Goal: Transaction & Acquisition: Purchase product/service

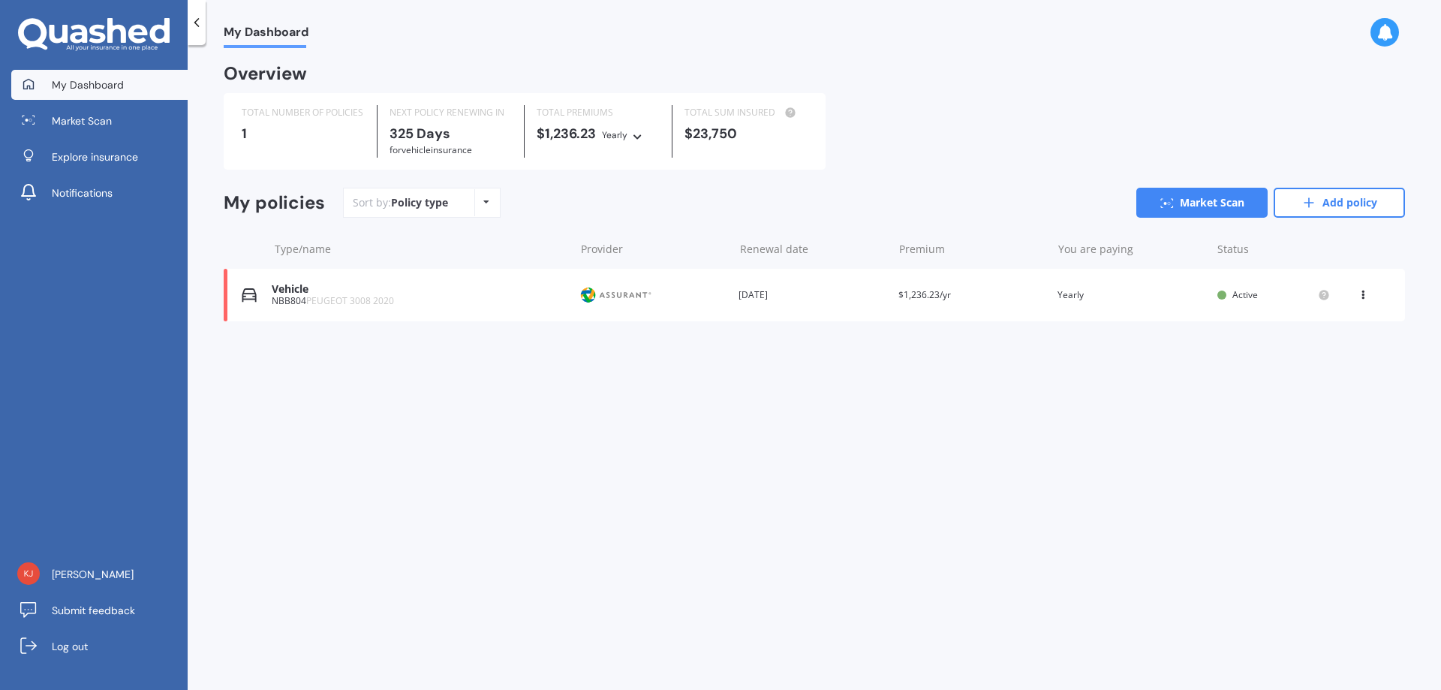
click at [1344, 200] on link "Add policy" at bounding box center [1339, 203] width 131 height 30
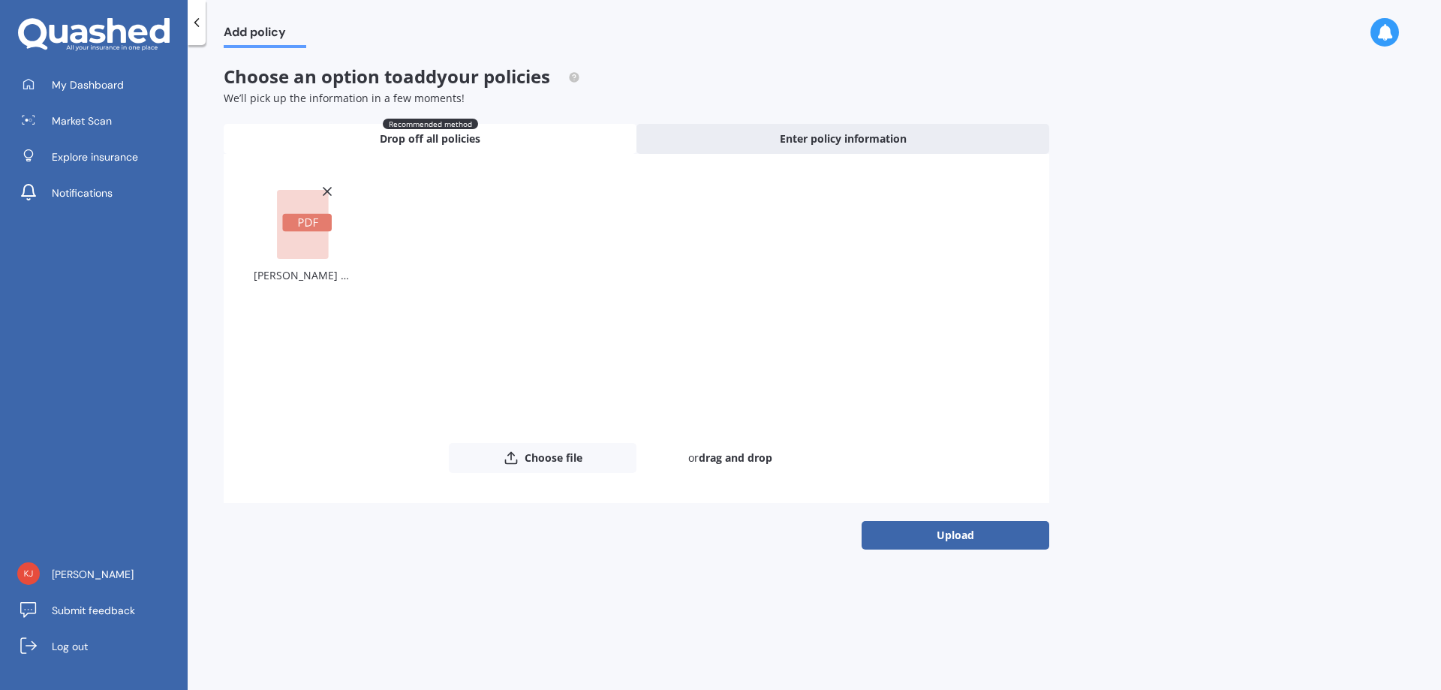
click at [964, 534] on button "Upload" at bounding box center [956, 535] width 188 height 29
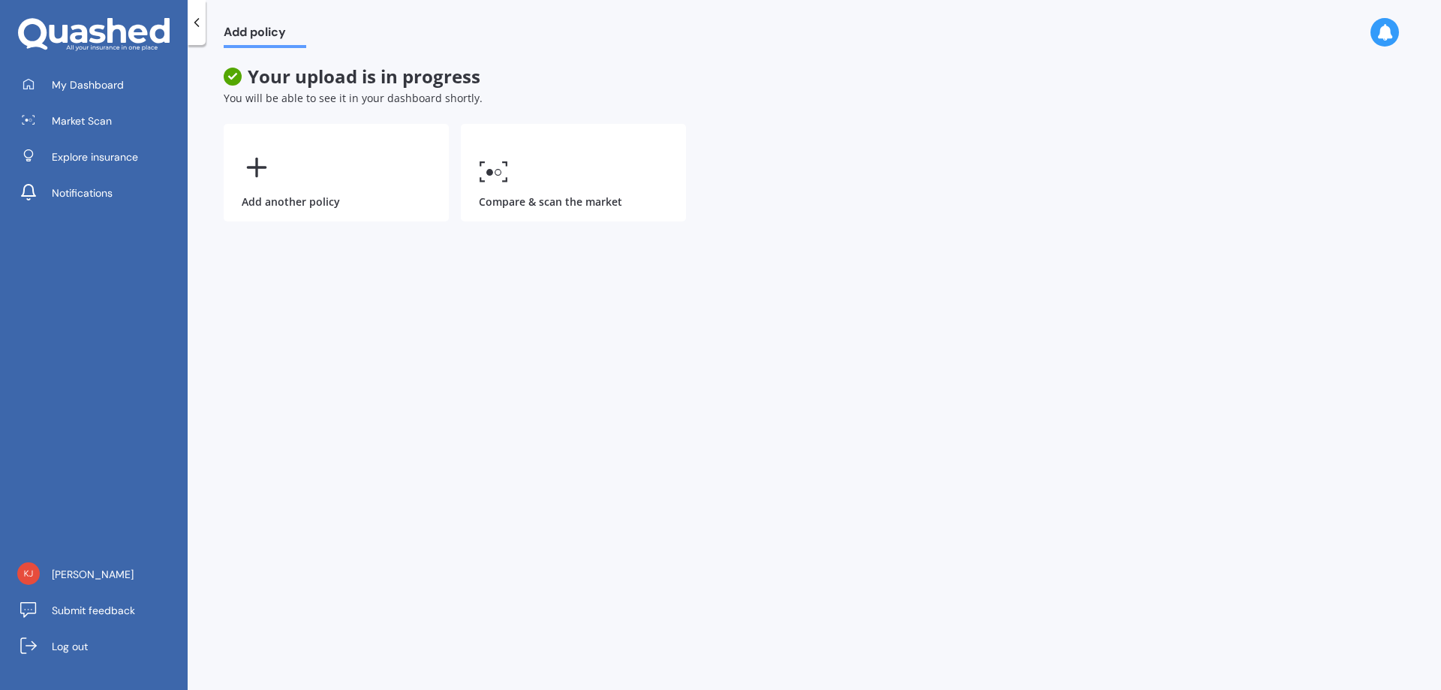
click at [516, 173] on link "Compare & scan the market" at bounding box center [573, 173] width 225 height 98
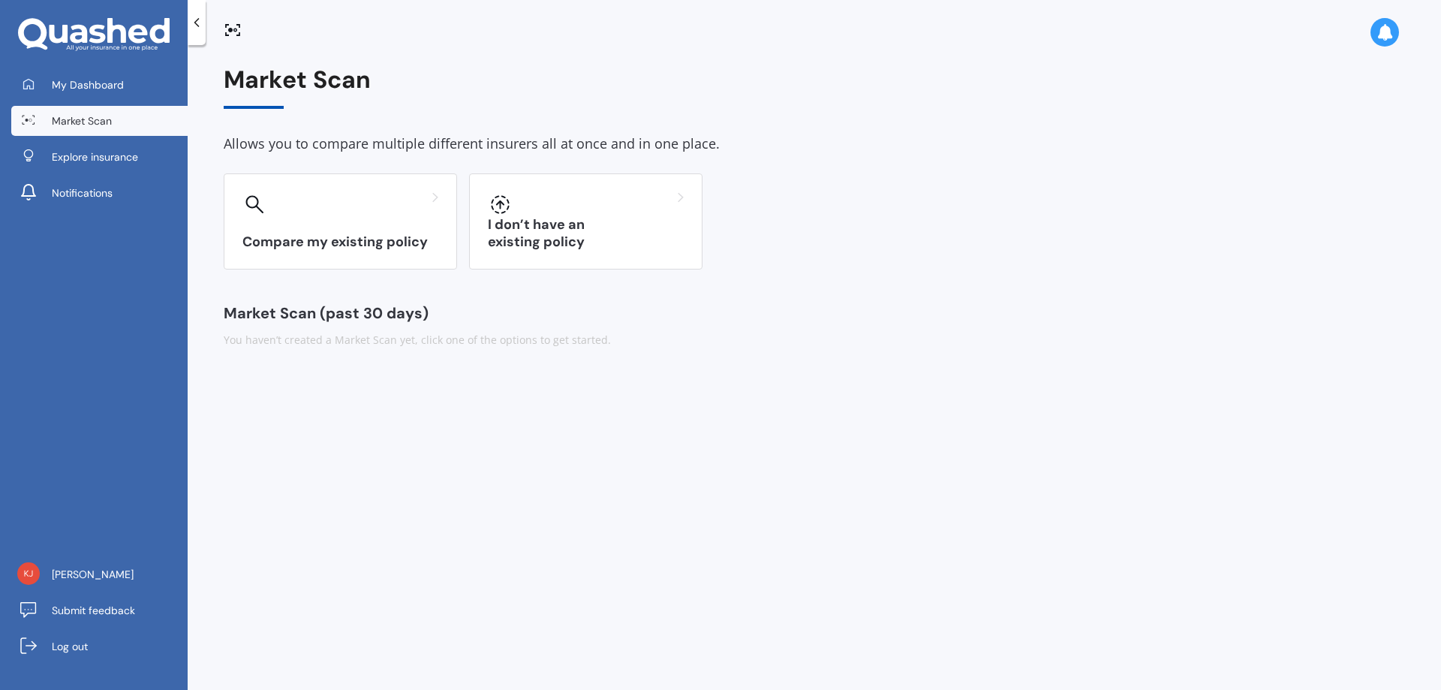
click at [338, 218] on div "Compare my existing policy" at bounding box center [340, 221] width 233 height 96
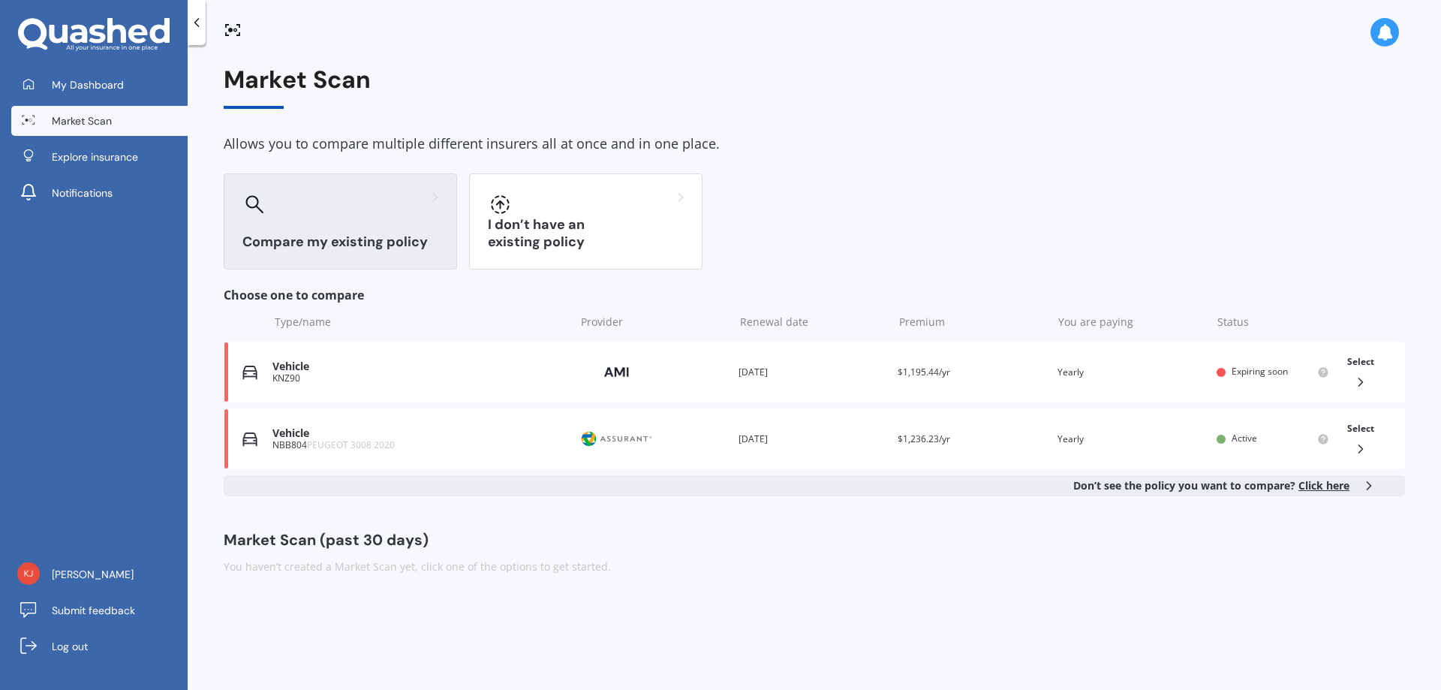
click at [290, 374] on div "KNZ90" at bounding box center [419, 378] width 295 height 11
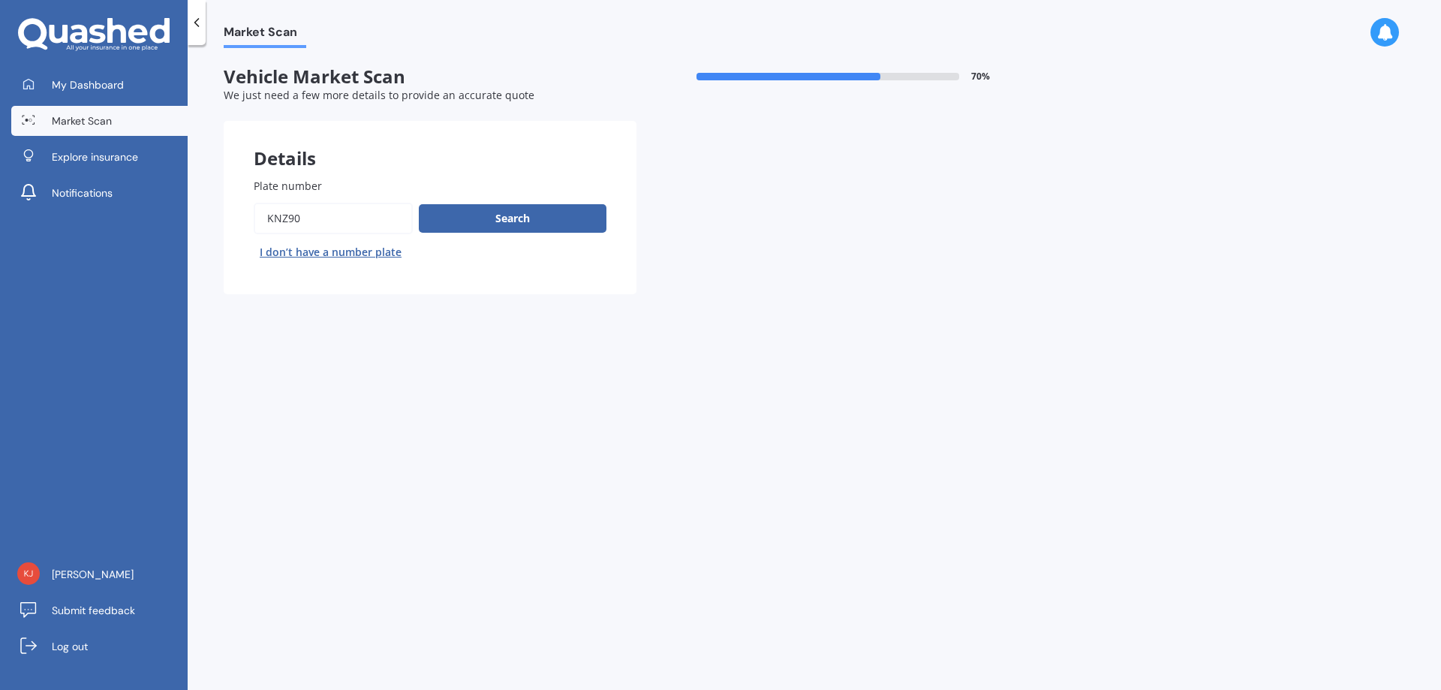
click at [476, 220] on button "Search" at bounding box center [513, 218] width 188 height 29
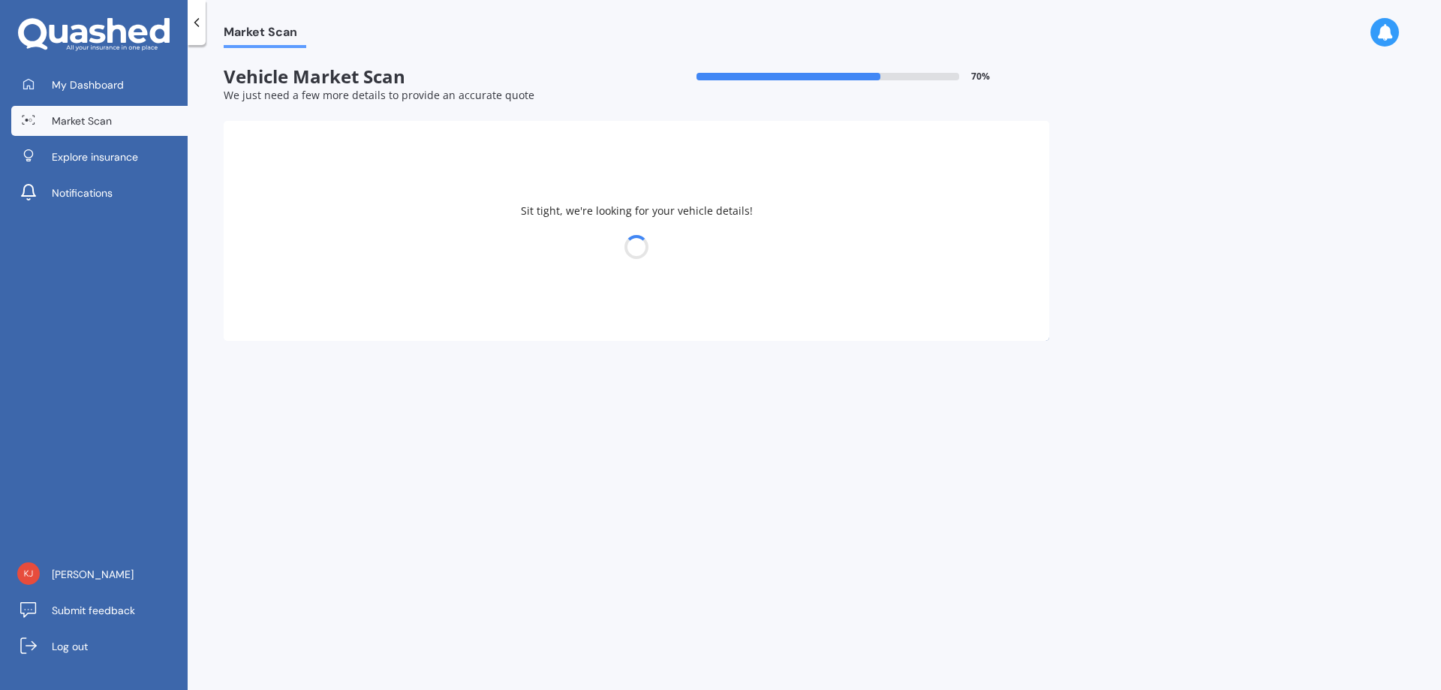
select select "HOLDEN"
select select "[PERSON_NAME]"
select select "04"
select select "09"
select select "1965"
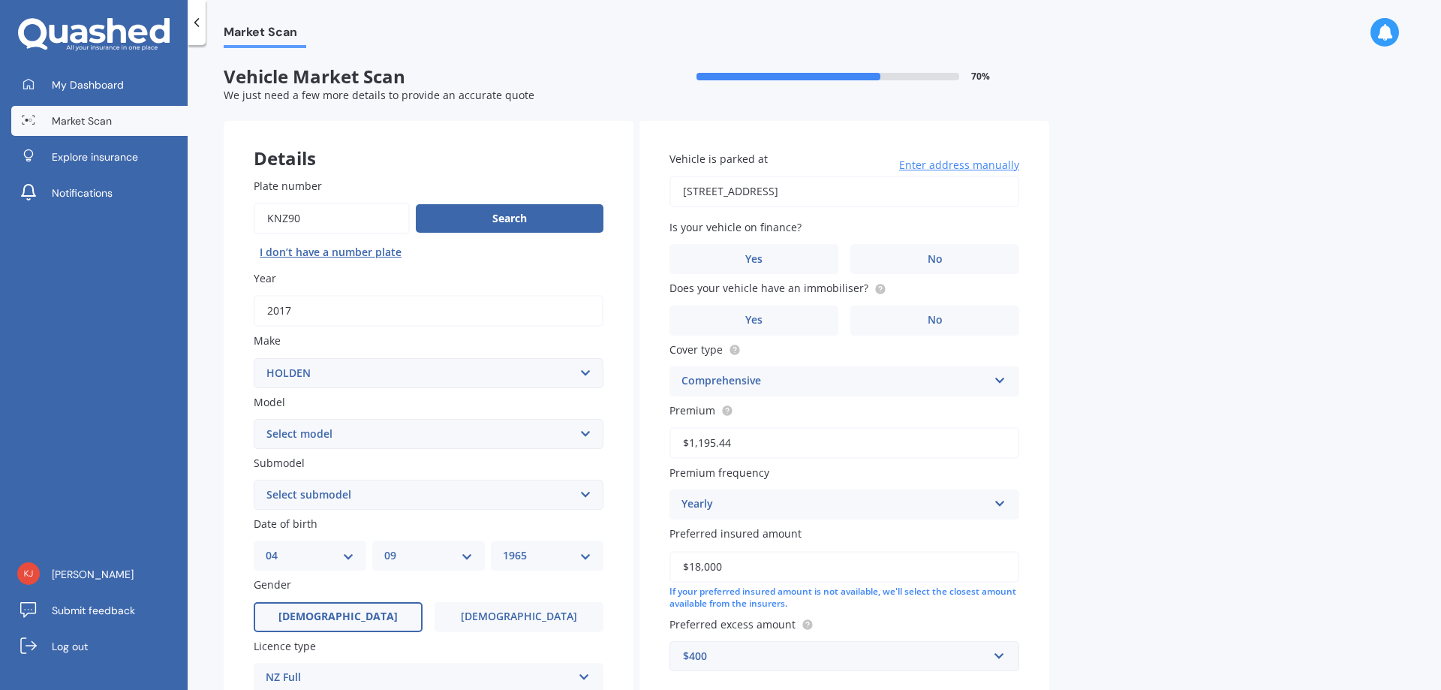
scroll to position [125, 0]
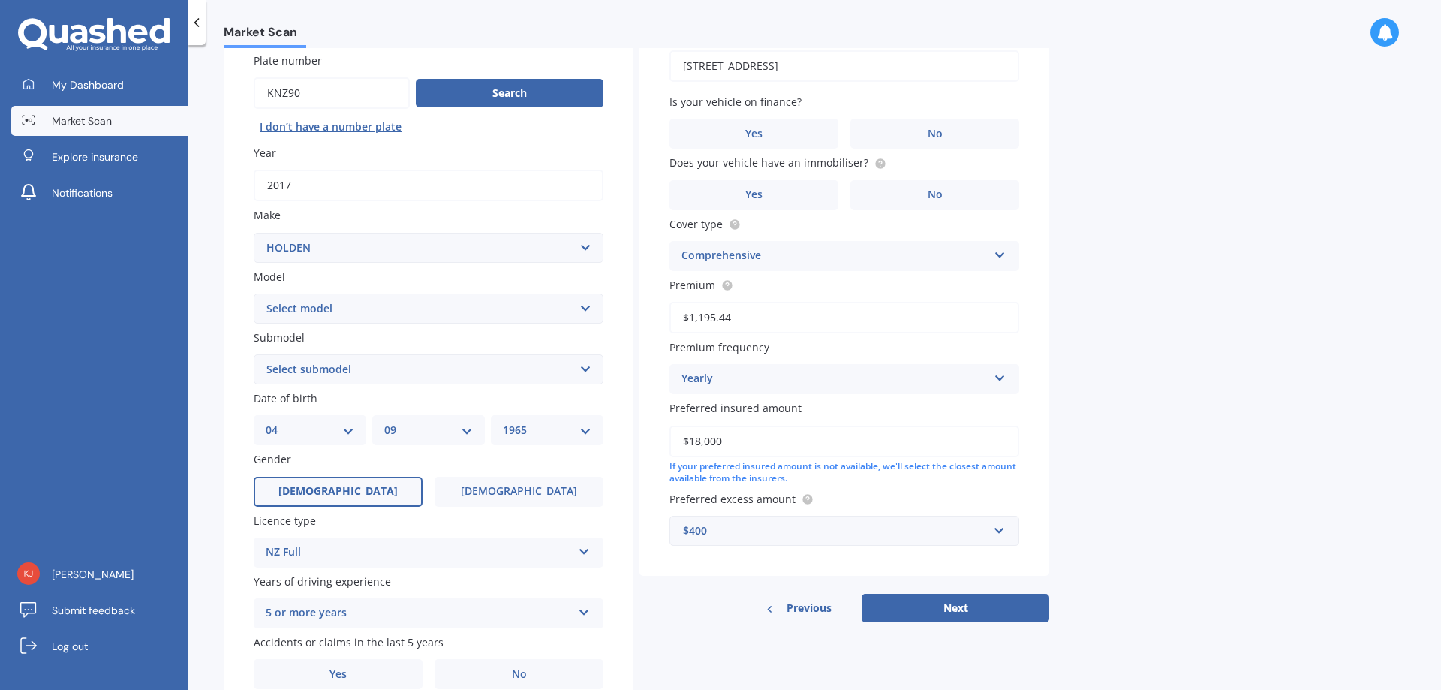
click at [919, 125] on label "No" at bounding box center [934, 134] width 169 height 30
click at [0, 0] on input "No" at bounding box center [0, 0] width 0 height 0
click at [928, 195] on span "No" at bounding box center [935, 194] width 15 height 13
click at [0, 0] on input "No" at bounding box center [0, 0] width 0 height 0
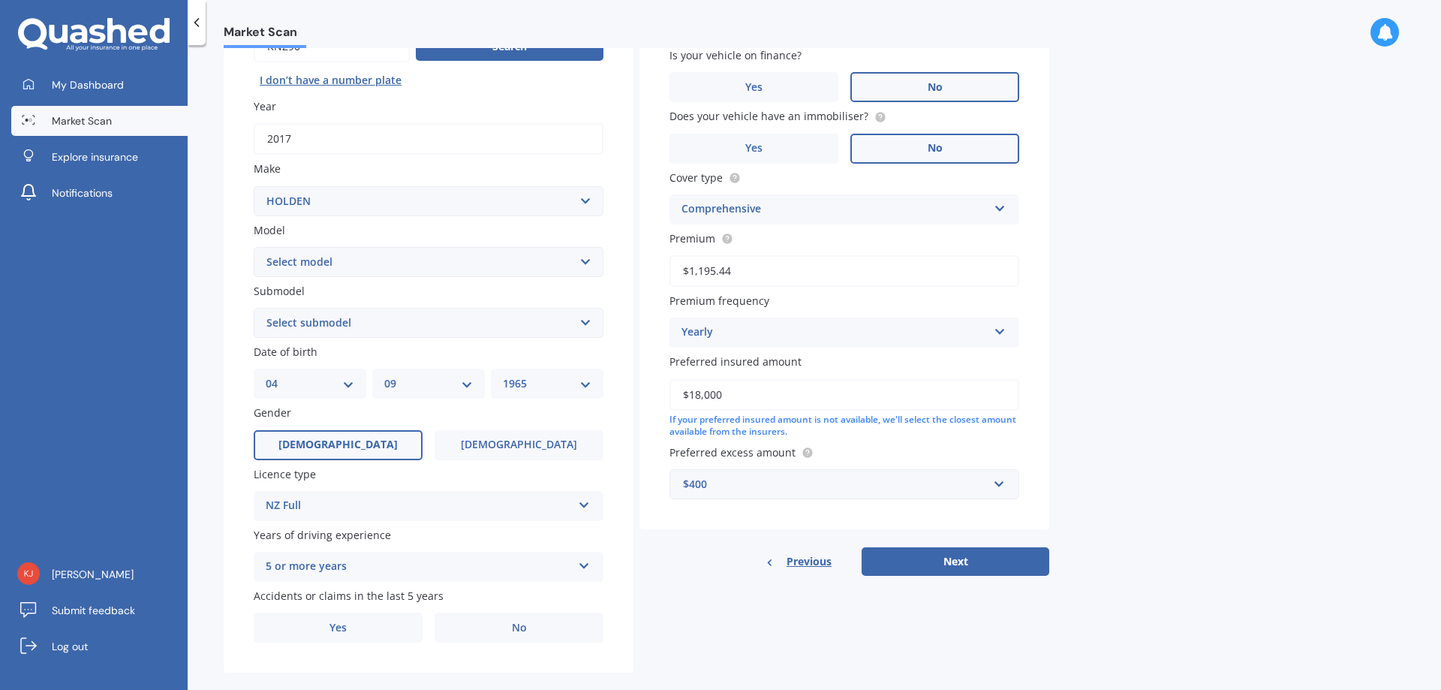
scroll to position [194, 0]
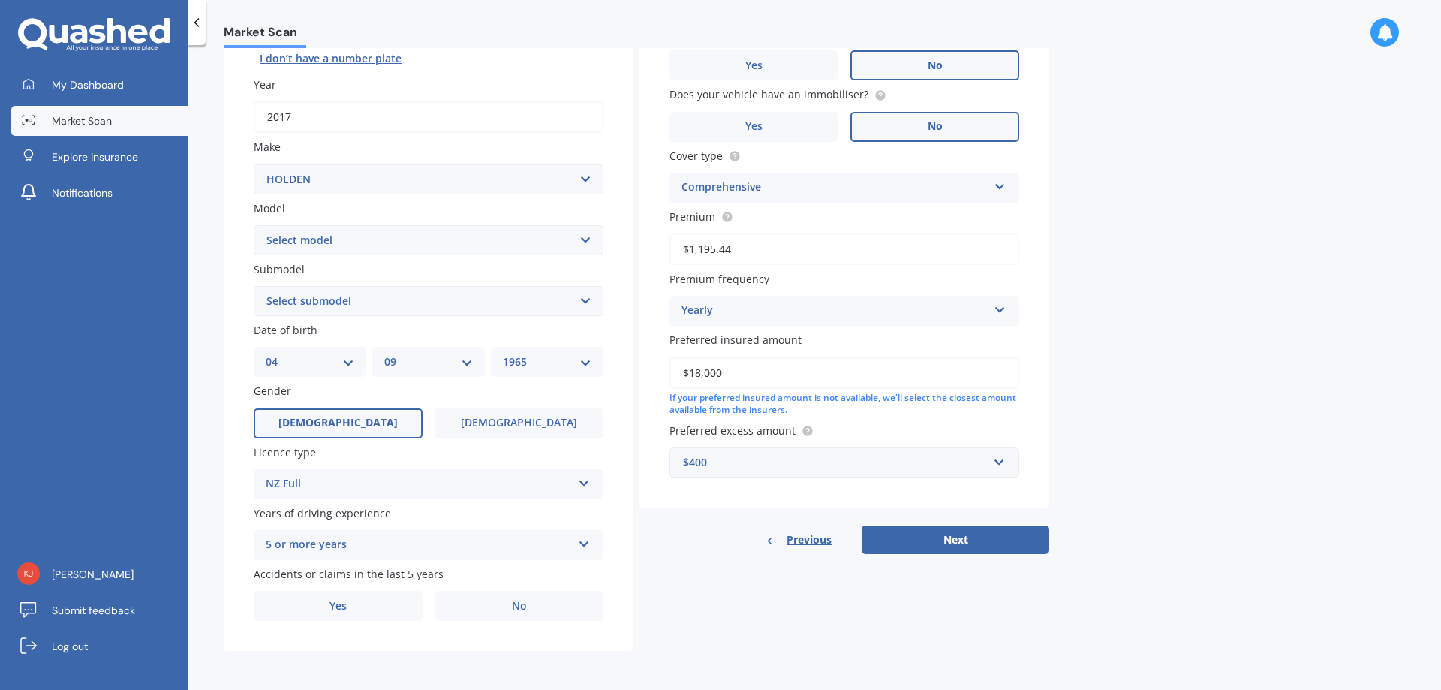
click at [510, 597] on label "No" at bounding box center [519, 606] width 169 height 30
click at [0, 0] on input "No" at bounding box center [0, 0] width 0 height 0
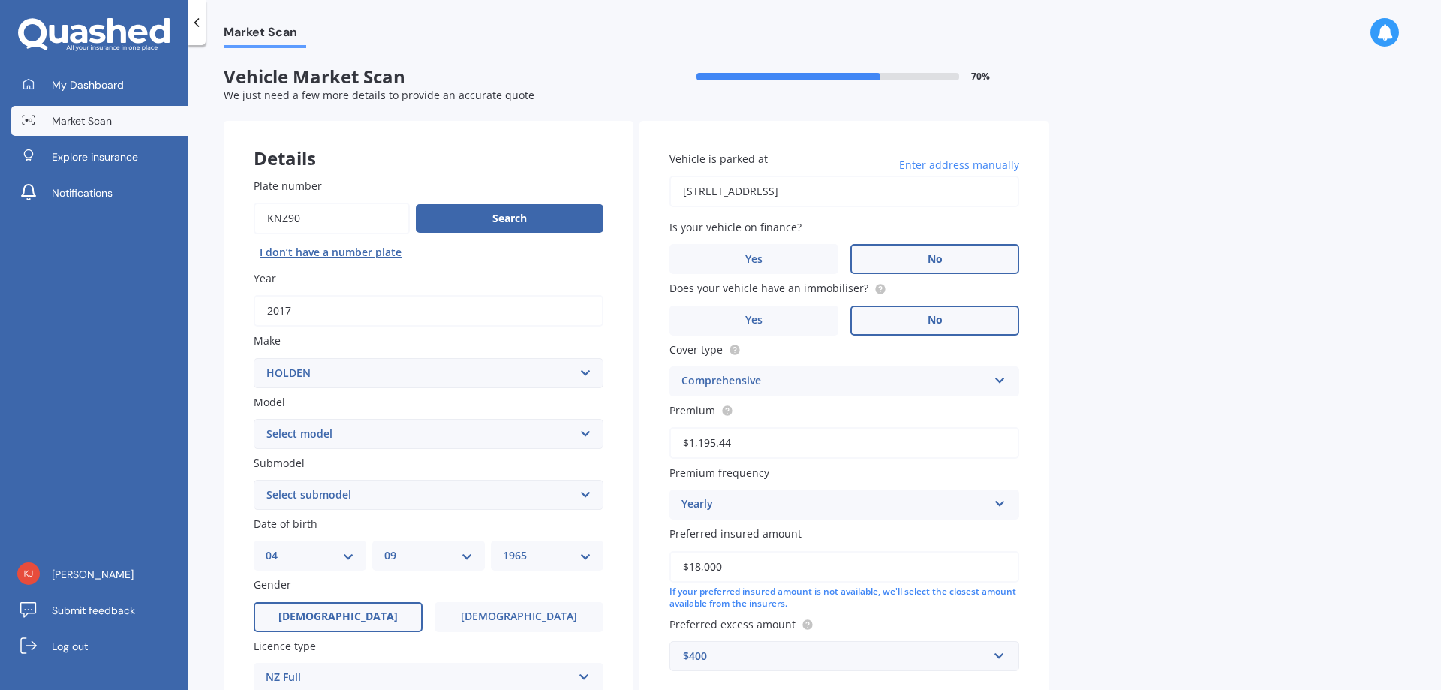
click at [456, 502] on select "Select submodel Cabriolet 1.6 turbo" at bounding box center [429, 495] width 350 height 30
select select "CABRIOLET 1.6 TURBO"
click at [254, 480] on select "Select submodel Cabriolet 1.6 turbo" at bounding box center [429, 495] width 350 height 30
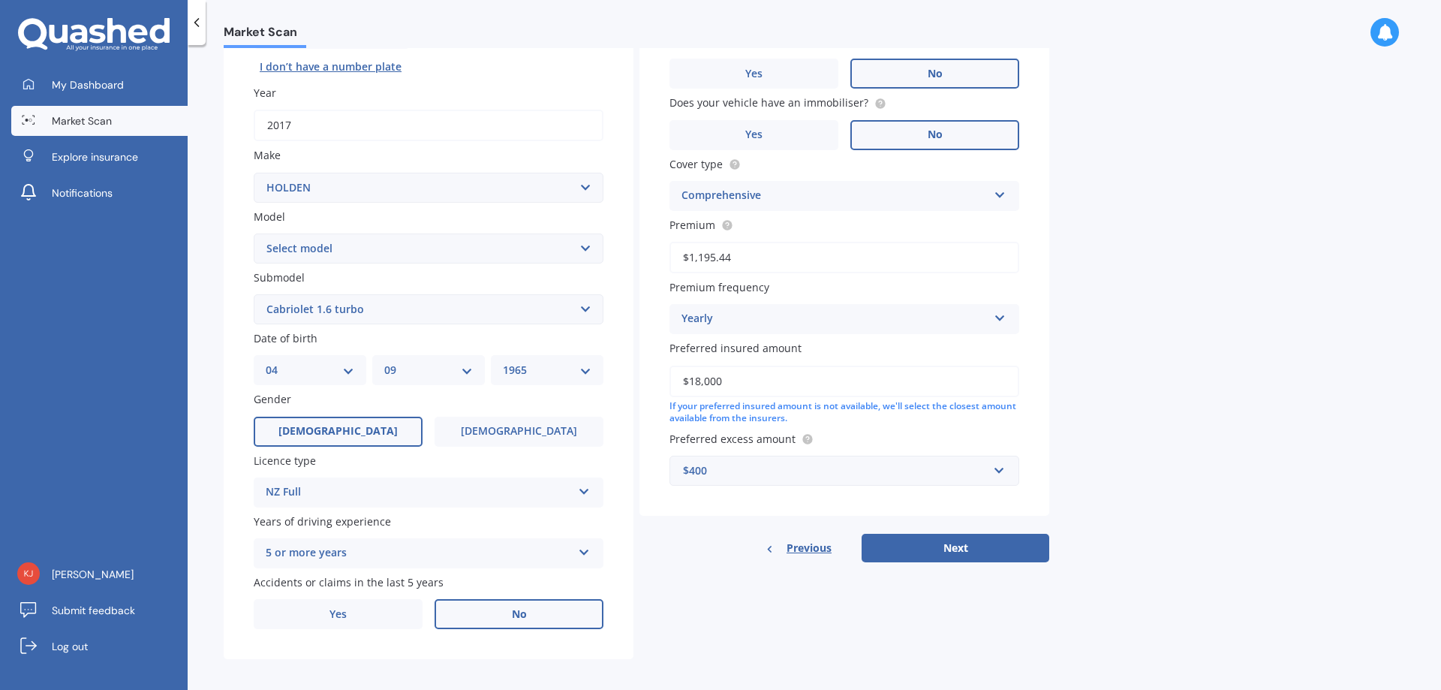
scroll to position [194, 0]
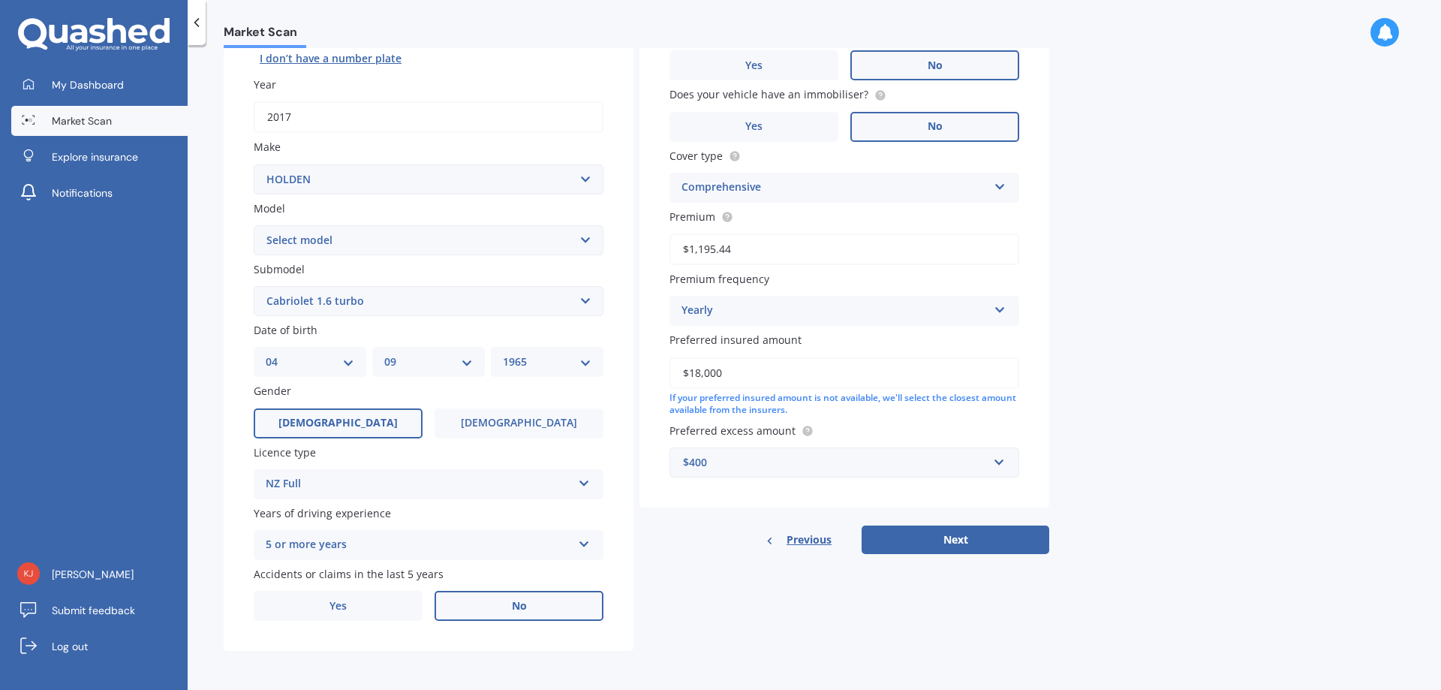
click at [984, 544] on button "Next" at bounding box center [956, 539] width 188 height 29
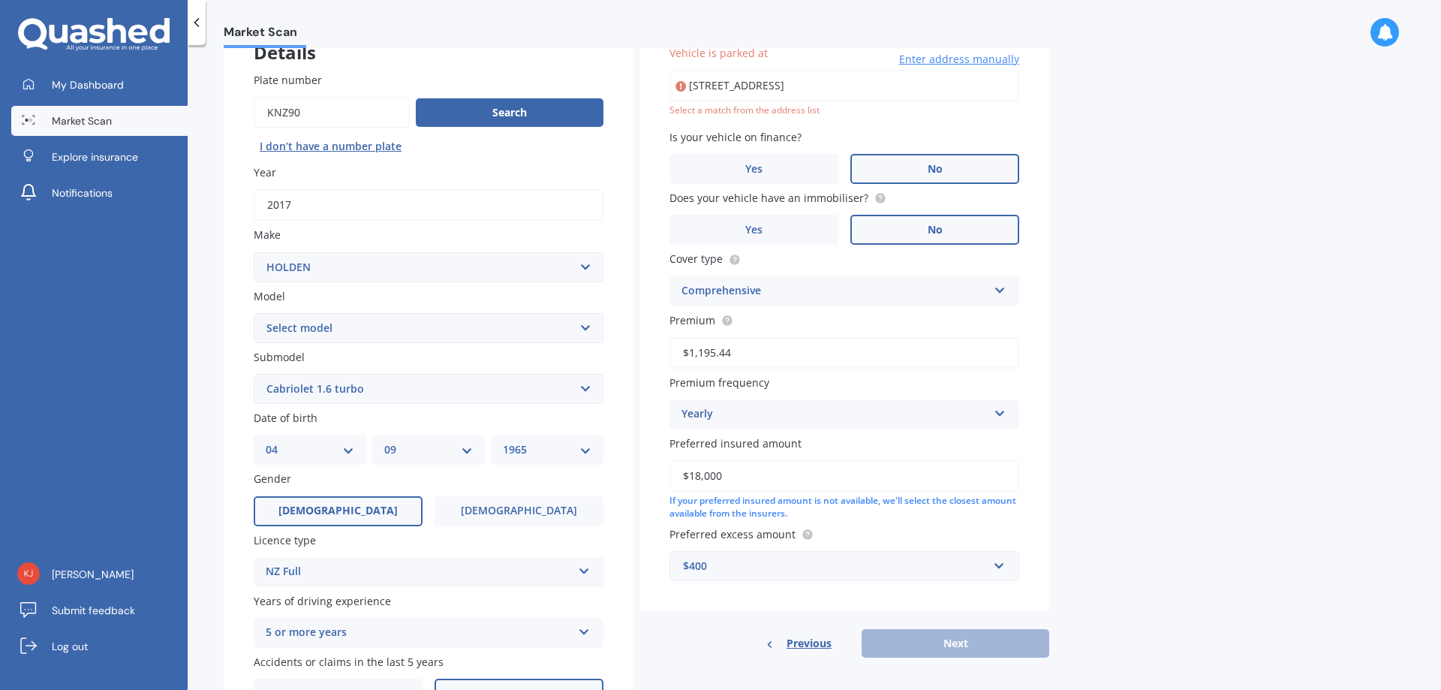
scroll to position [103, 0]
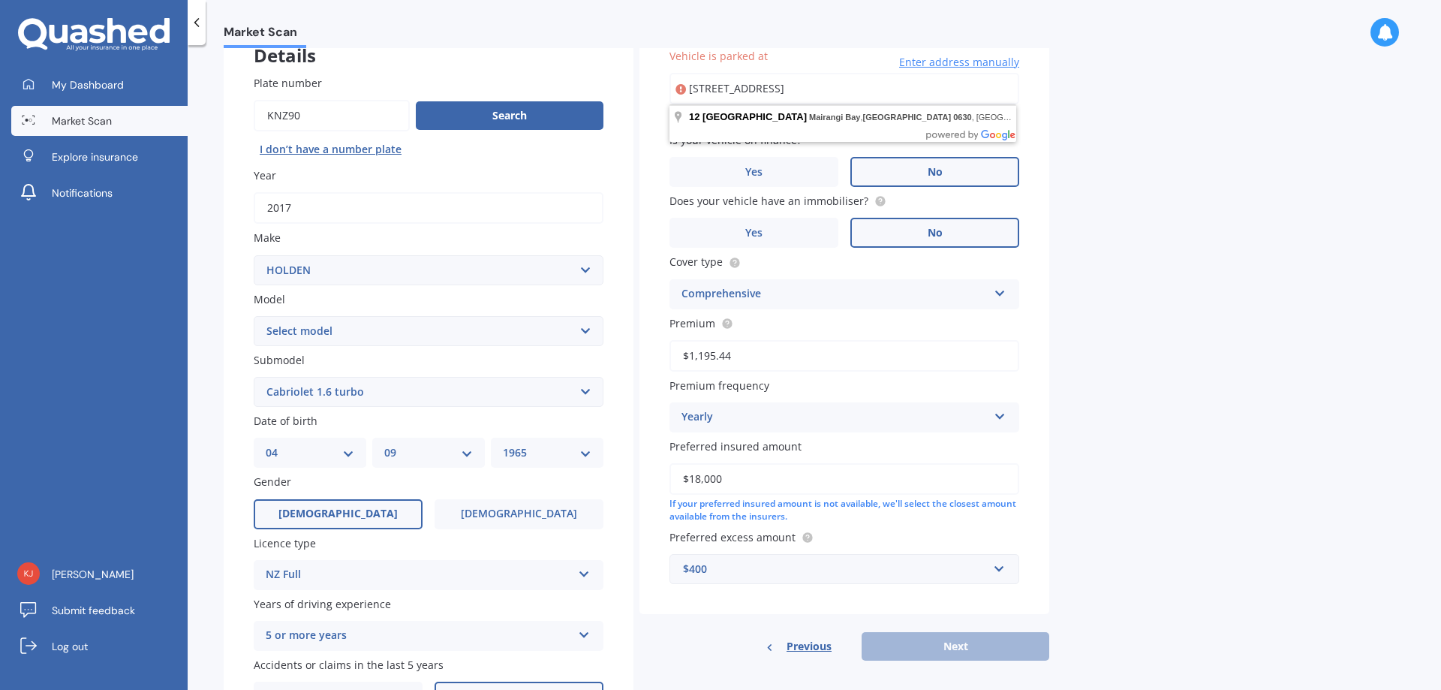
type input "[STREET_ADDRESS]"
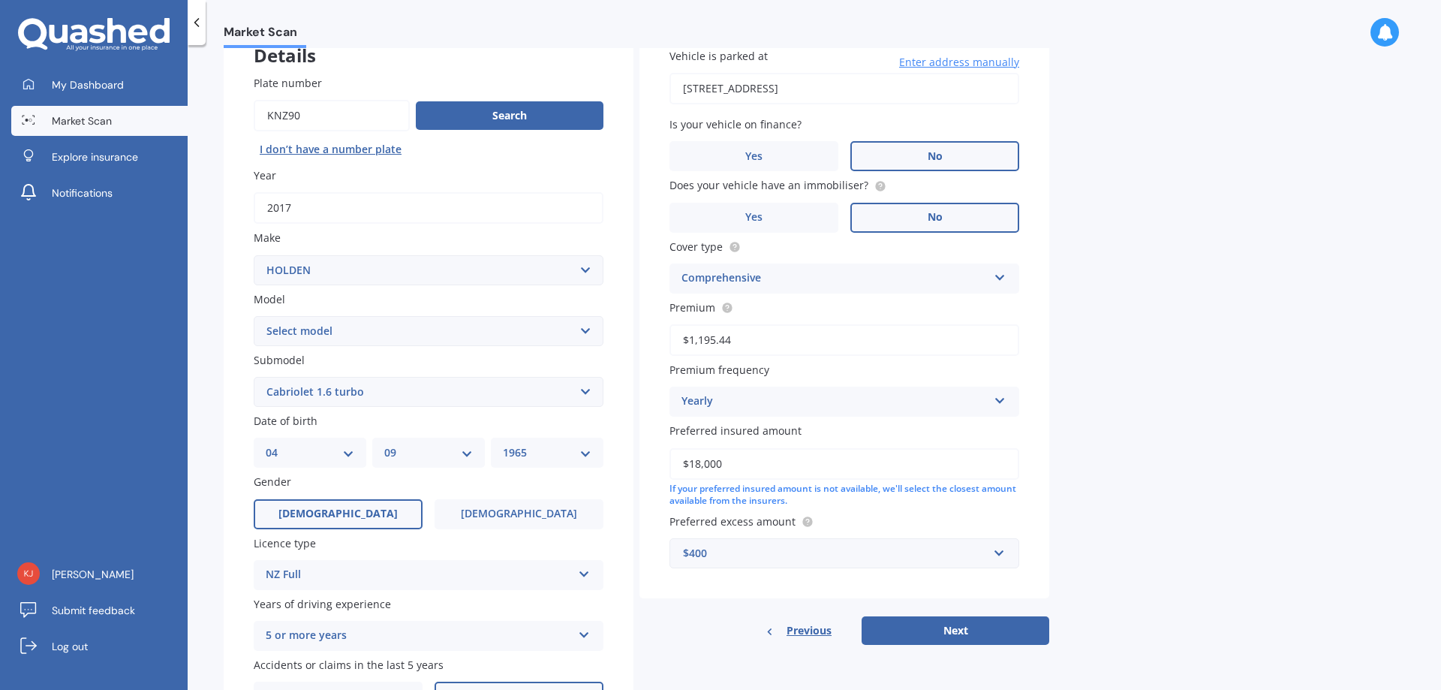
click at [950, 635] on button "Next" at bounding box center [956, 630] width 188 height 29
select select "04"
select select "09"
select select "1965"
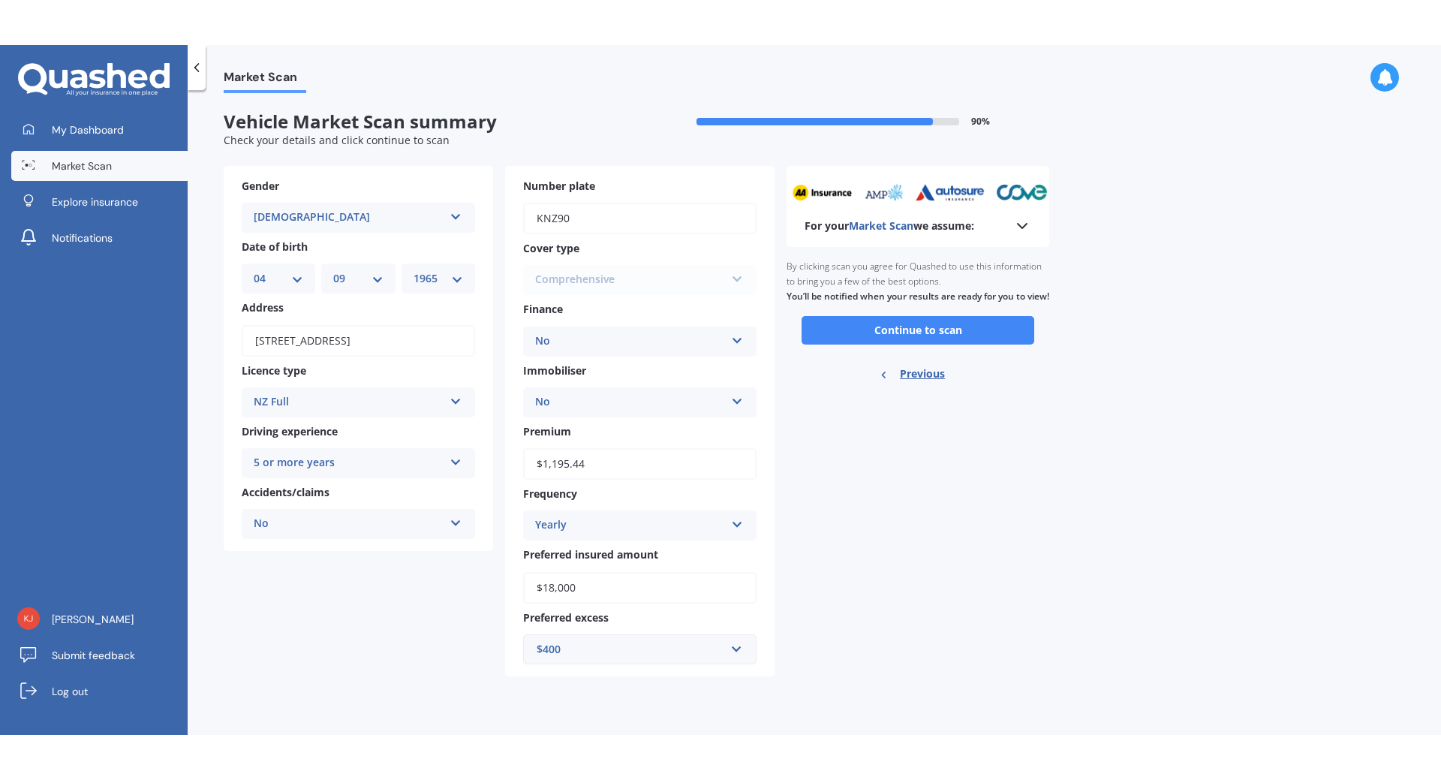
scroll to position [0, 0]
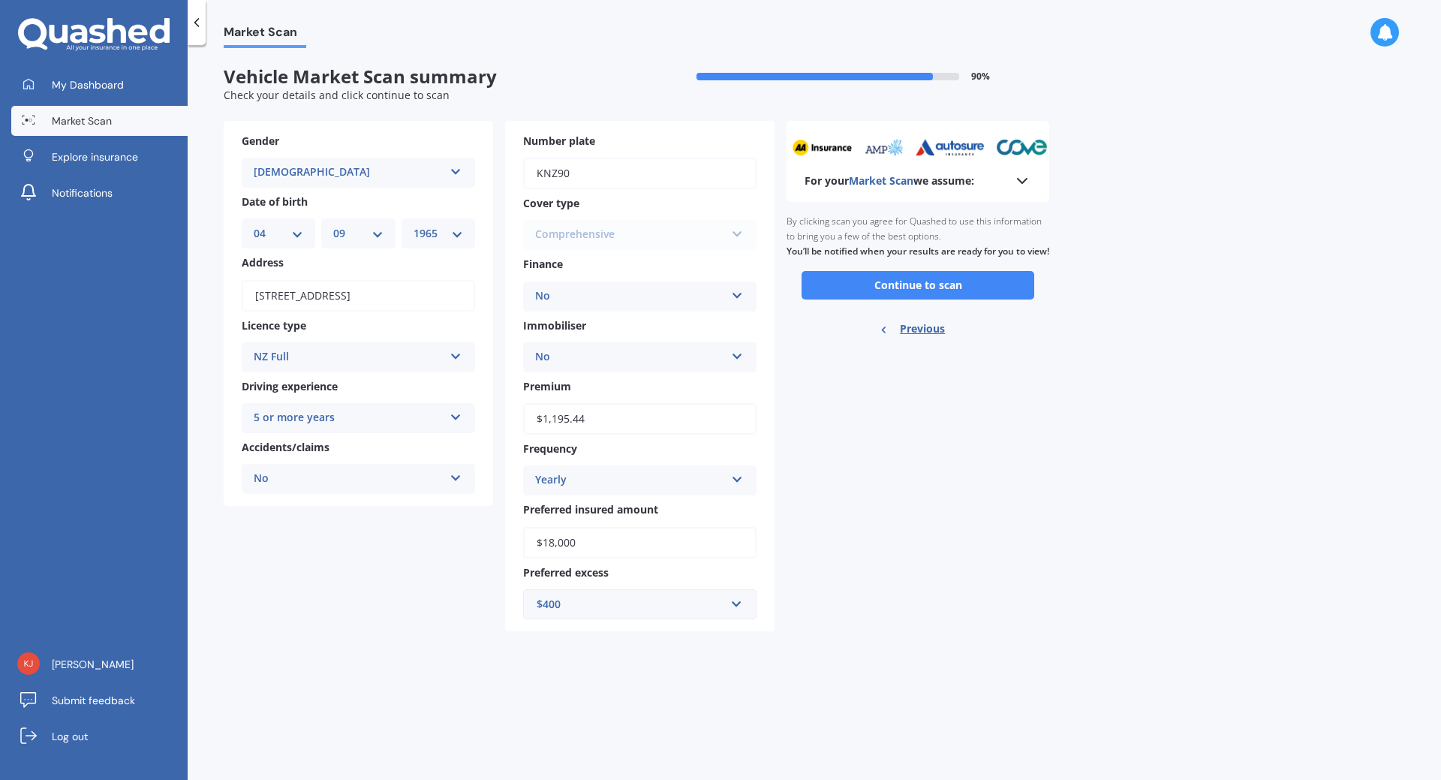
click at [595, 360] on div "No" at bounding box center [630, 357] width 190 height 18
click at [894, 296] on button "Continue to scan" at bounding box center [918, 285] width 233 height 29
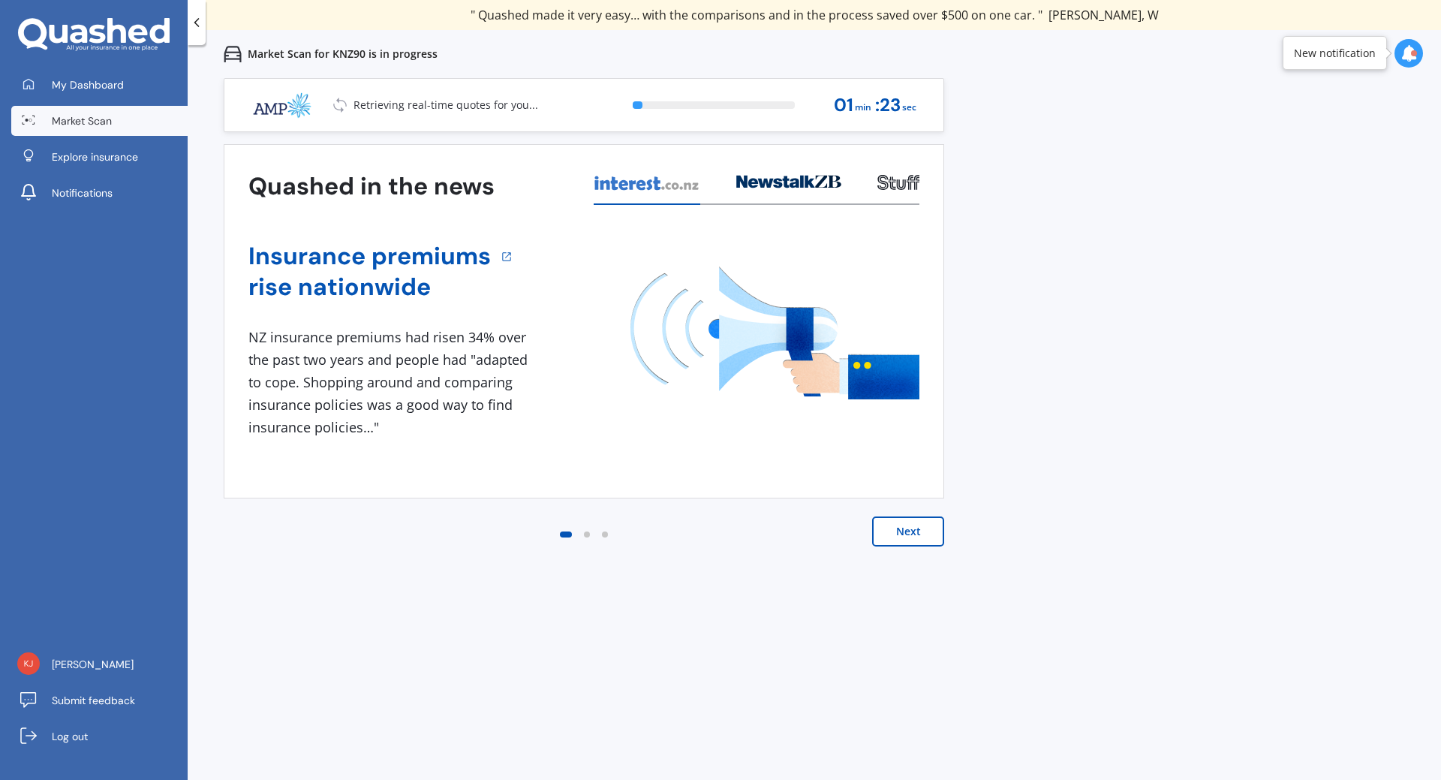
click at [910, 533] on button "Next" at bounding box center [908, 531] width 72 height 30
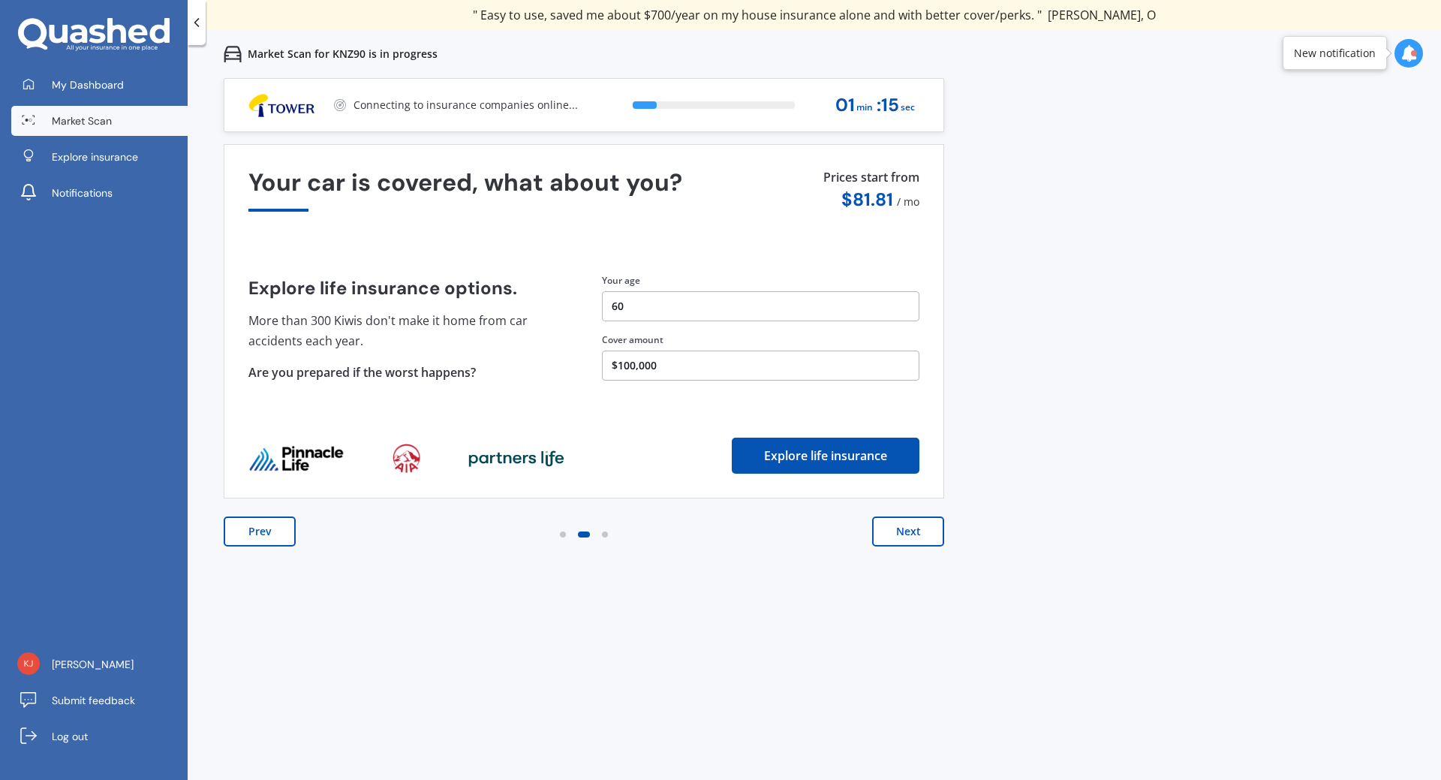
click at [910, 533] on button "Next" at bounding box center [908, 531] width 72 height 30
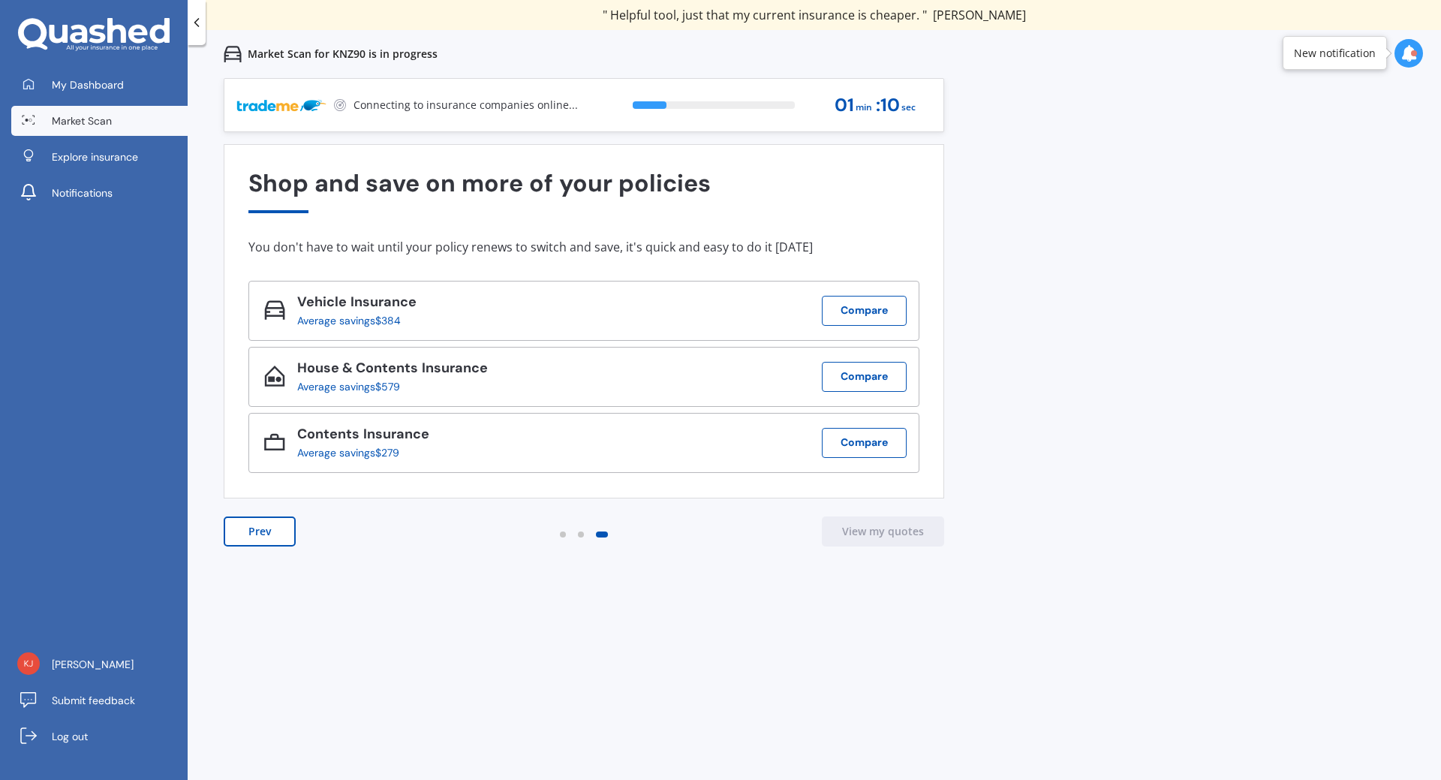
click at [880, 528] on button "View my quotes" at bounding box center [883, 531] width 122 height 30
click at [859, 312] on button "Compare" at bounding box center [864, 311] width 85 height 30
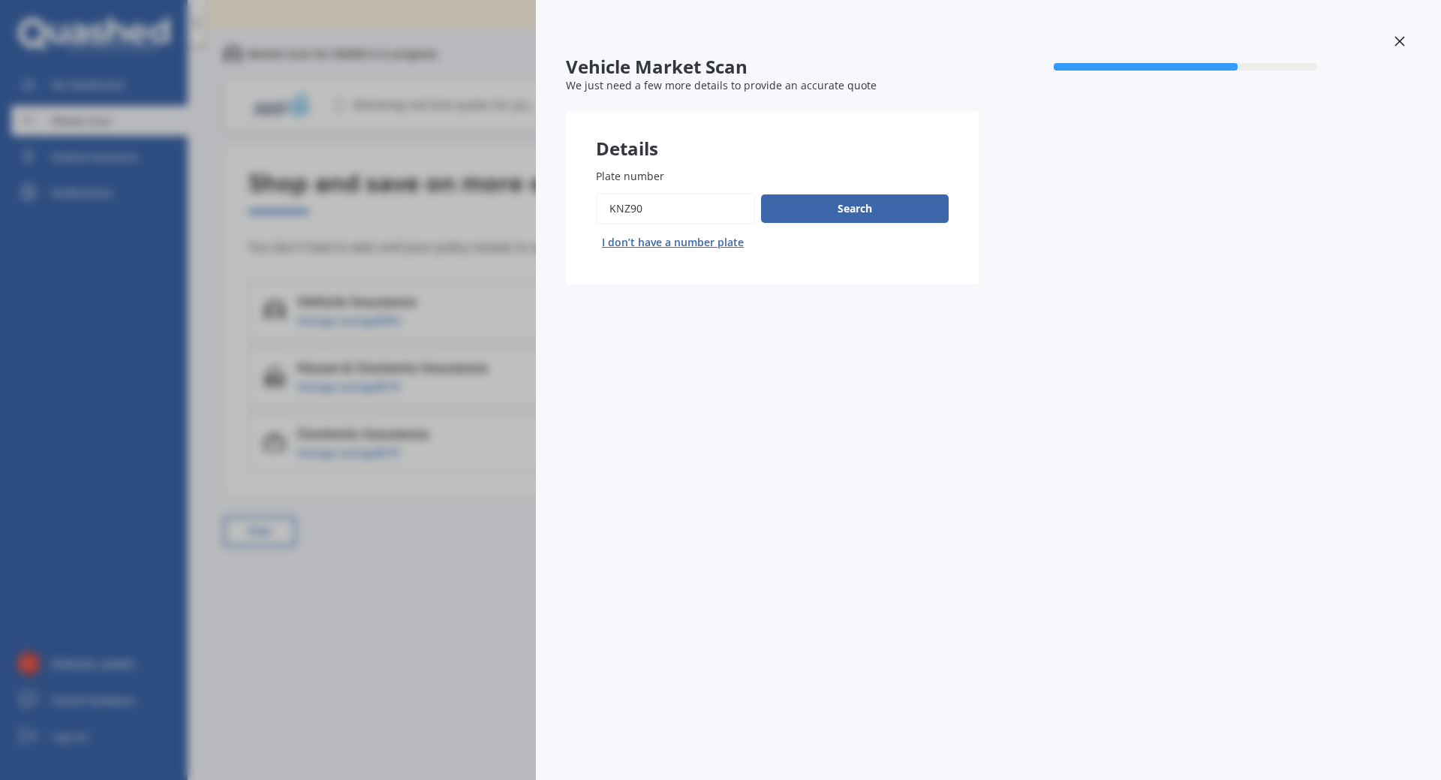
click at [874, 200] on button "Search" at bounding box center [855, 208] width 188 height 29
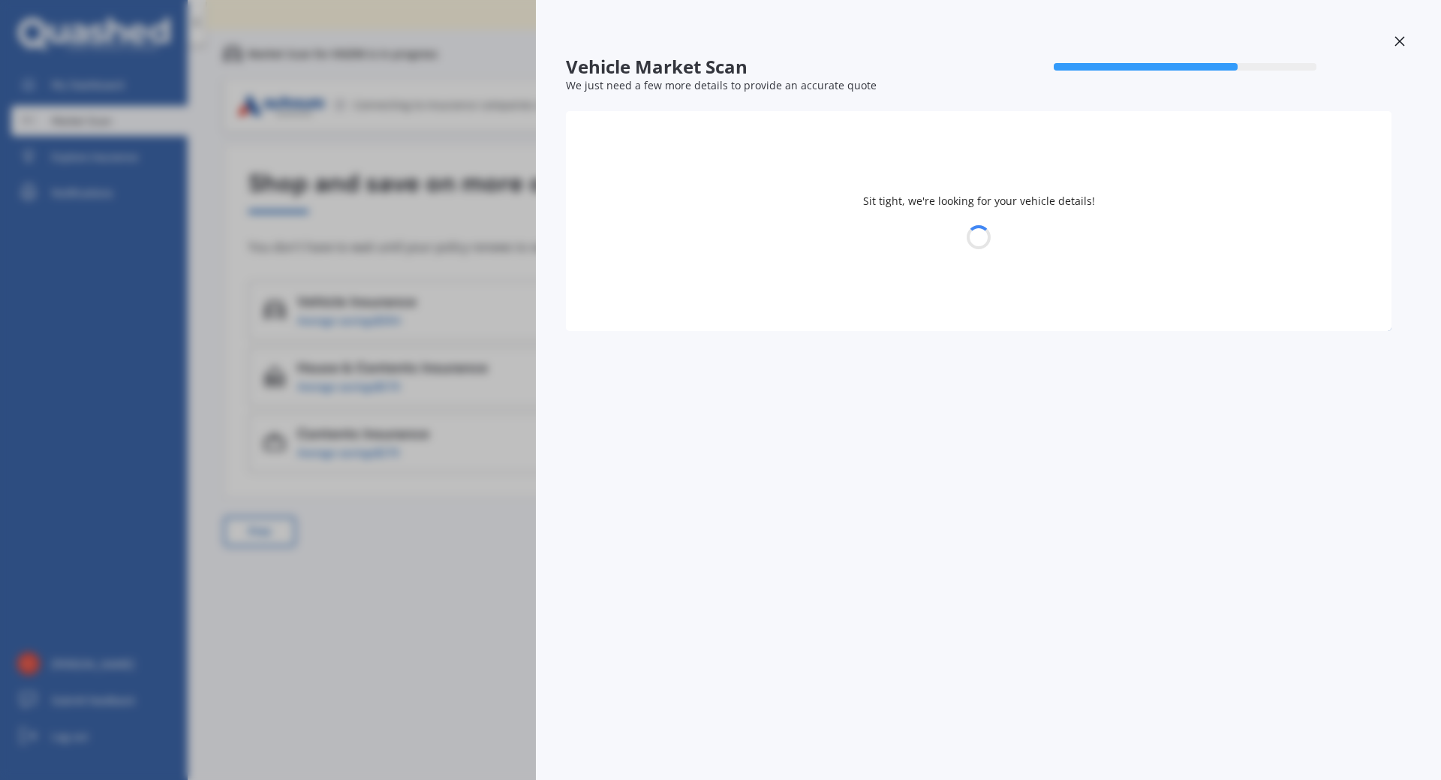
select select "HOLDEN"
select select "[PERSON_NAME]"
select select "04"
select select "09"
select select "1965"
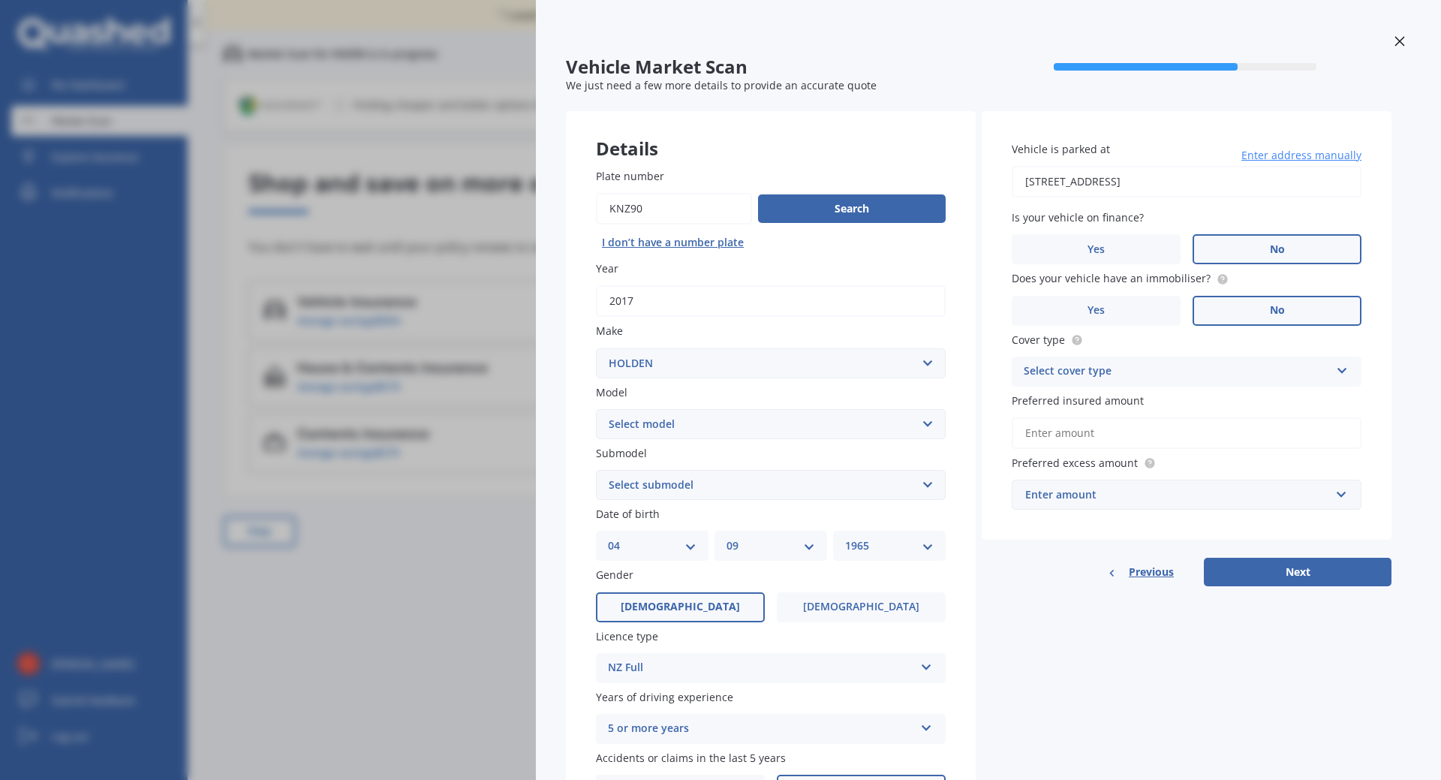
click at [415, 631] on div "Vehicle Market Scan 70 % We just need a few more details to provide an accurate…" at bounding box center [720, 390] width 1441 height 780
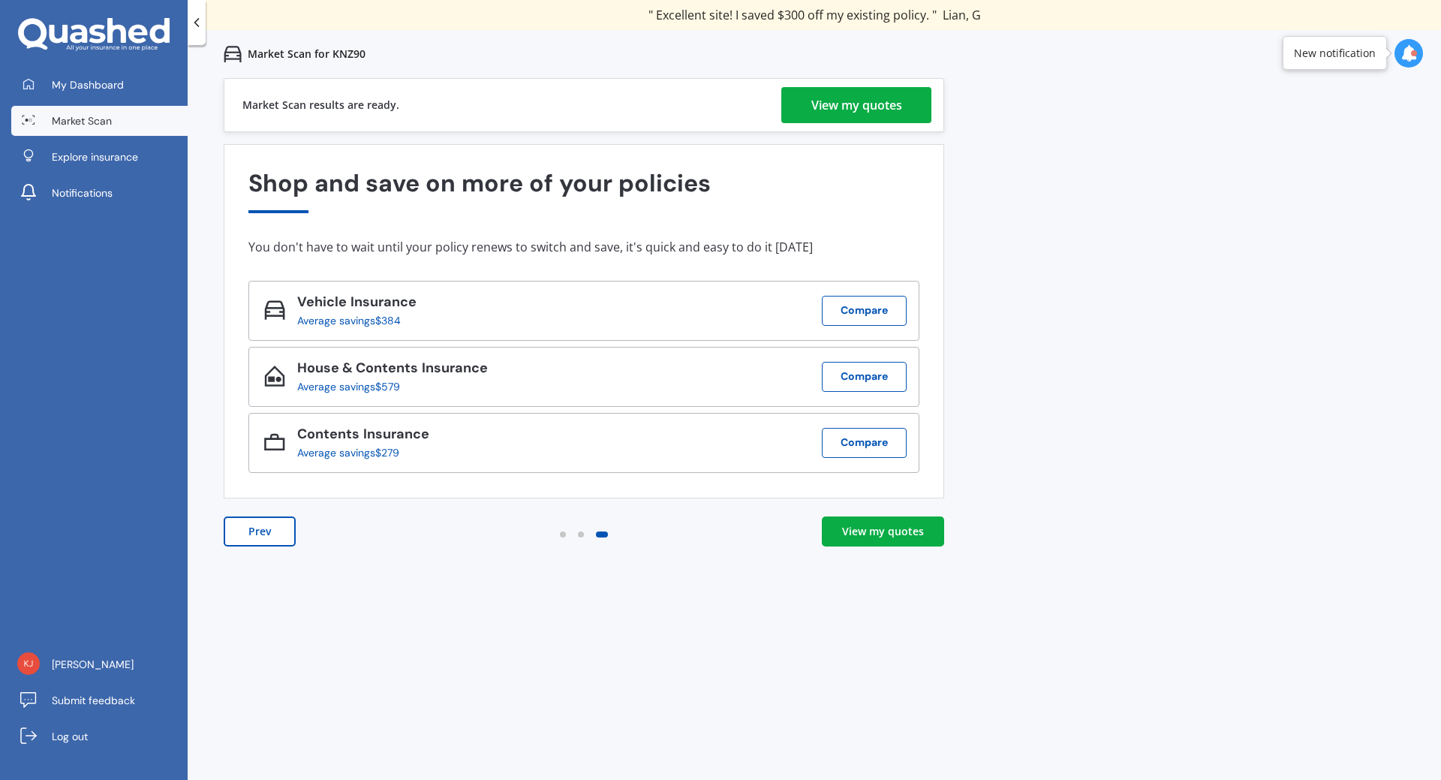
click at [876, 531] on div "View my quotes" at bounding box center [883, 531] width 82 height 15
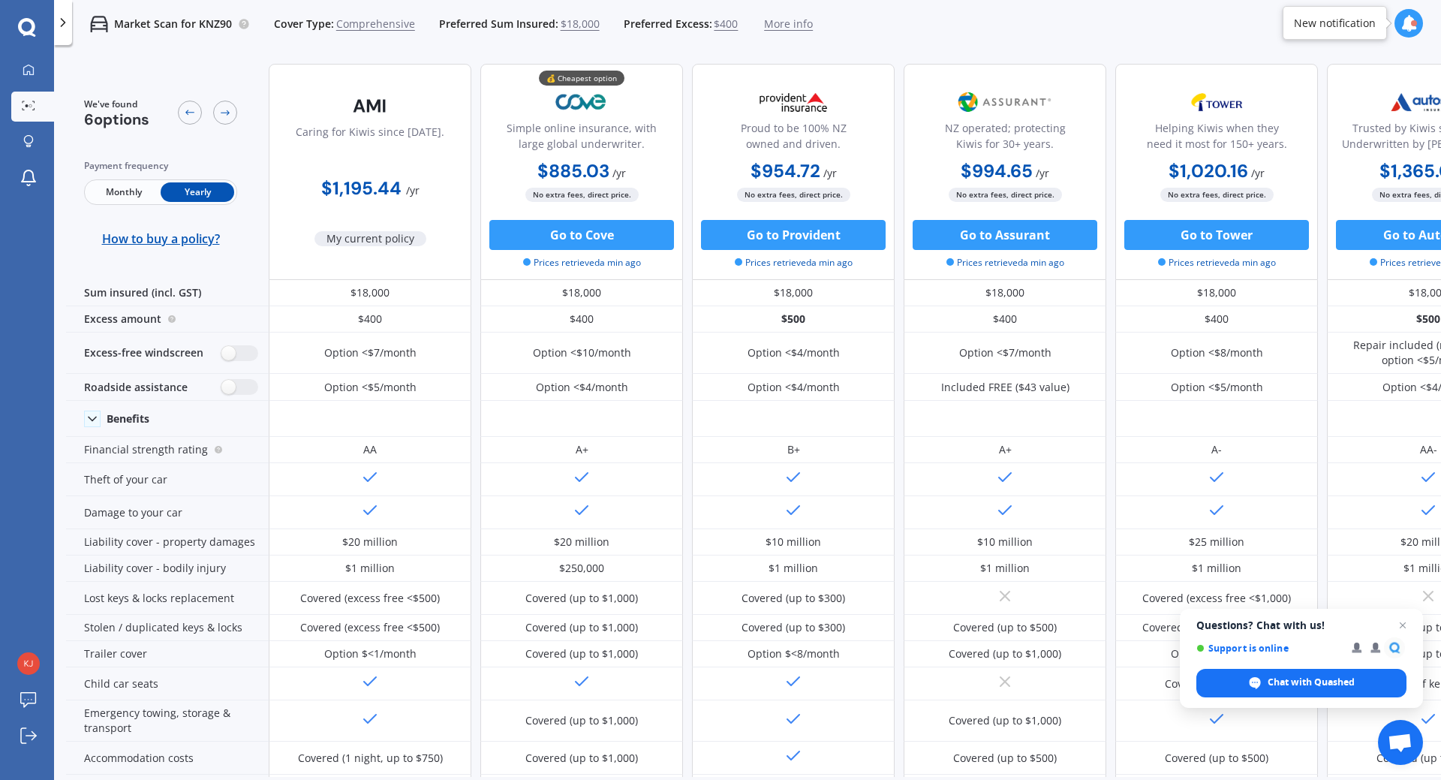
click at [561, 236] on button "Go to Cove" at bounding box center [581, 235] width 185 height 30
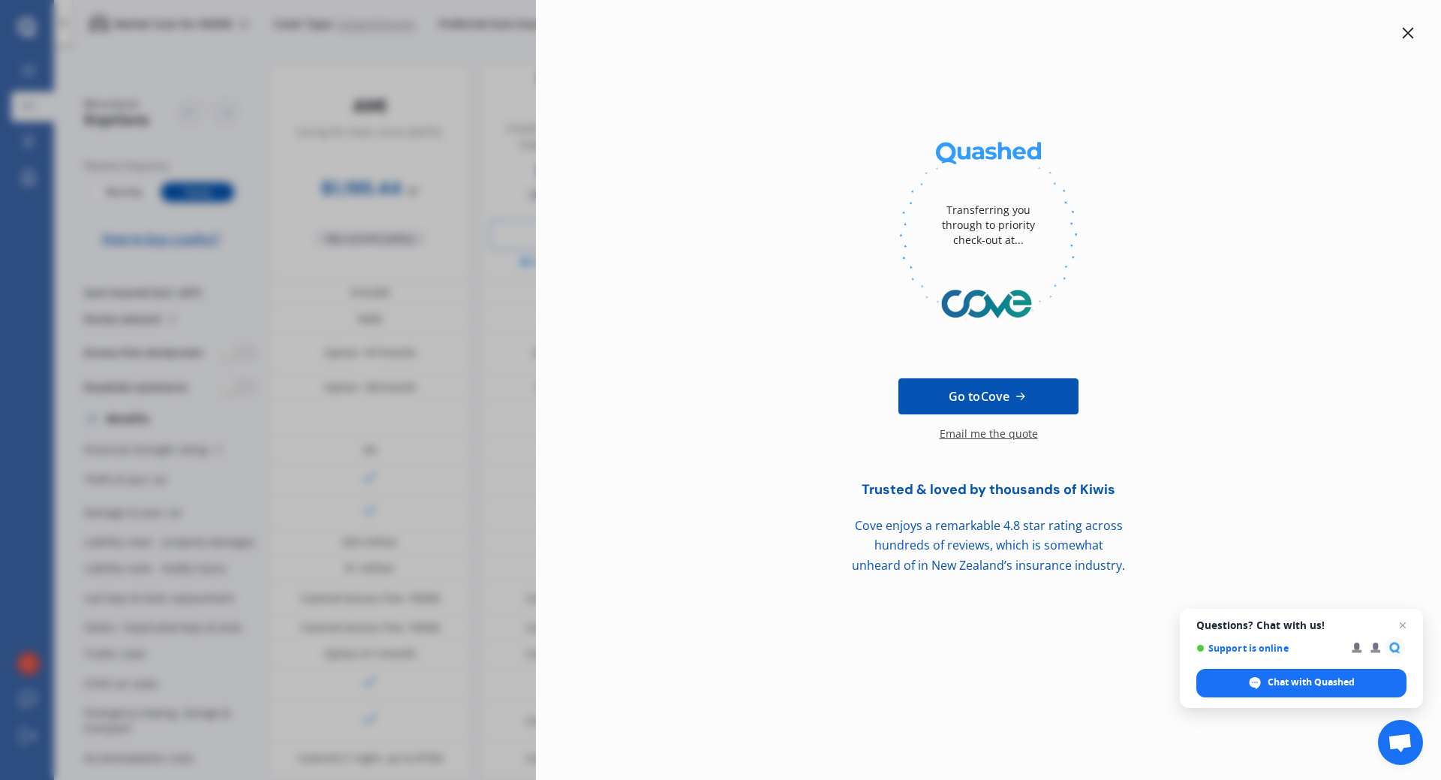
click at [456, 99] on div "Transferring you through to priority check-out at... Go to Cove Email me the qu…" at bounding box center [720, 390] width 1441 height 780
click at [1407, 32] on icon at bounding box center [1408, 33] width 11 height 11
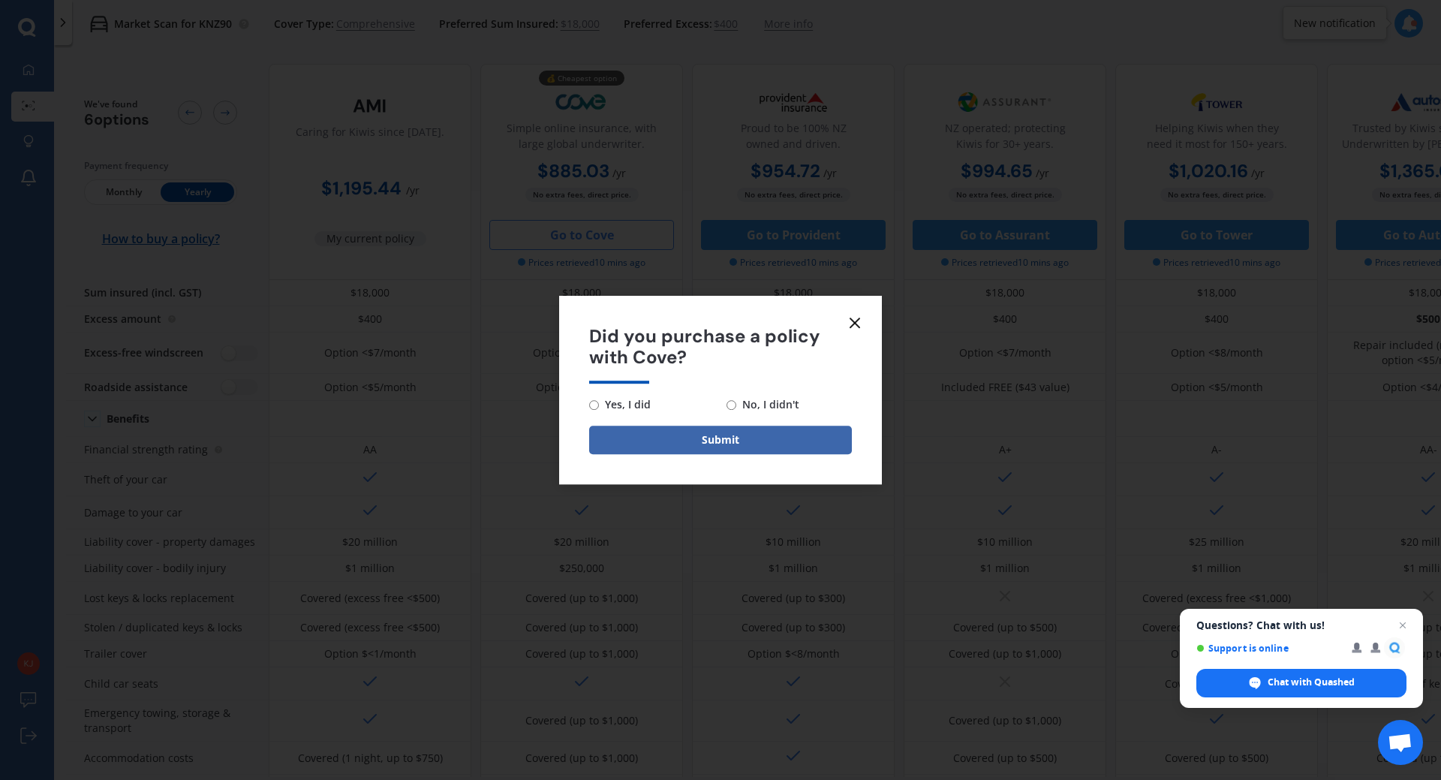
click at [727, 405] on input "No, I didn't" at bounding box center [732, 405] width 10 height 10
radio input "true"
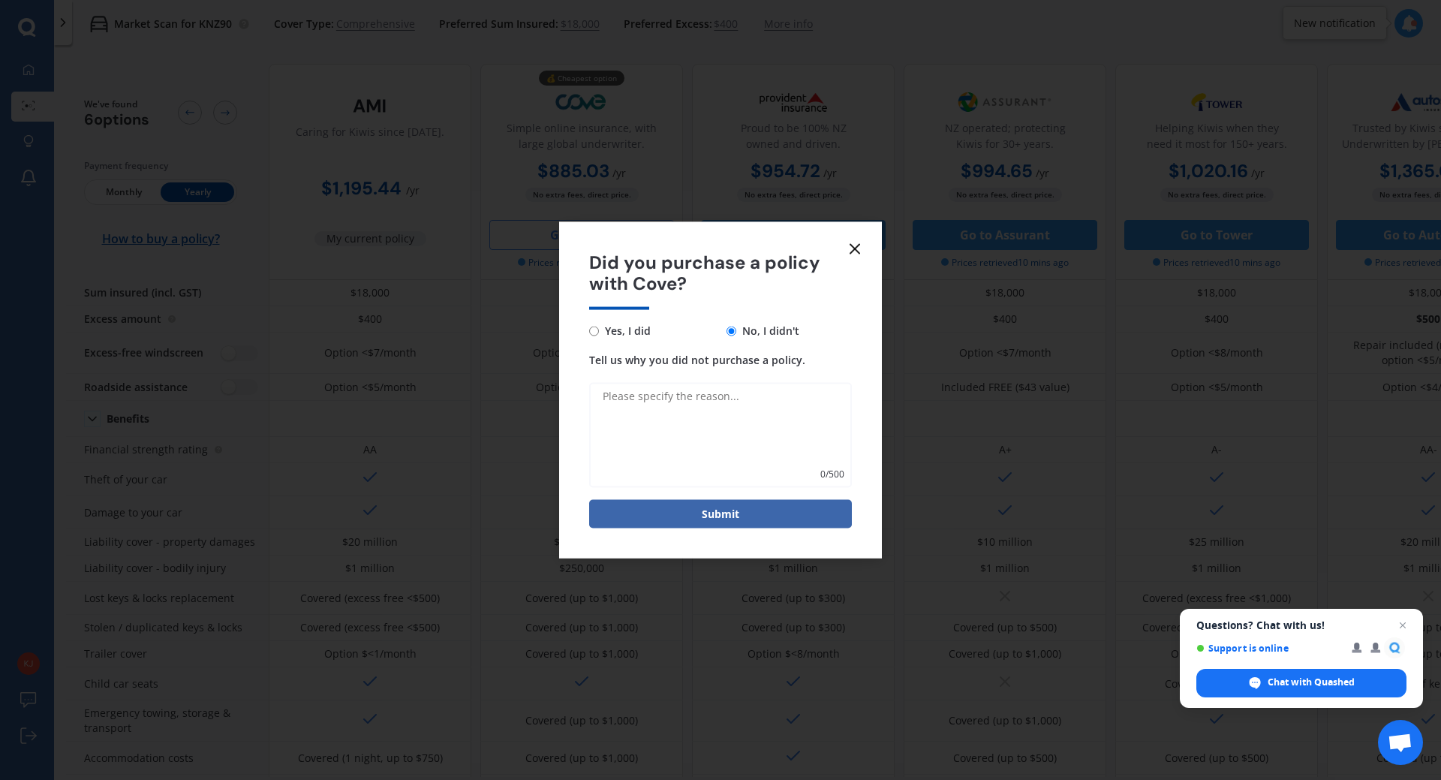
click at [673, 412] on textarea "Tell us why you did not purchase a policy." at bounding box center [720, 435] width 263 height 105
click at [604, 395] on textarea "Increased" at bounding box center [720, 435] width 263 height 105
click at [601, 396] on textarea "IPremium increased" at bounding box center [720, 435] width 263 height 105
click at [731, 395] on textarea "Premium increased" at bounding box center [720, 435] width 263 height 105
type textarea "Premium increased massively when I added extra drivers"
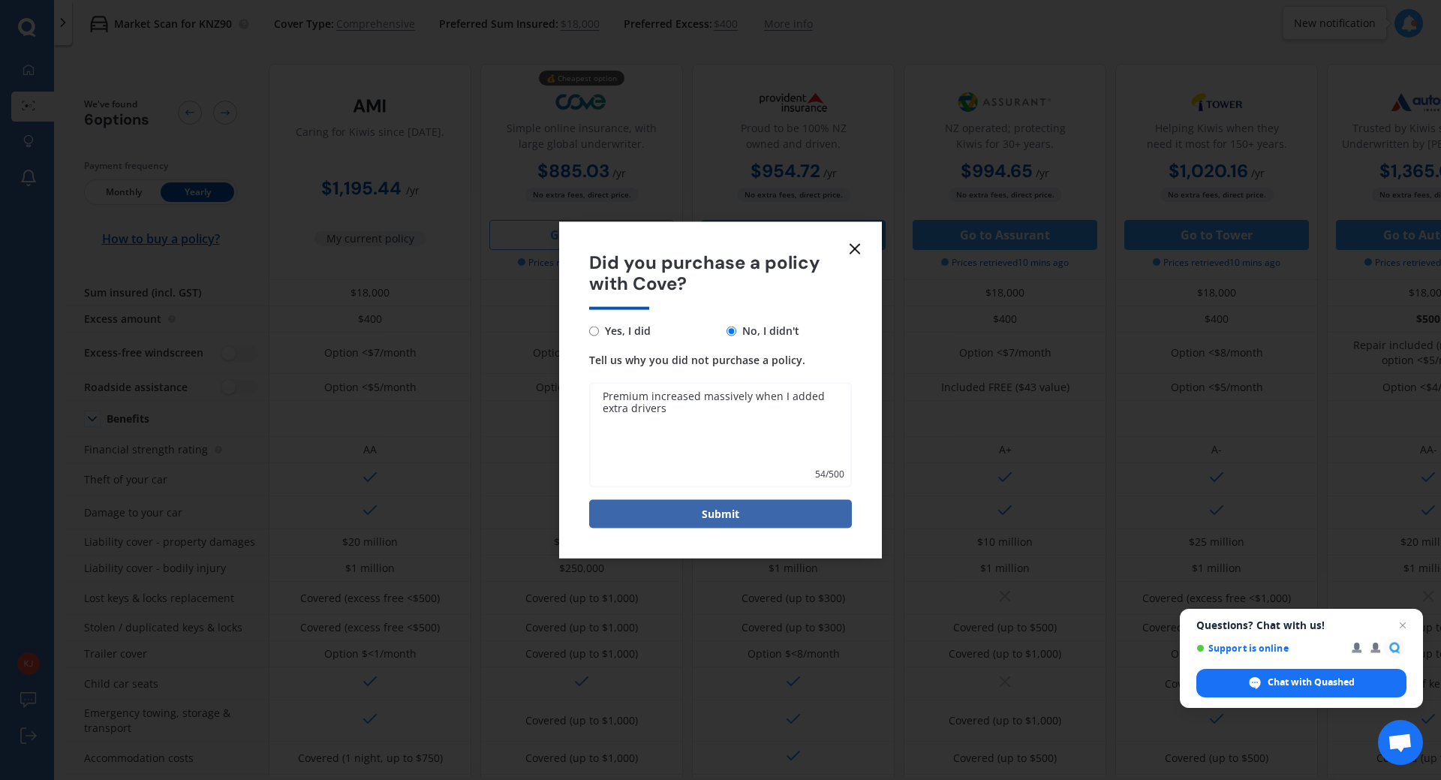
click at [711, 516] on button "Submit" at bounding box center [720, 514] width 263 height 29
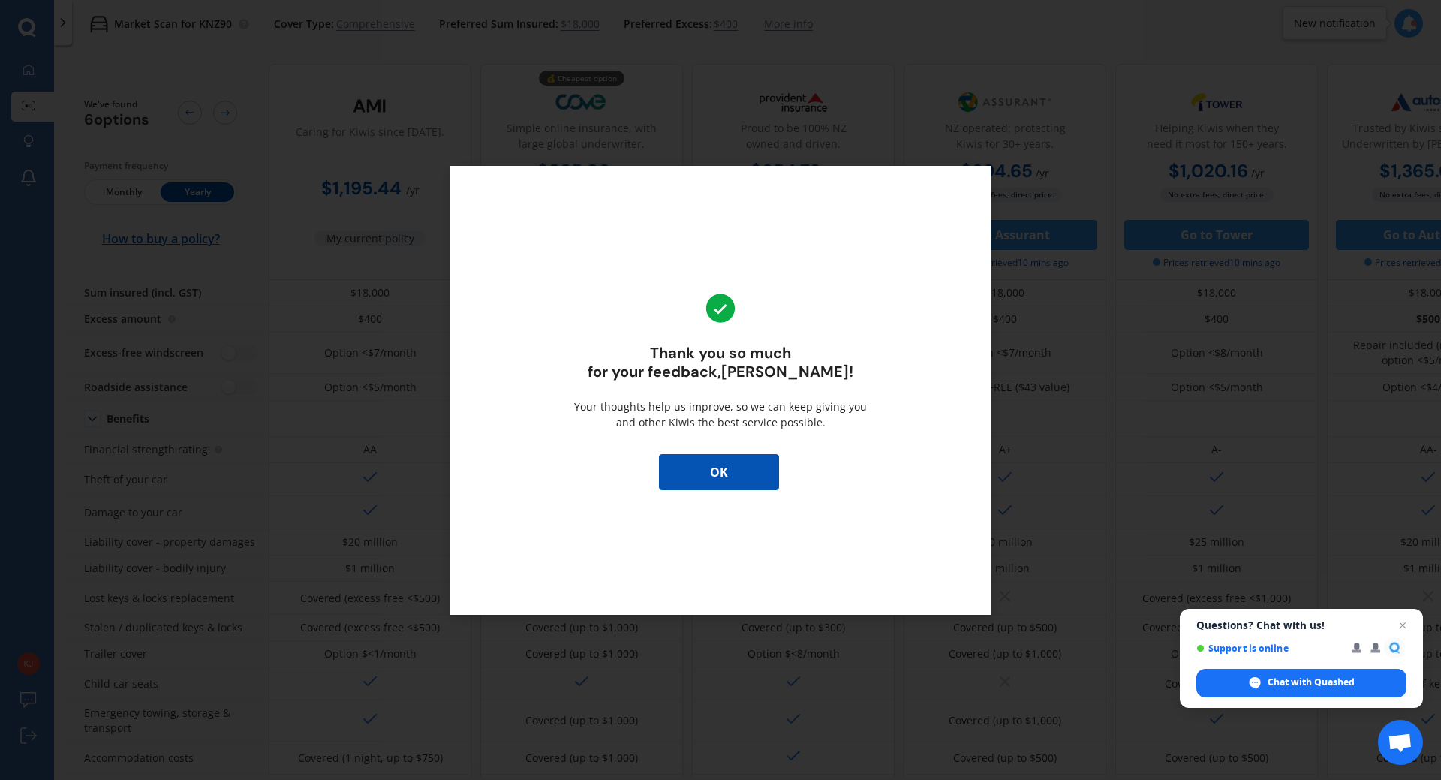
click at [748, 471] on button "OK" at bounding box center [719, 472] width 120 height 36
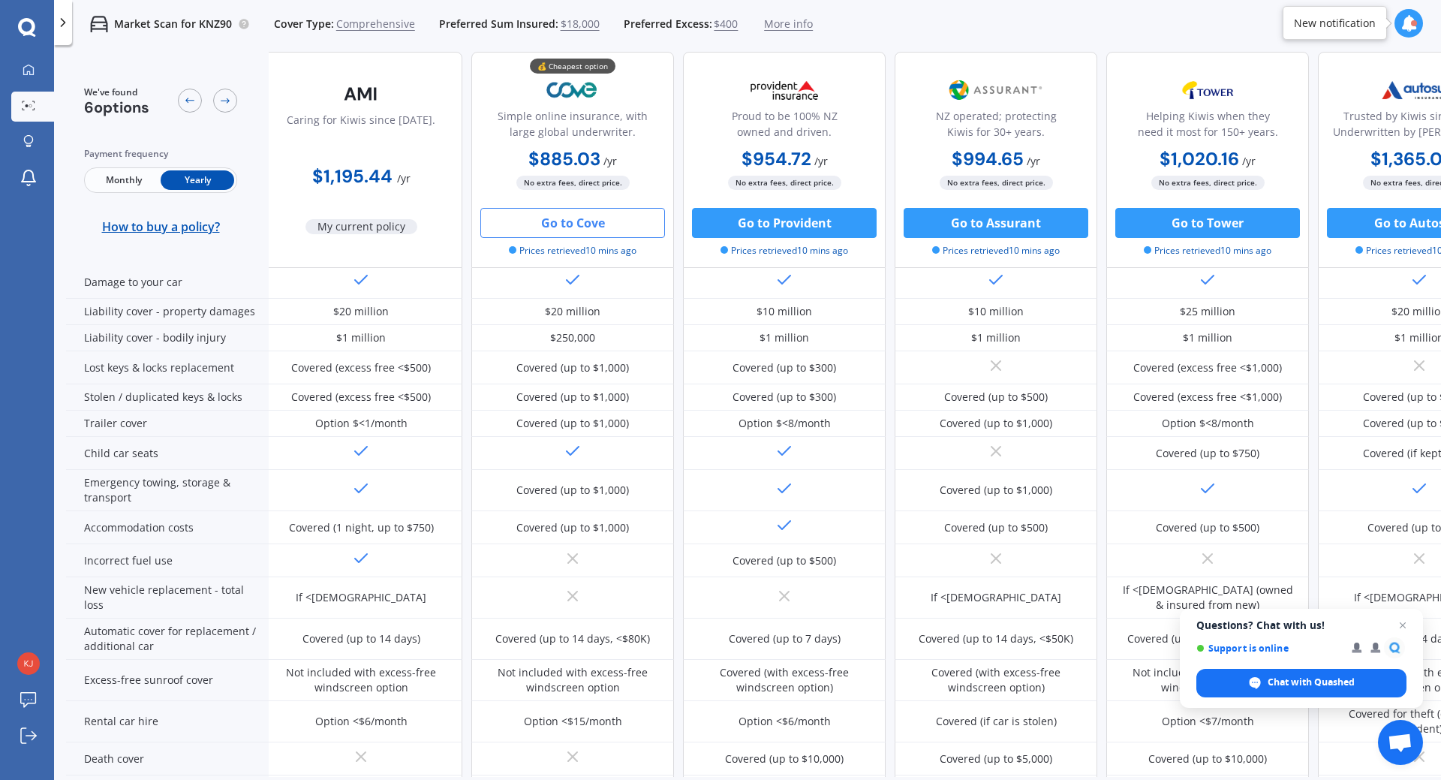
scroll to position [0, 9]
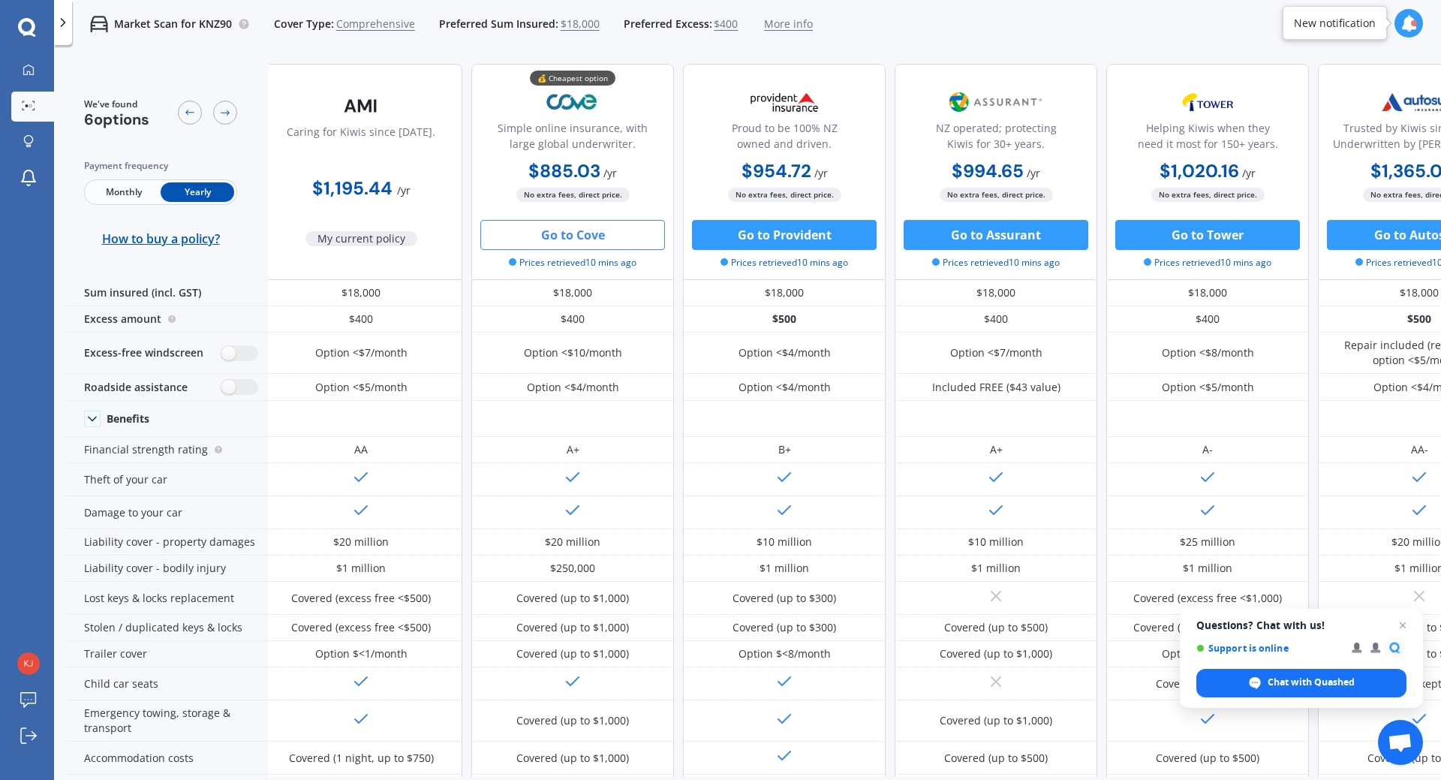
click at [991, 233] on button "Go to Assurant" at bounding box center [996, 235] width 185 height 30
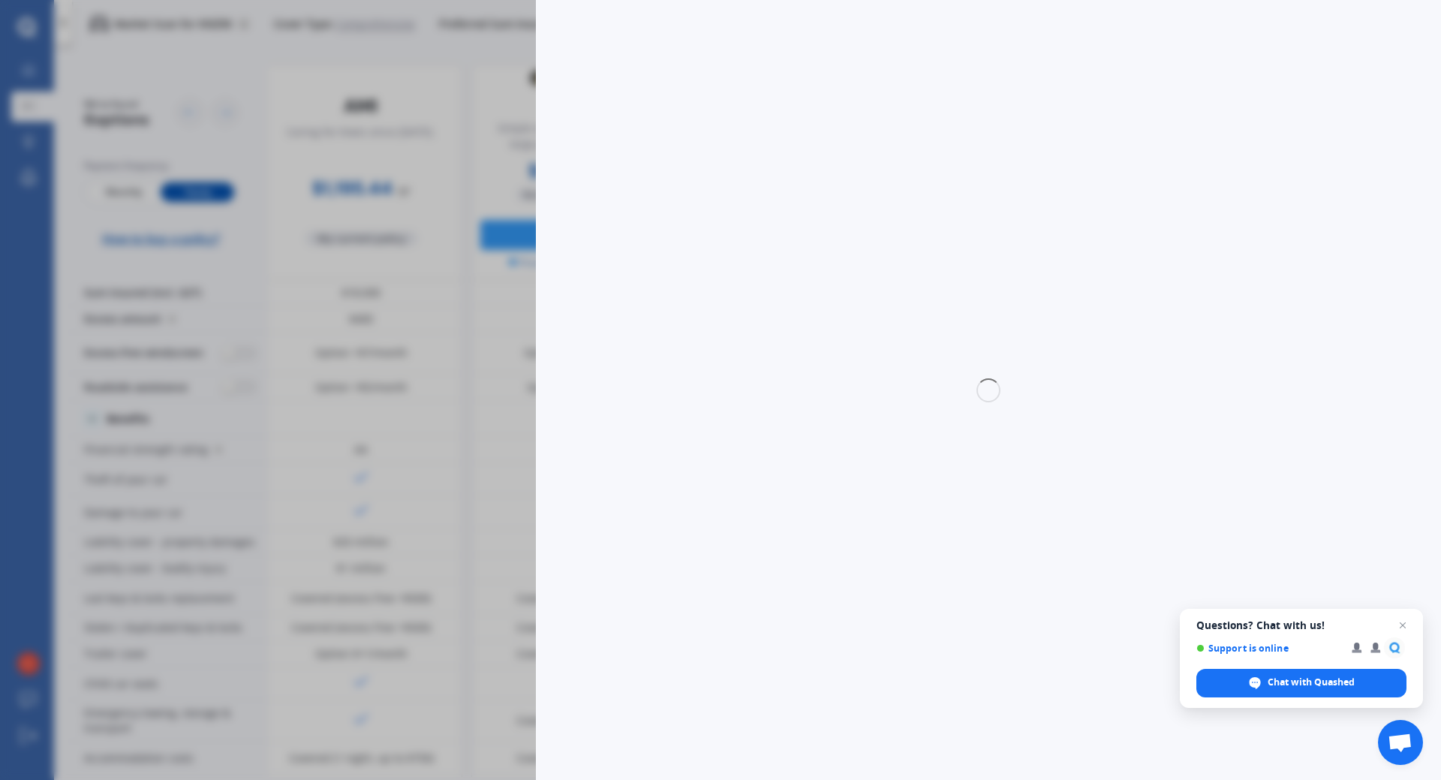
select select "full"
select select "0"
select select "North Shore"
select select "HOLDEN"
select select "[PERSON_NAME]"
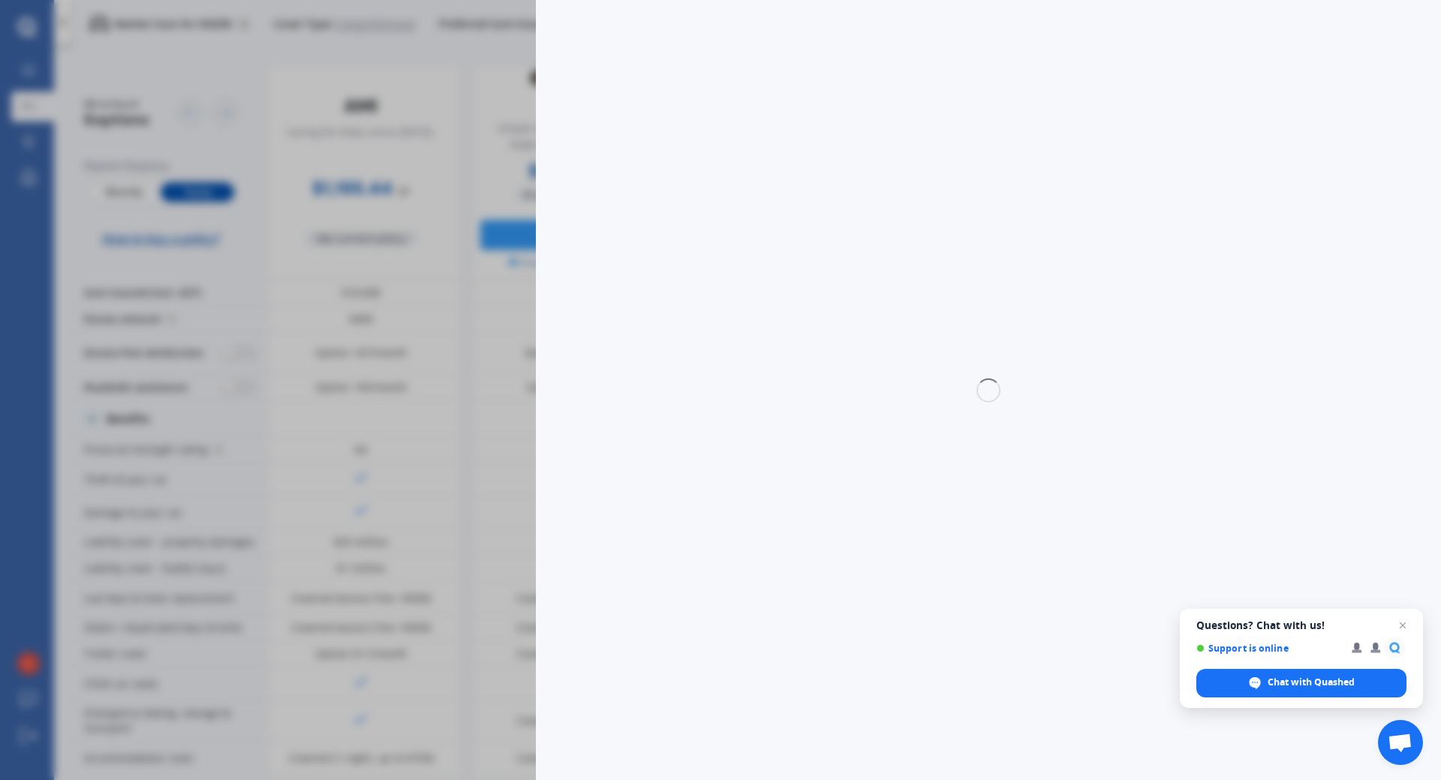
select select "CABRIOLET 1.6 TURBO"
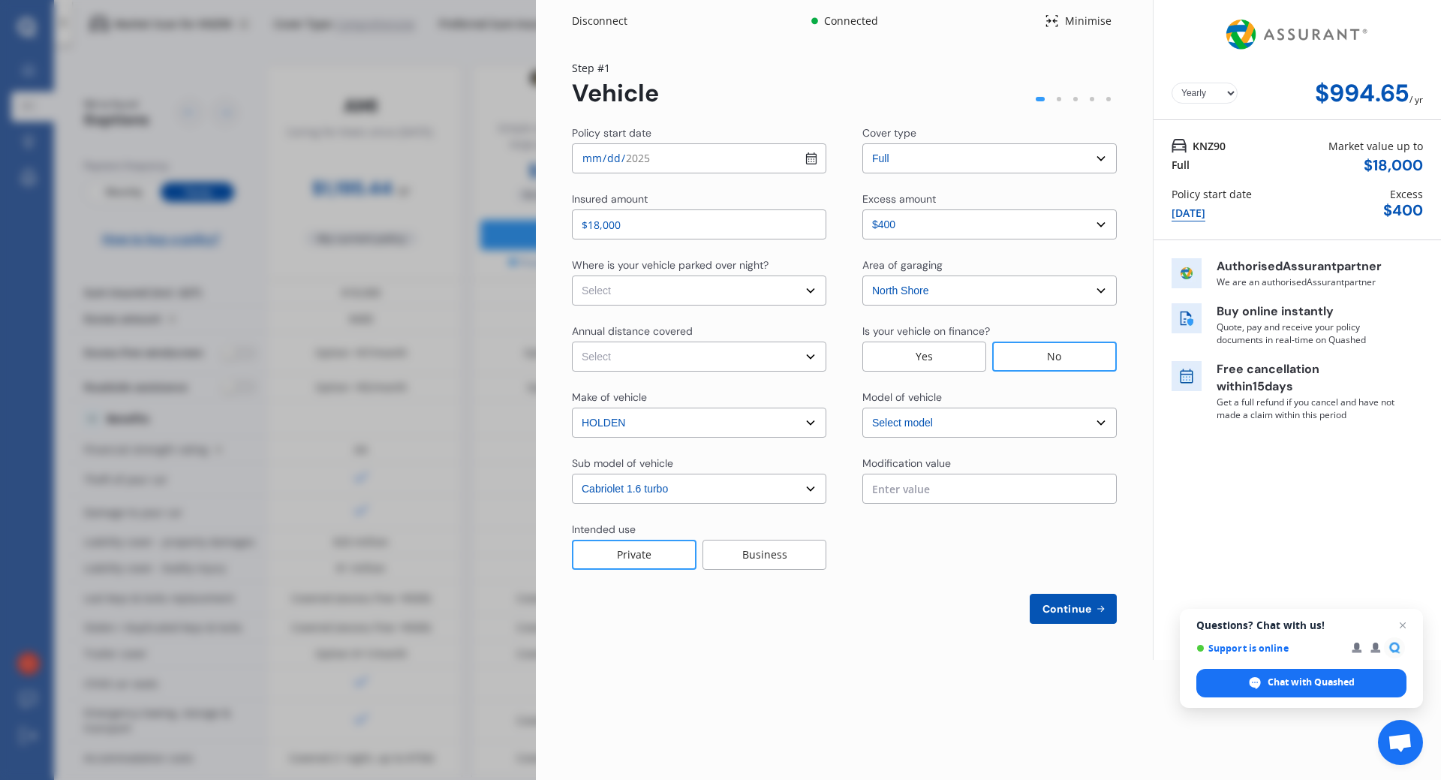
click at [1061, 603] on span "Continue" at bounding box center [1067, 609] width 55 height 12
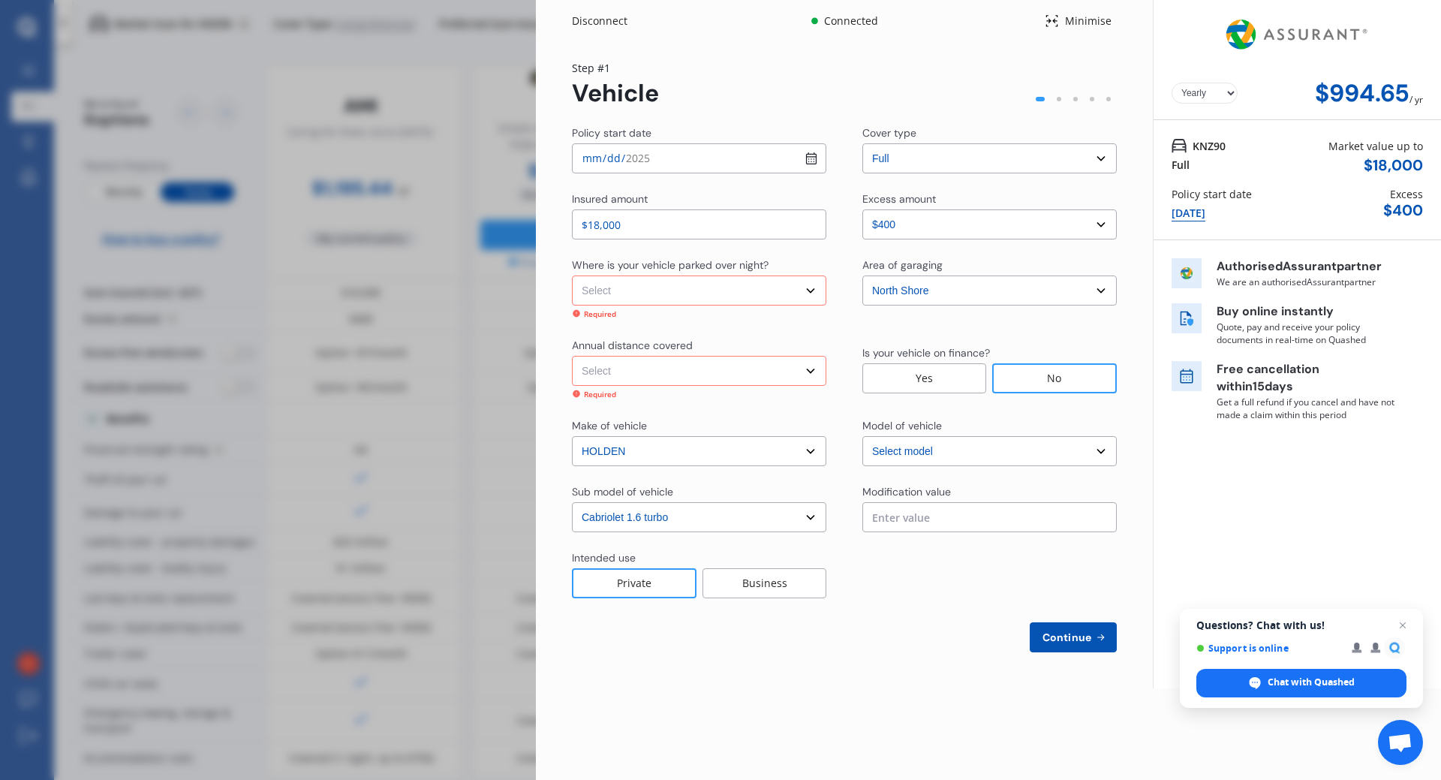
click at [804, 292] on select "Select In a garage On own property On street or road" at bounding box center [699, 290] width 254 height 30
select select "In a garage"
click at [572, 275] on select "Select In a garage On own property On street or road" at bounding box center [699, 290] width 254 height 30
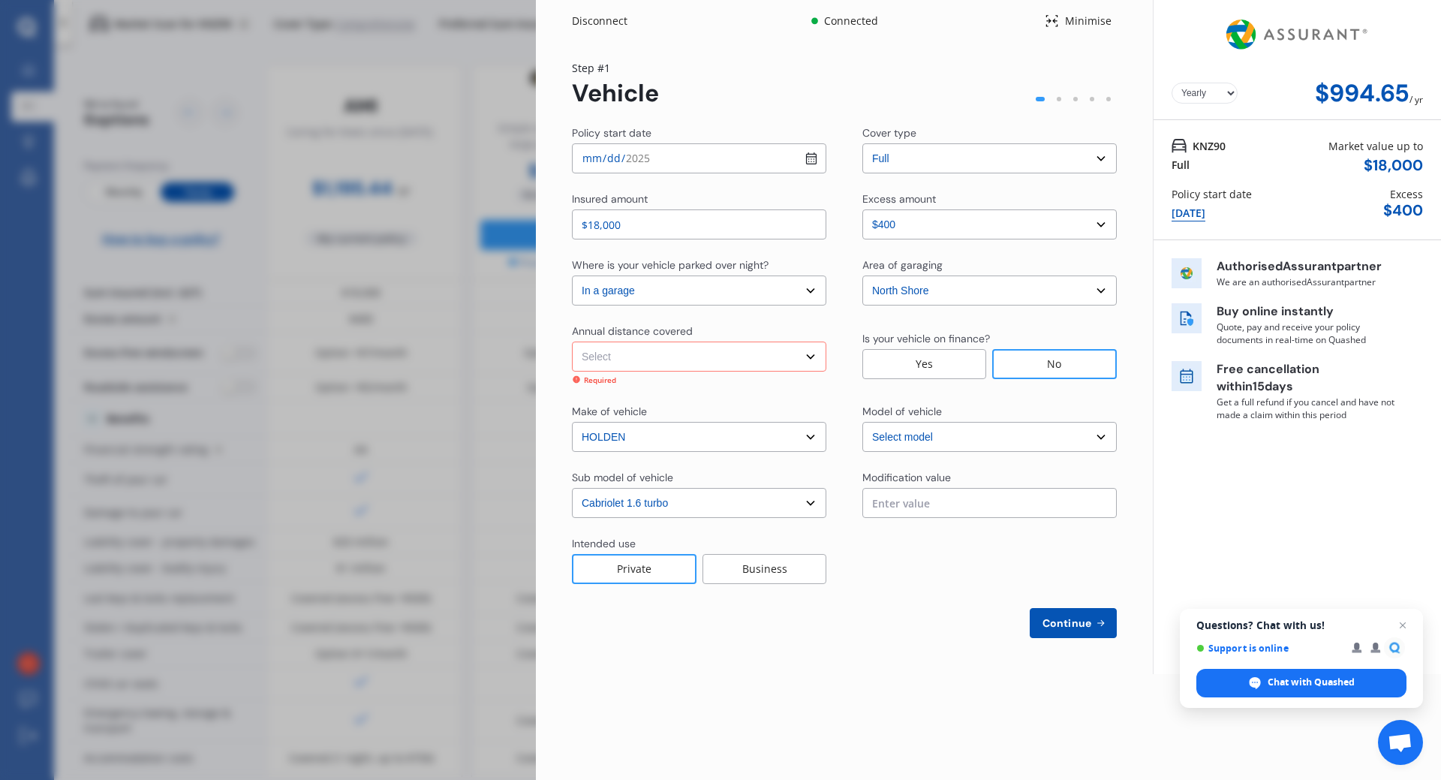
click at [648, 360] on select "Select Low (less than 15,000km per year) Average (15,000-30,000km per year) Hig…" at bounding box center [699, 357] width 254 height 30
select select "15000"
click at [572, 342] on select "Select Low (less than 15,000km per year) Average (15,000-30,000km per year) Hig…" at bounding box center [699, 357] width 254 height 30
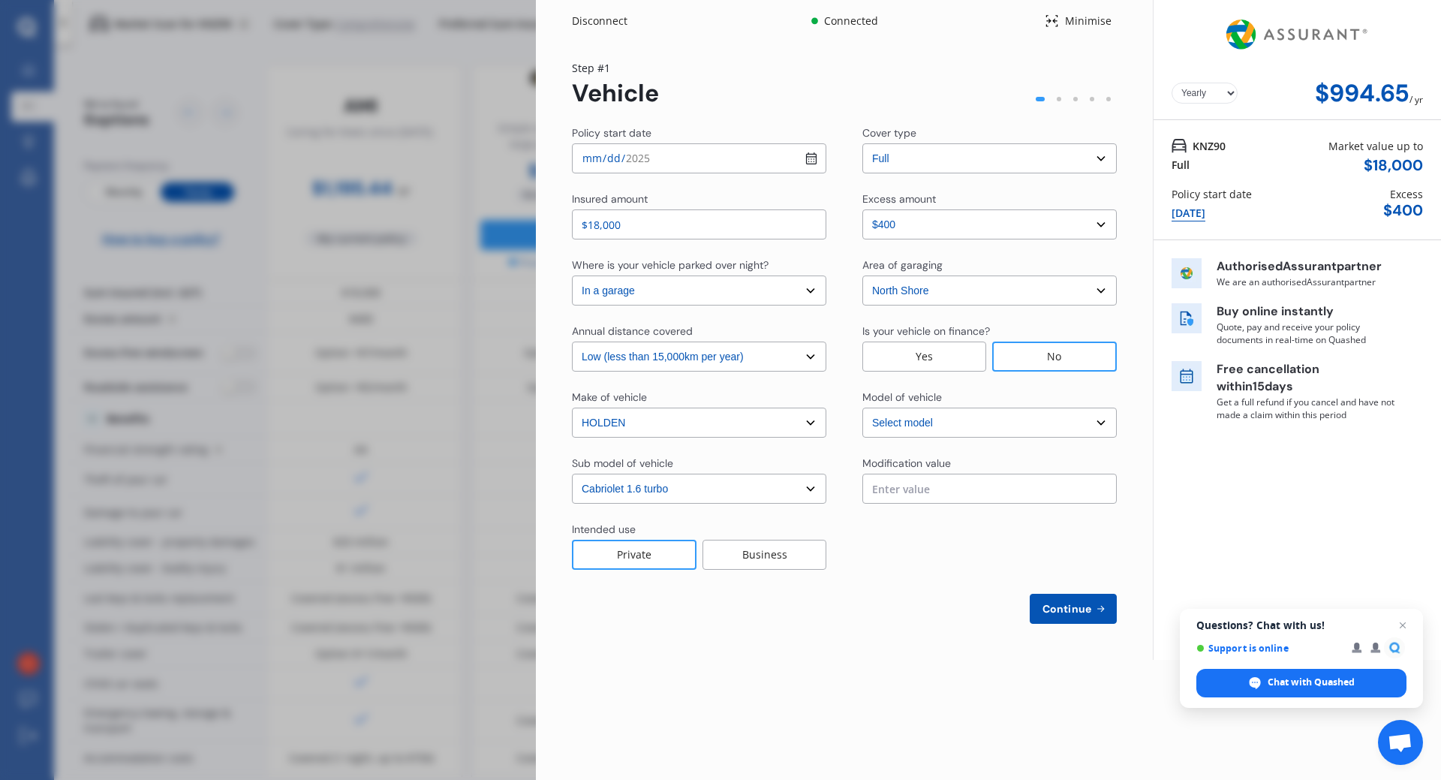
click at [1069, 606] on span "Continue" at bounding box center [1067, 609] width 55 height 12
select select "Mr"
select select "04"
select select "09"
select select "1965"
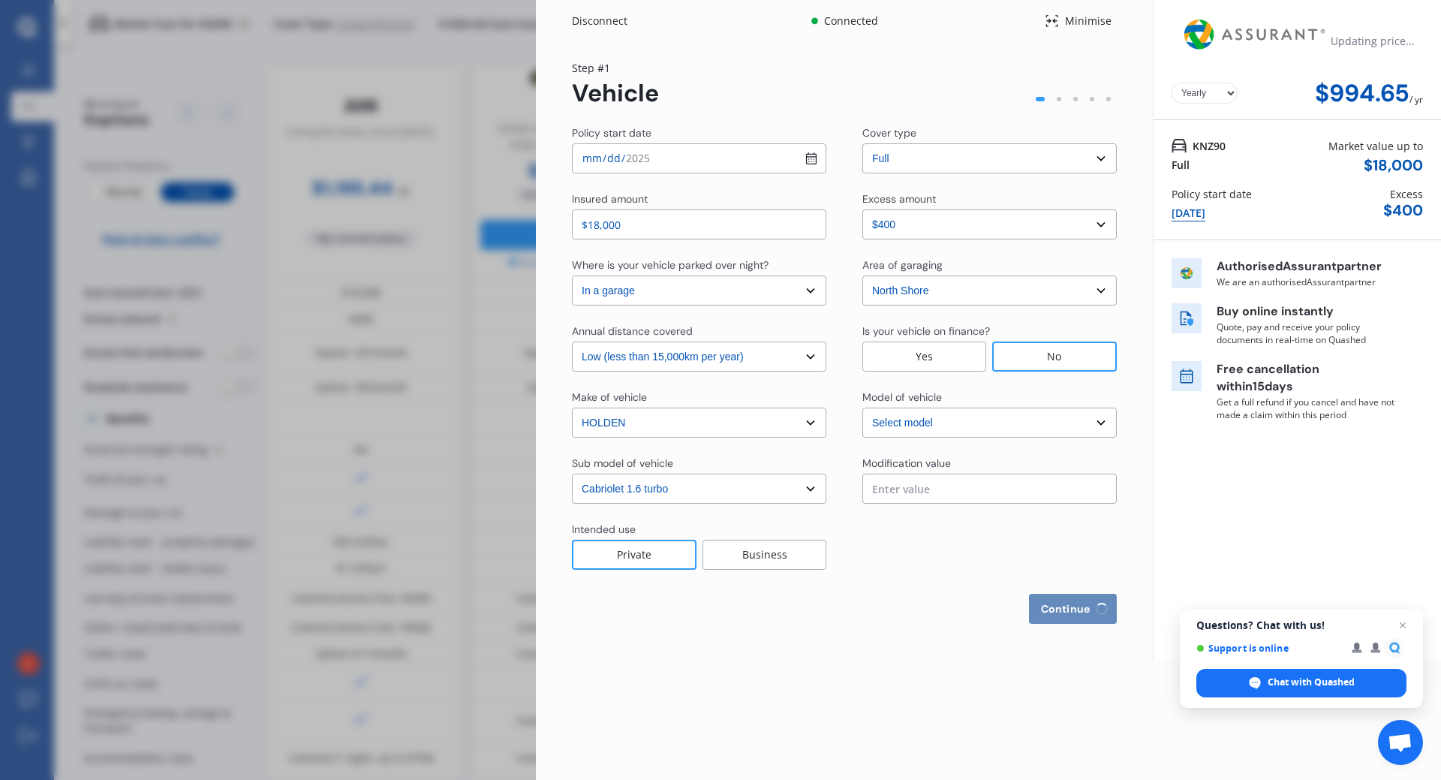
select select "full"
select select "more than 4 years"
select select "[GEOGRAPHIC_DATA]"
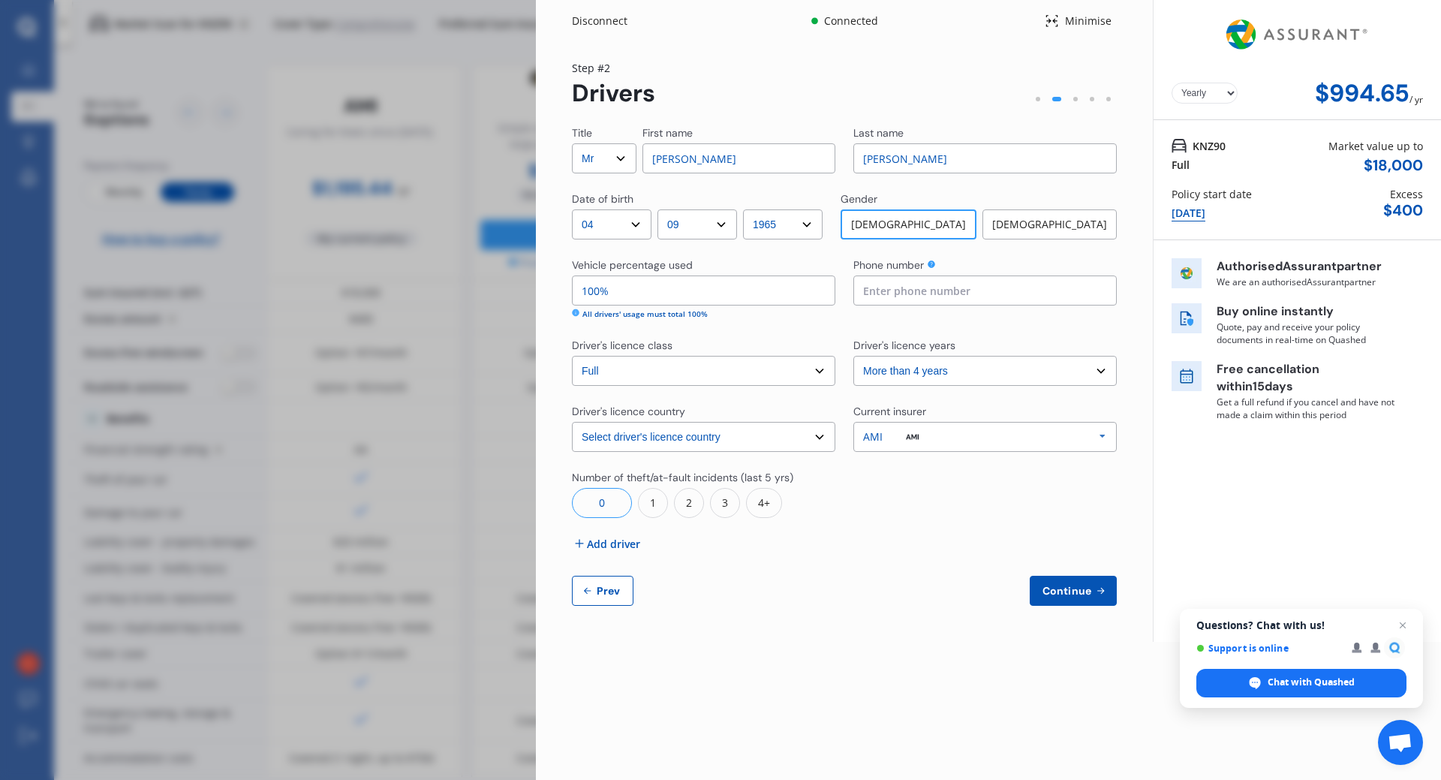
click at [615, 545] on span "Add driver" at bounding box center [613, 544] width 53 height 16
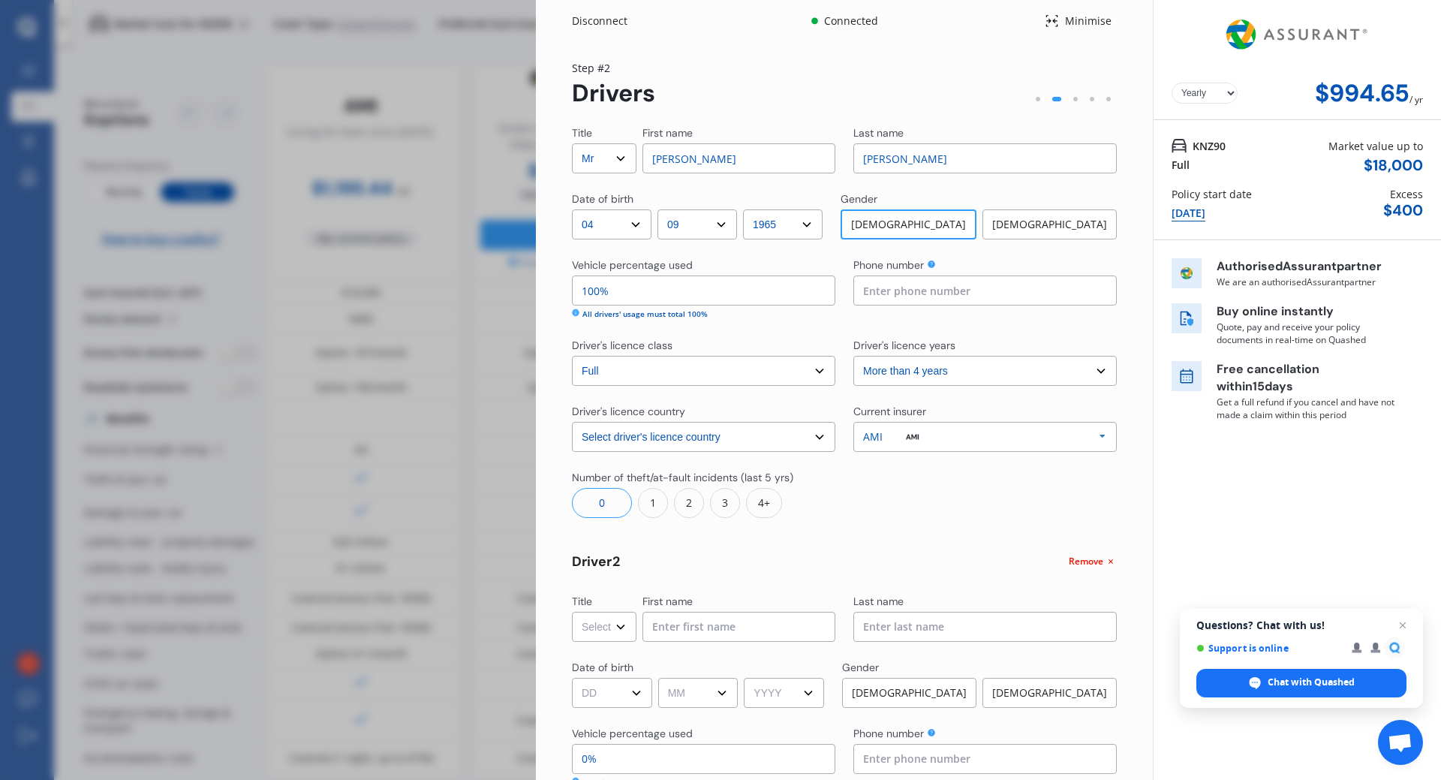
click at [622, 627] on select "Select Mr Mrs Miss Ms Dr" at bounding box center [604, 627] width 65 height 30
select select "Mrs"
click at [572, 612] on select "Select Mr Mrs Miss Ms Dr" at bounding box center [604, 627] width 65 height 30
click at [589, 684] on select "DD 01 02 03 04 05 06 07 08 09 10 11 12 13 14 15 16 17 18 19 20 21 22 23 24 25 2…" at bounding box center [612, 693] width 80 height 30
click at [688, 624] on input at bounding box center [738, 627] width 193 height 30
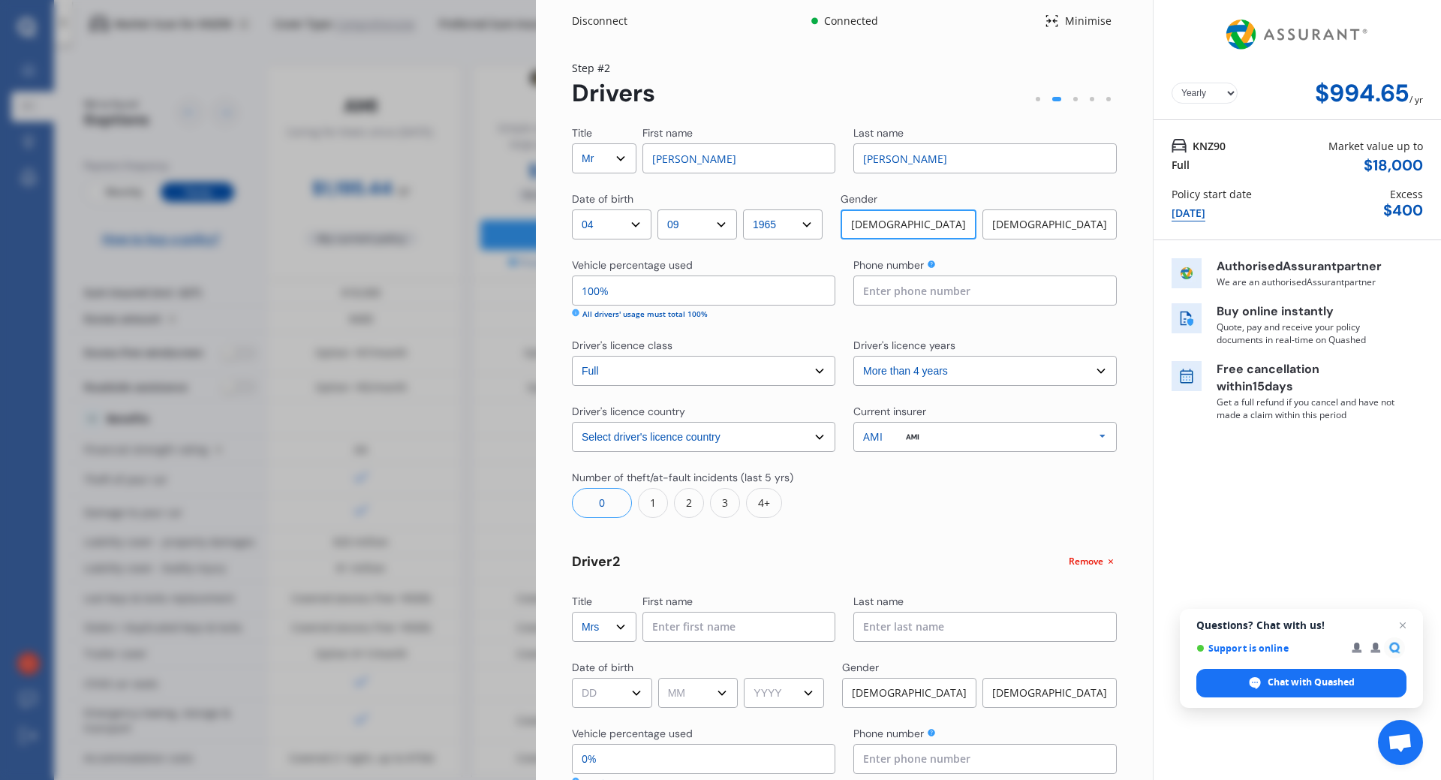
click at [691, 630] on input at bounding box center [738, 627] width 193 height 30
type input "[PERSON_NAME]"
select select "17"
select select "07"
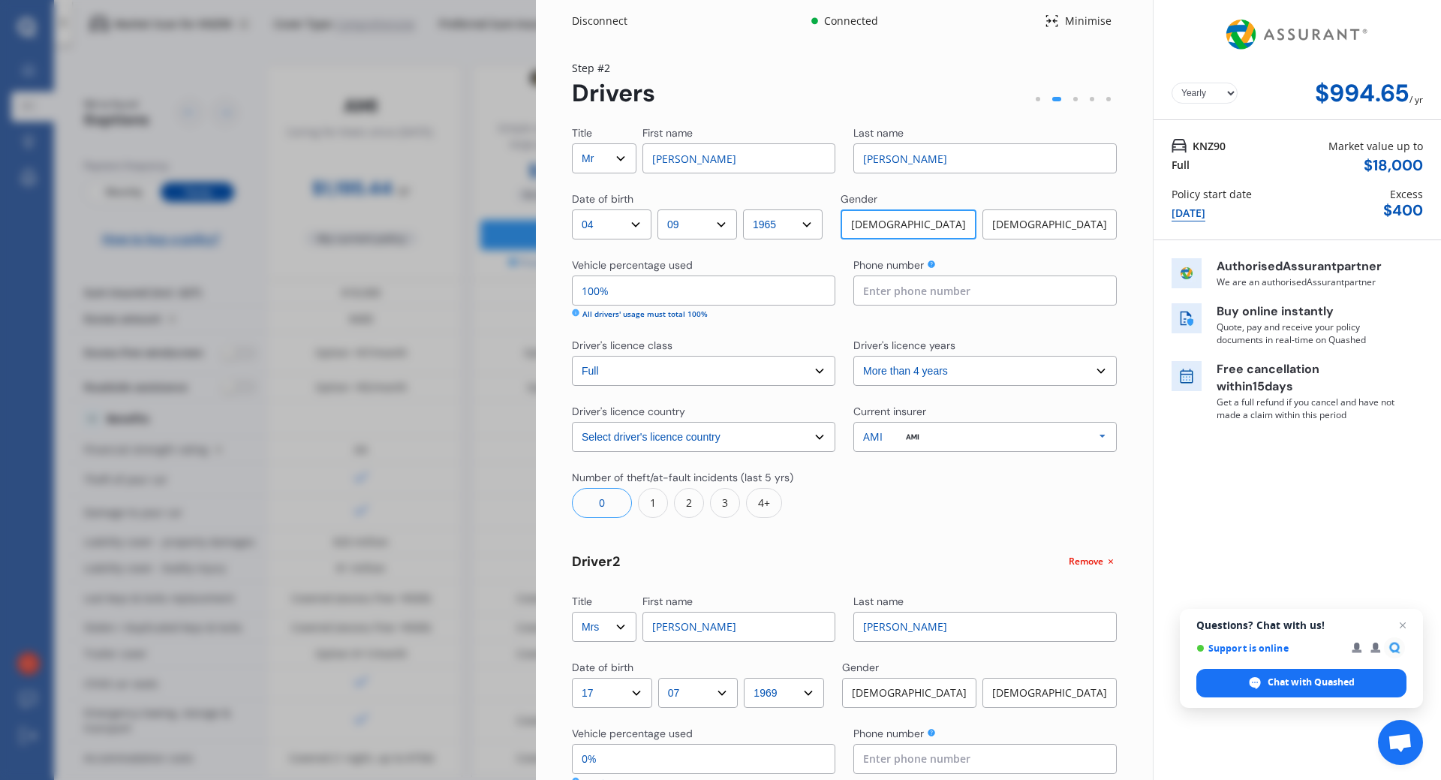
select select "1966"
click at [1059, 689] on div "[DEMOGRAPHIC_DATA]" at bounding box center [1049, 693] width 134 height 30
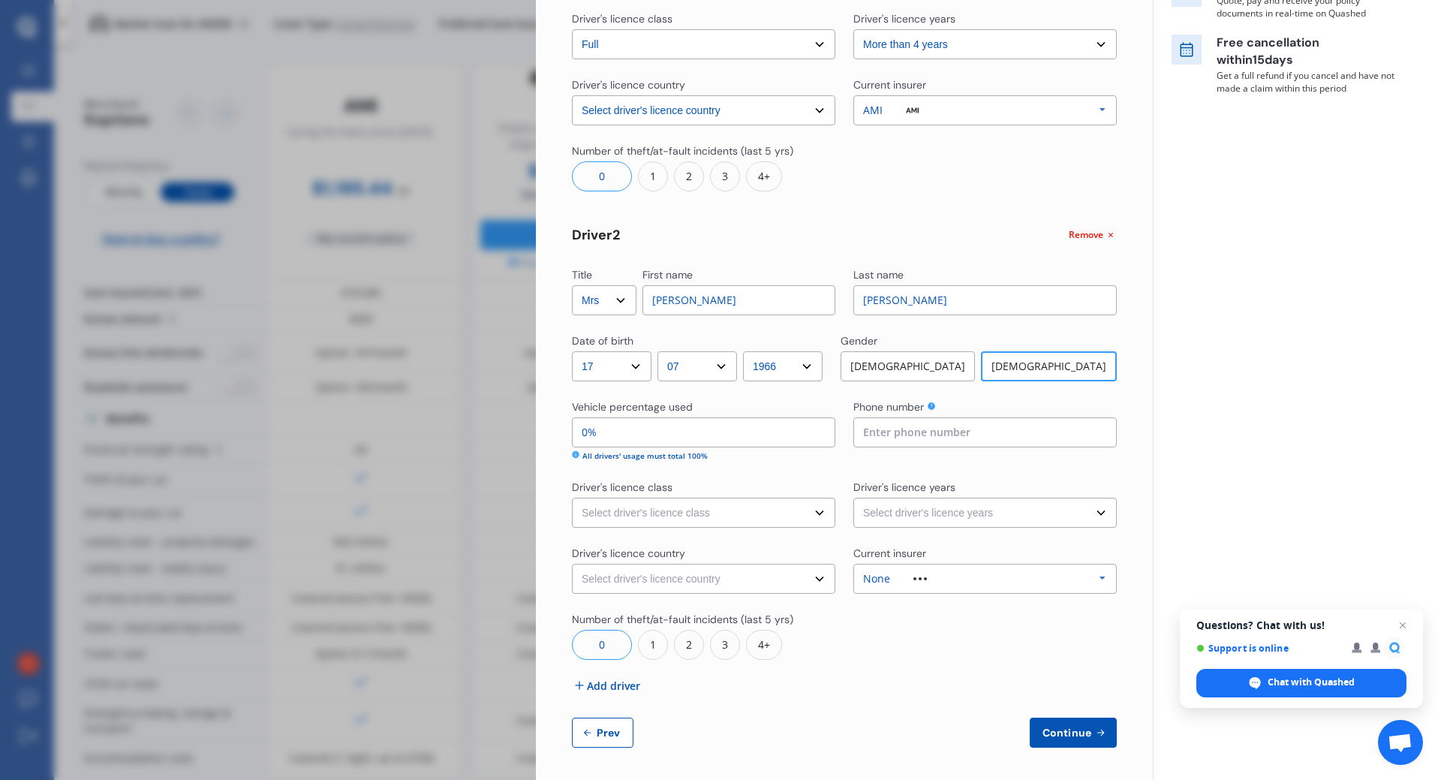
scroll to position [327, 0]
click at [711, 513] on select "Select driver's licence class None Learner Restricted Full" at bounding box center [703, 512] width 263 height 30
select select "full"
click at [572, 497] on select "Select driver's licence class None Learner Restricted Full" at bounding box center [703, 512] width 263 height 30
click at [645, 575] on select "Select driver's licence country [GEOGRAPHIC_DATA] [GEOGRAPHIC_DATA] [GEOGRAPHIC…" at bounding box center [703, 578] width 263 height 30
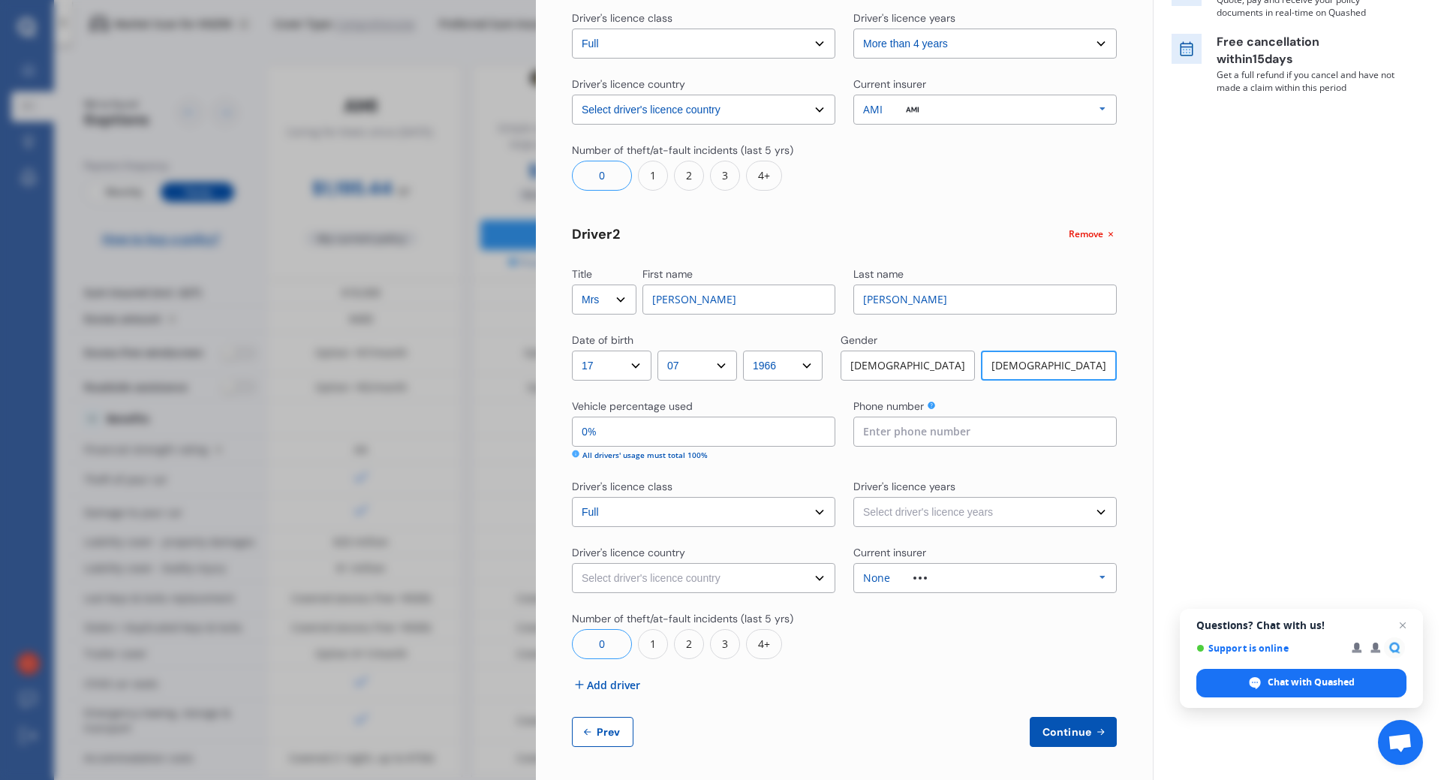
select select "[GEOGRAPHIC_DATA]"
click at [572, 563] on select "Select driver's licence country [GEOGRAPHIC_DATA] [GEOGRAPHIC_DATA] [GEOGRAPHIC…" at bounding box center [703, 578] width 263 height 30
click at [928, 514] on select "Select driver's licence years Less than 1 year 1-2 years 2-4 years More than 4 …" at bounding box center [984, 512] width 263 height 30
select select "more than 4 years"
click at [853, 497] on select "Select driver's licence years Less than 1 year 1-2 years 2-4 years More than 4 …" at bounding box center [984, 512] width 263 height 30
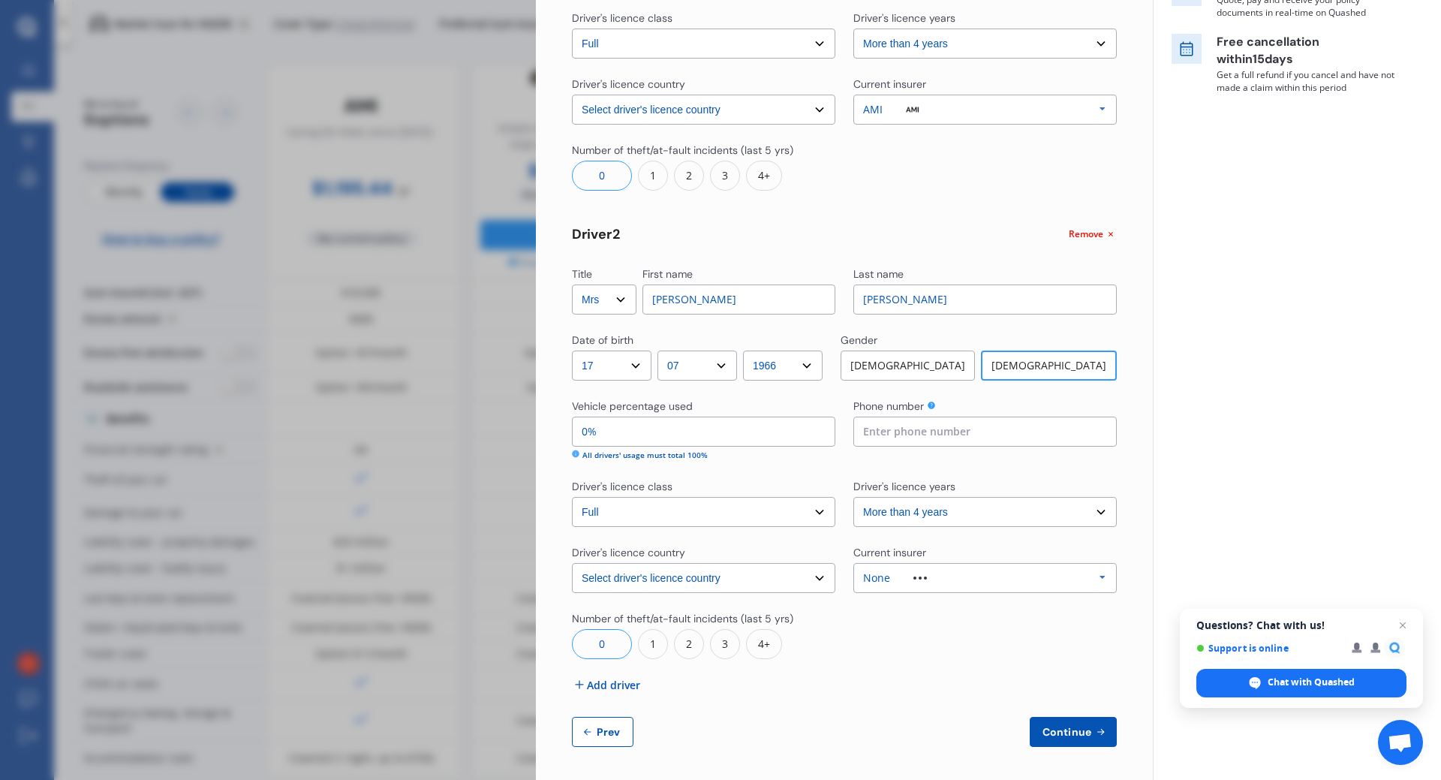
click at [603, 678] on span "Add driver" at bounding box center [613, 685] width 53 height 16
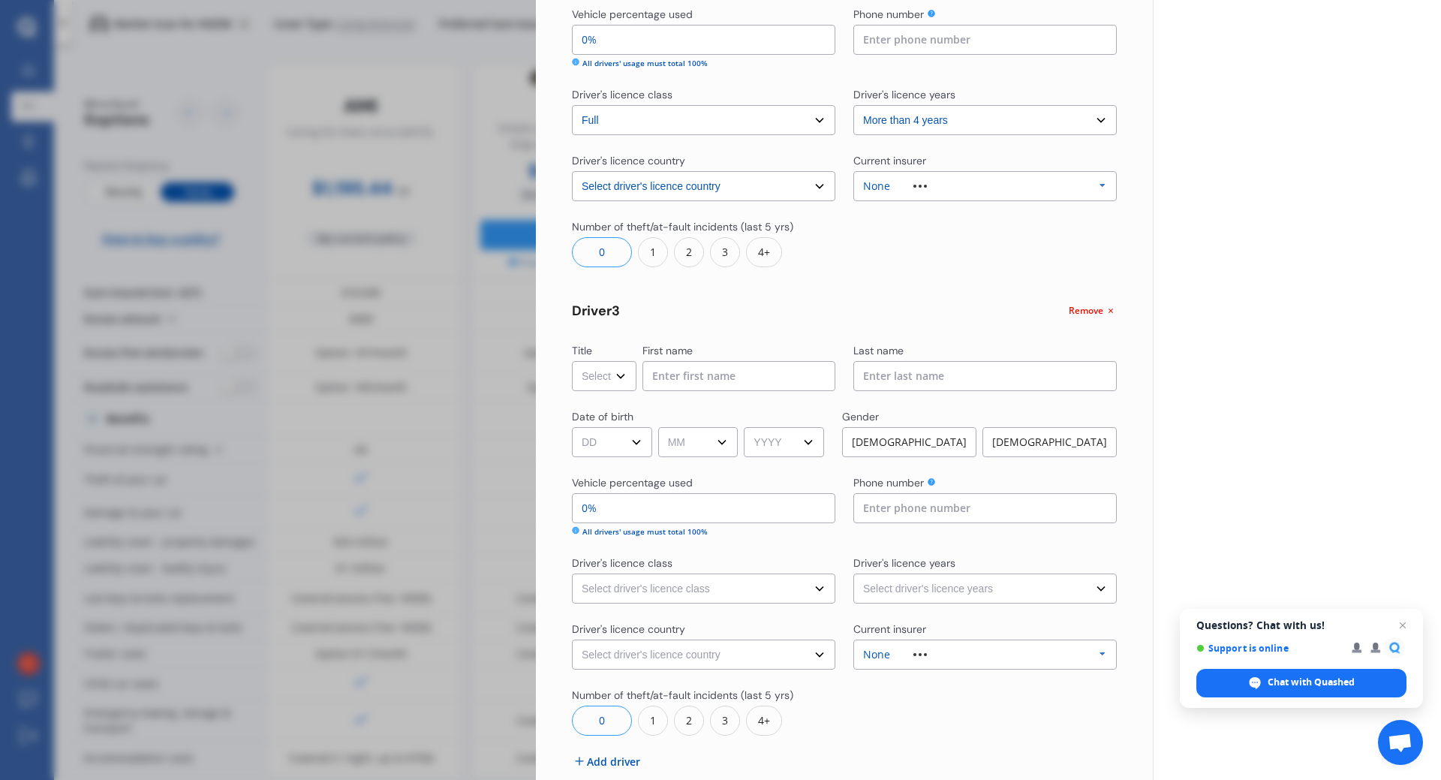
scroll to position [720, 0]
click at [623, 377] on select "Select Mr Mrs Miss Ms Dr" at bounding box center [604, 375] width 65 height 30
select select "Mr"
click at [572, 360] on select "Select Mr Mrs Miss Ms Dr" at bounding box center [604, 375] width 65 height 30
click at [682, 378] on input at bounding box center [738, 375] width 193 height 30
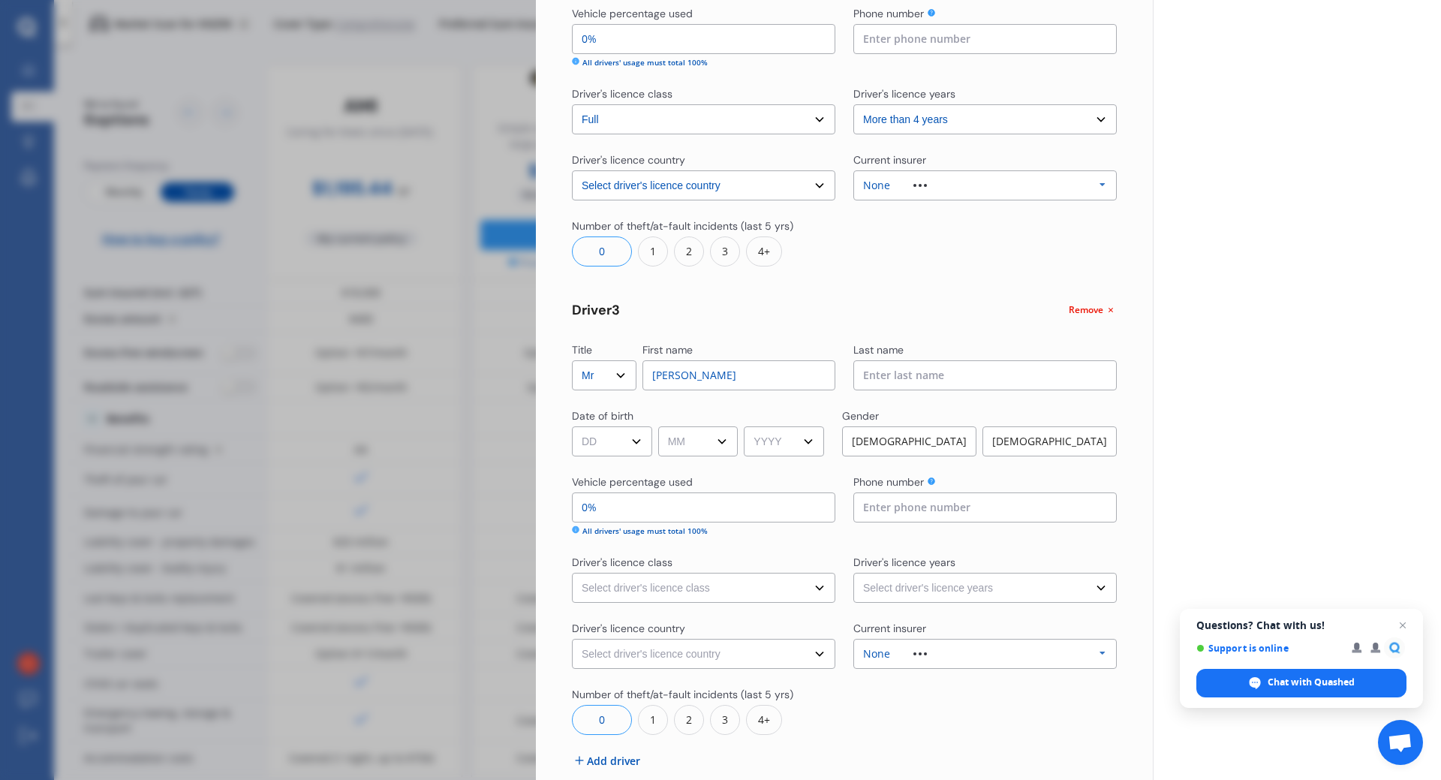
type input "[PERSON_NAME]"
click at [620, 435] on select "DD 01 02 03 04 05 06 07 08 09 10 11 12 13 14 15 16 17 18 19 20 21 22 23 24 25 2…" at bounding box center [612, 441] width 80 height 30
click at [572, 426] on select "DD 01 02 03 04 05 06 07 08 09 10 11 12 13 14 15 16 17 18 19 20 21 22 23 24 25 2…" at bounding box center [612, 441] width 80 height 30
select select "09"
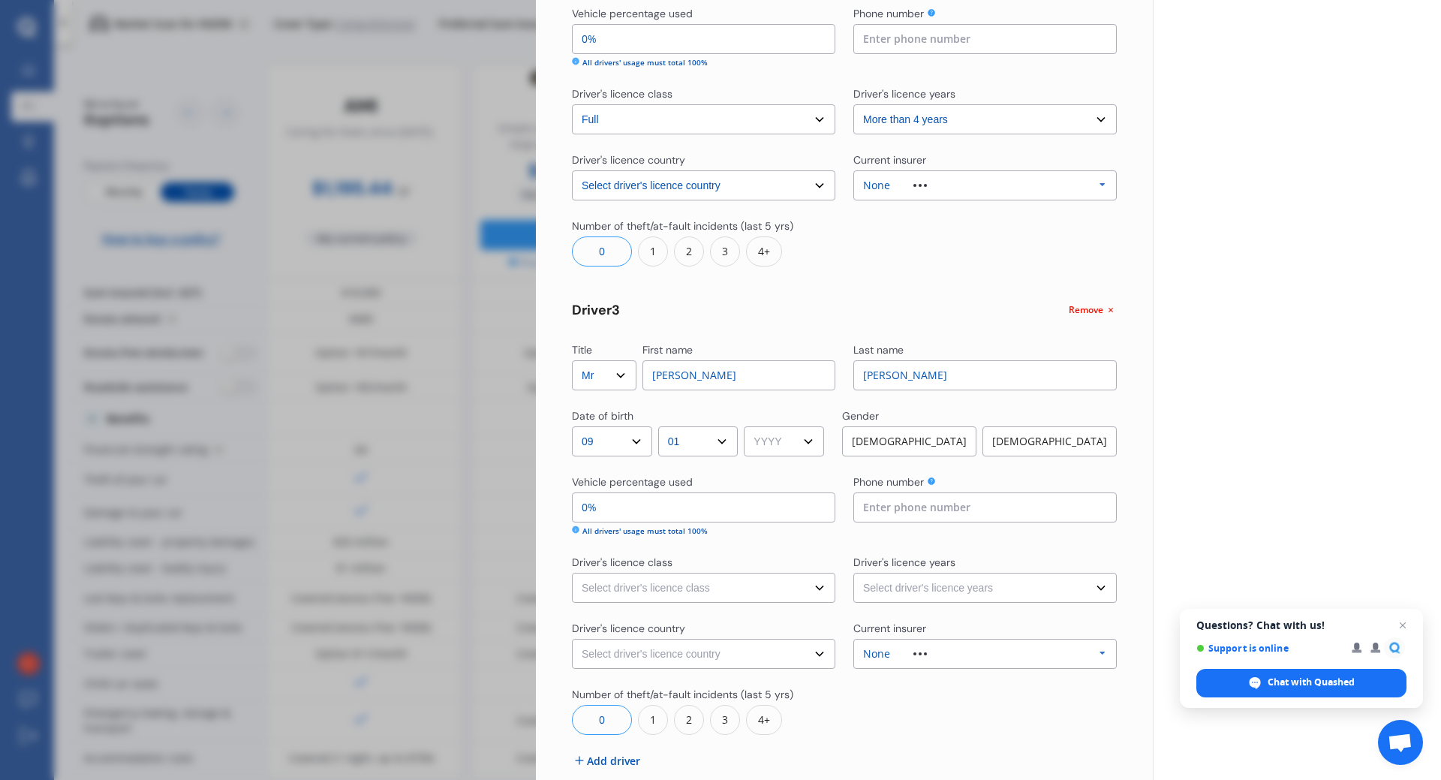
select select "09"
click at [781, 440] on select "YYYY 2009 2008 2007 2006 2005 2004 2003 2002 2001 2000 1999 1998 1997 1996 1995…" at bounding box center [784, 441] width 80 height 30
select select "1998"
click at [749, 426] on select "YYYY 2009 2008 2007 2006 2005 2004 2003 2002 2001 2000 1999 1998 1997 1996 1995…" at bounding box center [784, 441] width 80 height 30
click at [897, 452] on div "[DEMOGRAPHIC_DATA]" at bounding box center [909, 441] width 134 height 30
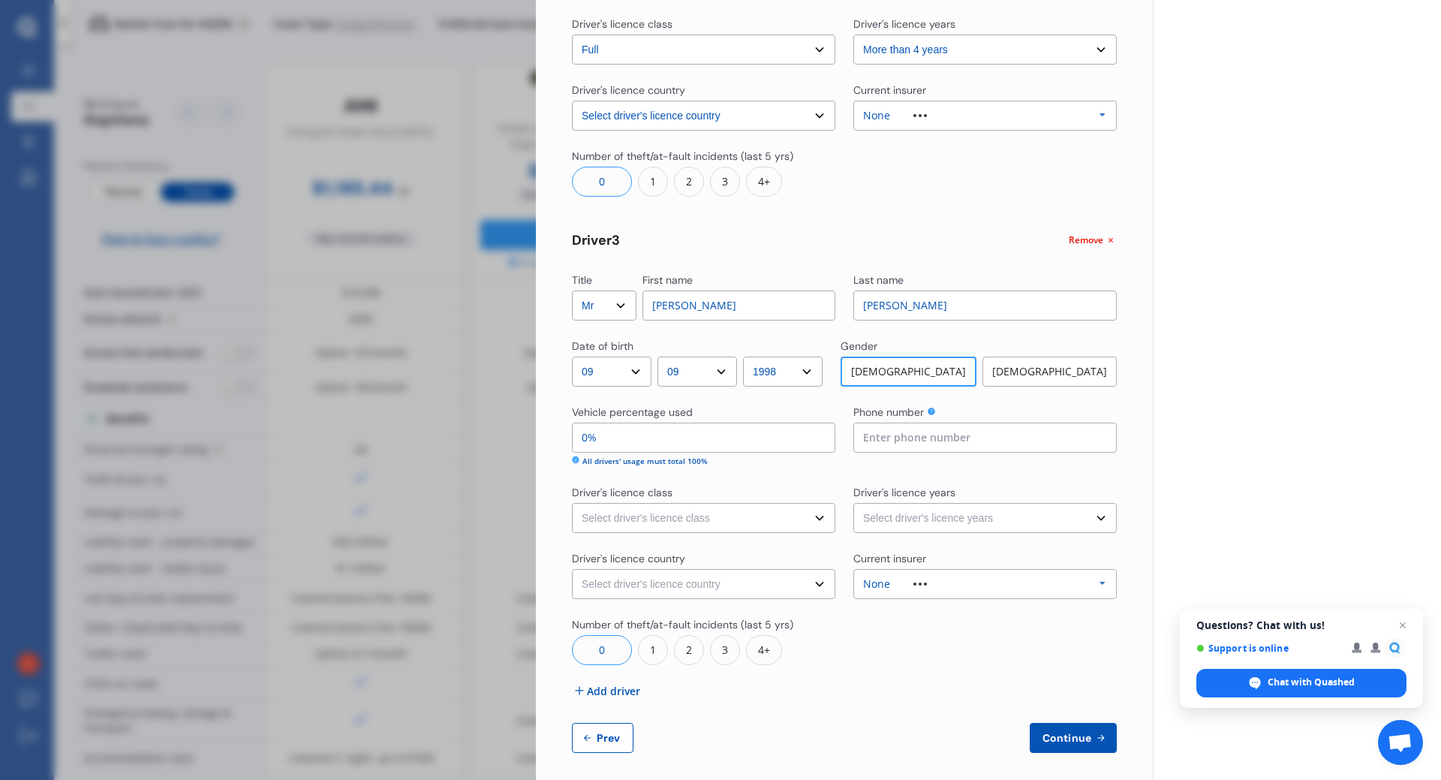
scroll to position [799, 0]
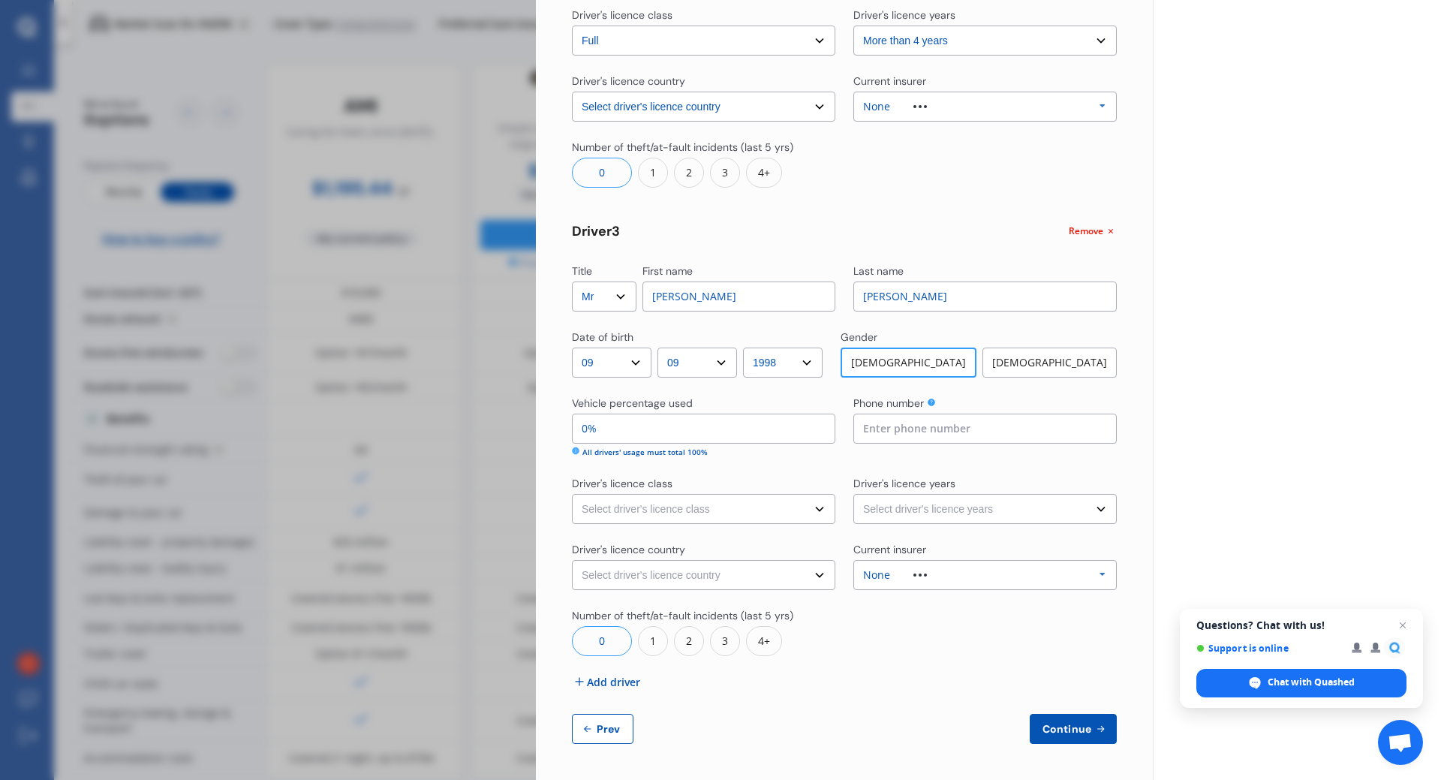
click at [736, 516] on select "Select driver's licence class None Learner Restricted Full" at bounding box center [703, 509] width 263 height 30
select select "full"
click at [572, 494] on select "Select driver's licence class None Learner Restricted Full" at bounding box center [703, 509] width 263 height 30
click at [641, 578] on select "Select driver's licence country [GEOGRAPHIC_DATA] [GEOGRAPHIC_DATA] [GEOGRAPHIC…" at bounding box center [703, 575] width 263 height 30
select select "[GEOGRAPHIC_DATA]"
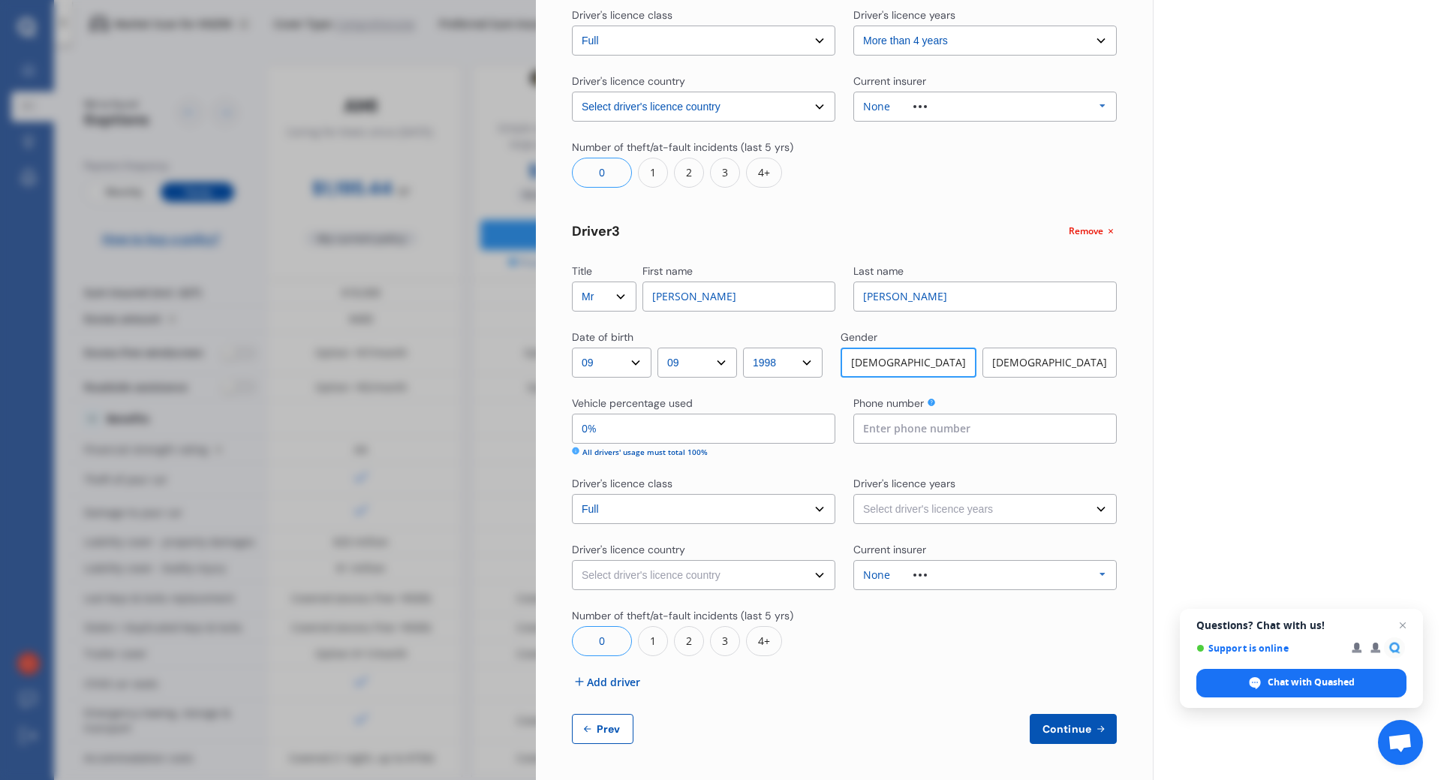
click at [572, 560] on select "Select driver's licence country [GEOGRAPHIC_DATA] [GEOGRAPHIC_DATA] [GEOGRAPHIC…" at bounding box center [703, 575] width 263 height 30
click at [901, 506] on select "Select driver's licence years Less than 1 year 1-2 years 2-4 years More than 4 …" at bounding box center [984, 509] width 263 height 30
select select "more than 4 years"
click at [853, 494] on select "Select driver's licence years Less than 1 year 1-2 years 2-4 years More than 4 …" at bounding box center [984, 509] width 263 height 30
click at [617, 683] on span "Add driver" at bounding box center [613, 682] width 53 height 16
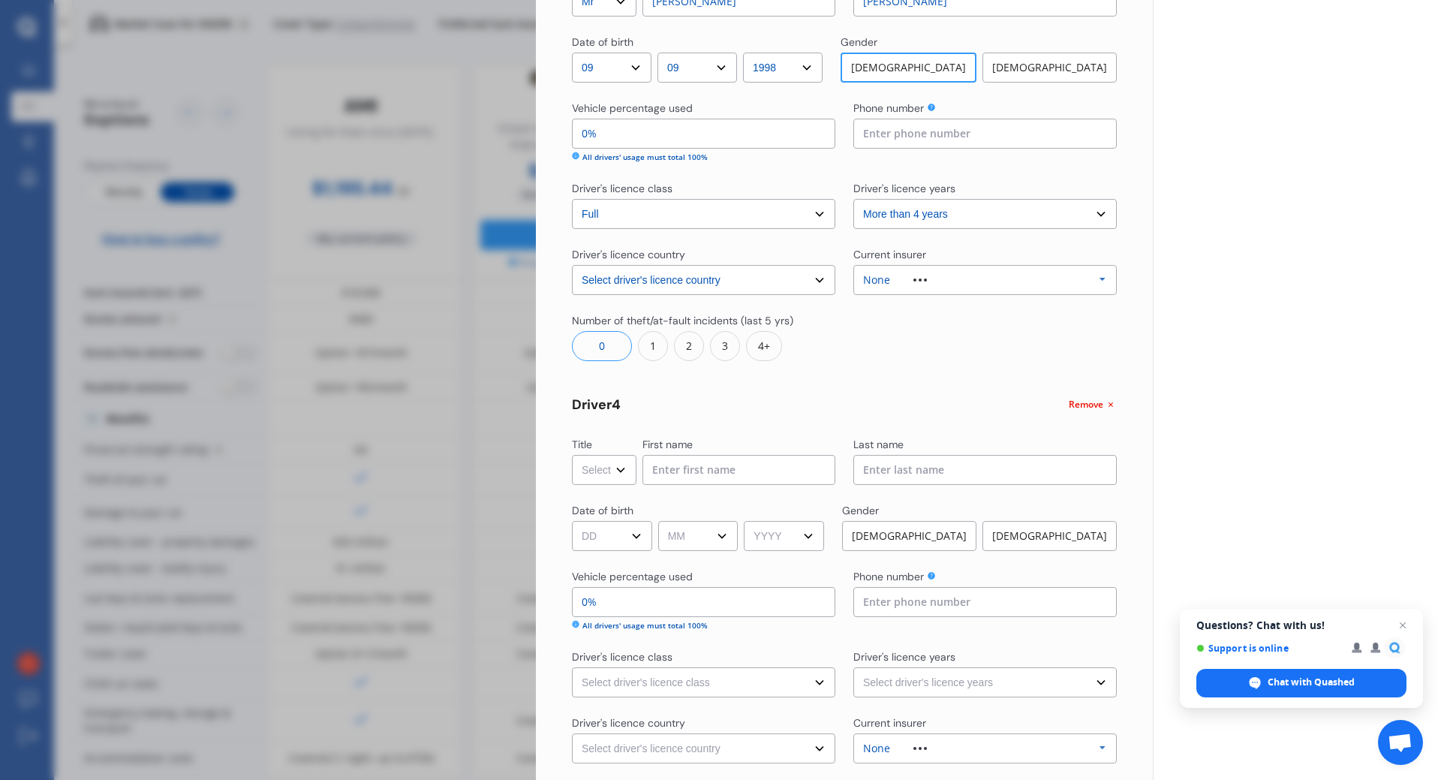
scroll to position [1094, 0]
click at [622, 471] on select "Select Mr Mrs Miss Ms Dr" at bounding box center [604, 469] width 65 height 30
select select "Mr"
click at [572, 454] on select "Select Mr Mrs Miss Ms Dr" at bounding box center [604, 469] width 65 height 30
click at [686, 465] on input at bounding box center [738, 469] width 193 height 30
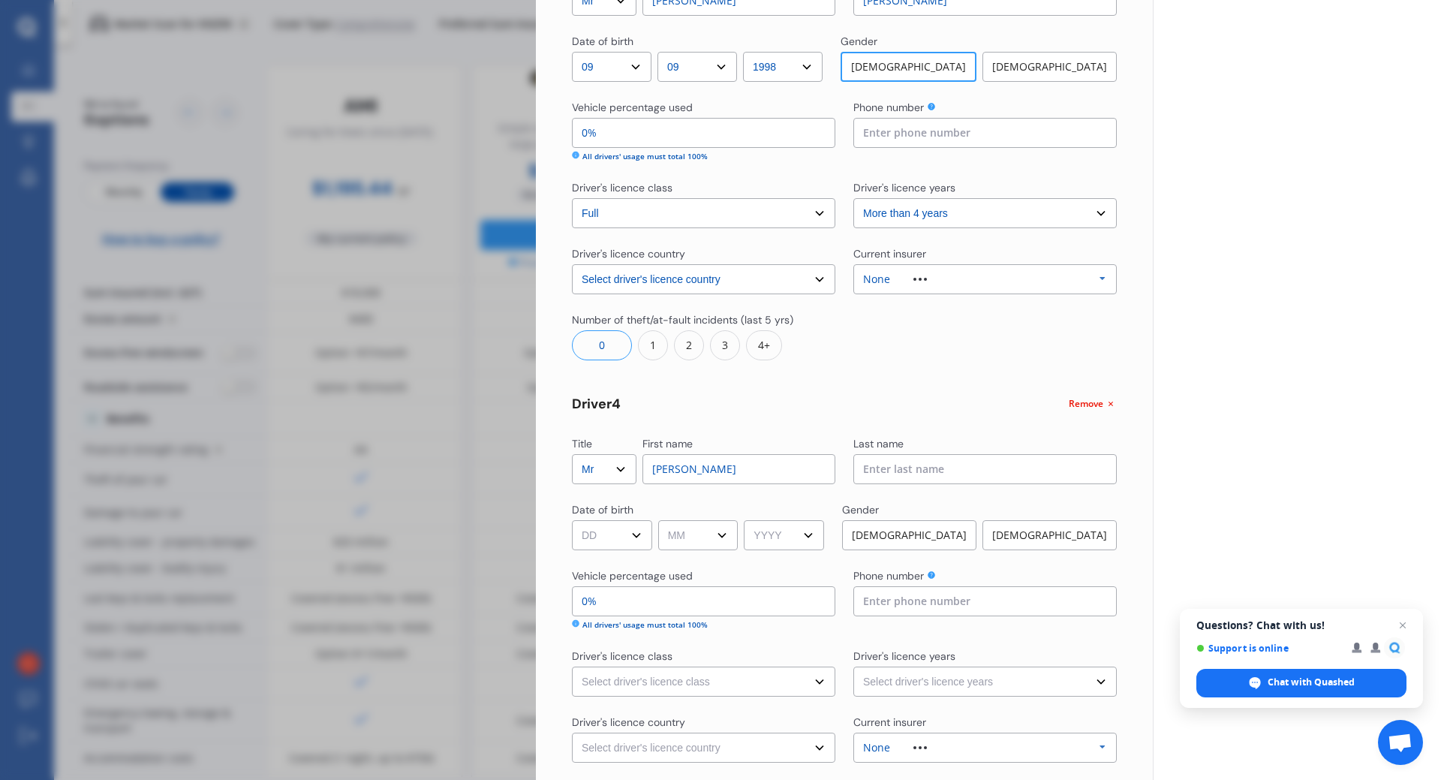
type input "[PERSON_NAME]"
click at [881, 477] on input at bounding box center [984, 469] width 263 height 30
type input "[PERSON_NAME]"
click at [613, 535] on select "DD 01 02 03 04 05 06 07 08 09 10 11 12 13 14 15 16 17 18 19 20 21 22 23 24 25 2…" at bounding box center [612, 535] width 80 height 30
select select "20"
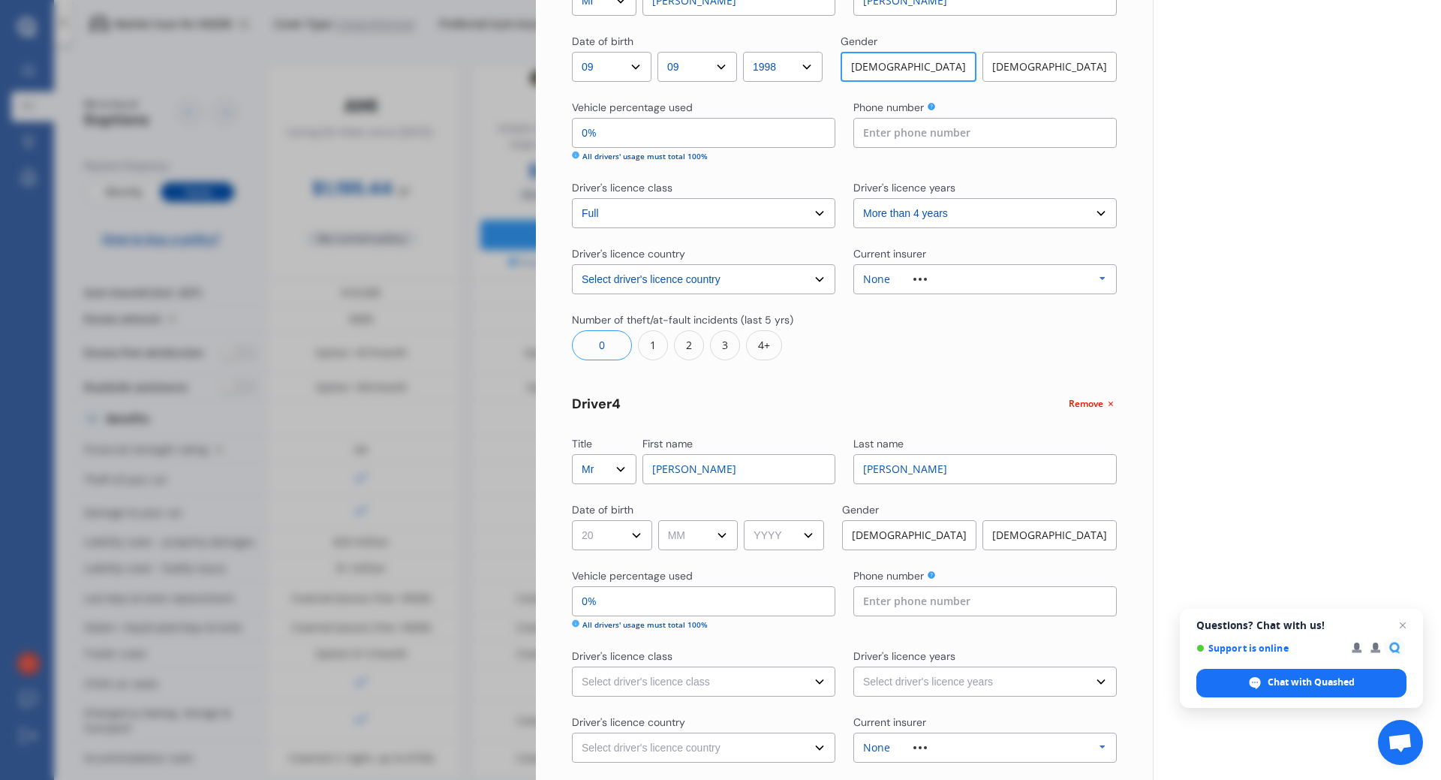
click at [572, 520] on select "DD 01 02 03 04 05 06 07 08 09 10 11 12 13 14 15 16 17 18 19 20 21 22 23 24 25 2…" at bounding box center [612, 535] width 80 height 30
click at [702, 537] on select "MM 01 02 03 04 05 06 07 08 09 10 11 12" at bounding box center [698, 535] width 80 height 30
select select "04"
click at [660, 520] on select "MM 01 02 03 04 05 06 07 08 09 10 11 12" at bounding box center [698, 535] width 80 height 30
click at [762, 531] on select "YYYY 2009 2008 2007 2006 2005 2004 2003 2002 2001 2000 1999 1998 1997 1996 1995…" at bounding box center [784, 535] width 80 height 30
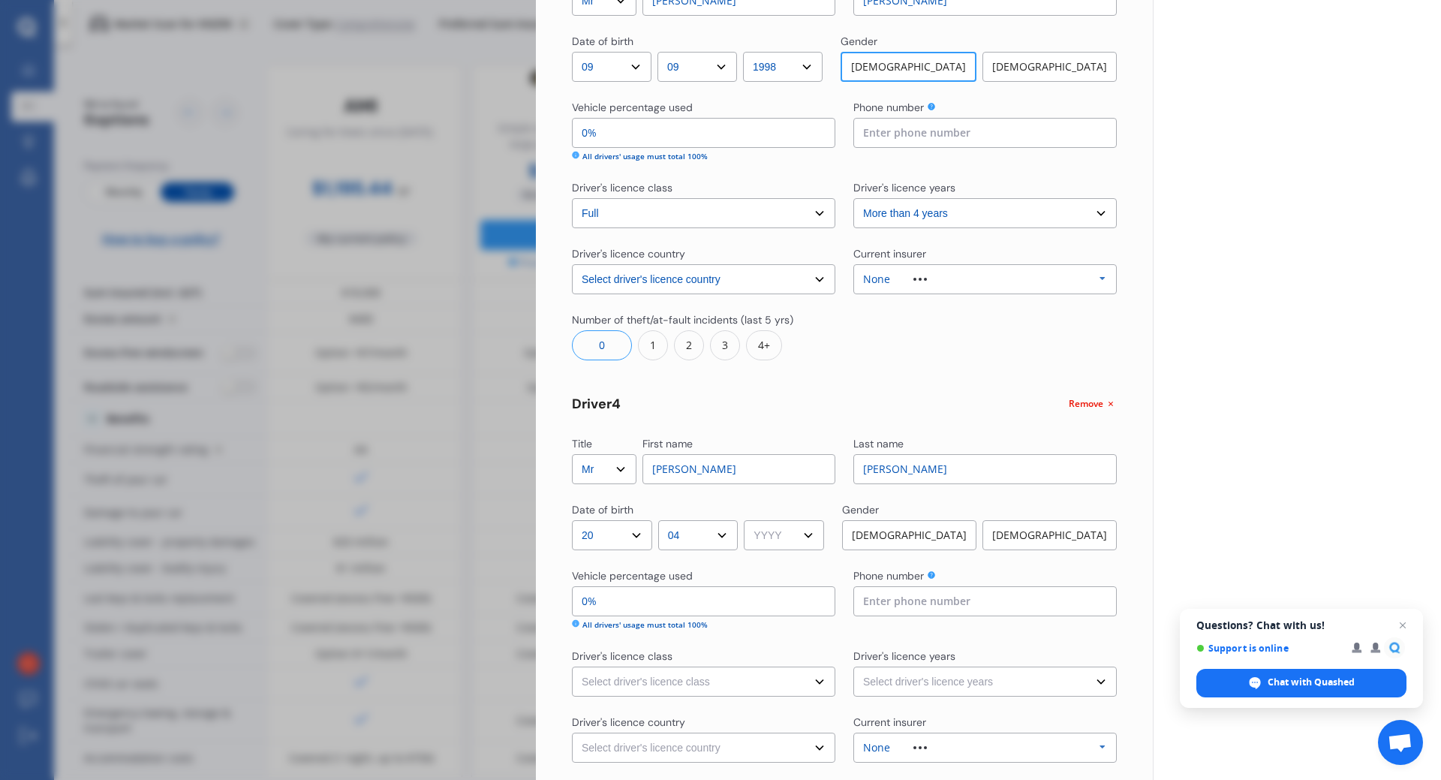
select select "2000"
click at [749, 520] on select "YYYY 2009 2008 2007 2006 2005 2004 2003 2002 2001 2000 1999 1998 1997 1996 1995…" at bounding box center [784, 535] width 80 height 30
click at [919, 536] on div "[DEMOGRAPHIC_DATA]" at bounding box center [909, 535] width 134 height 30
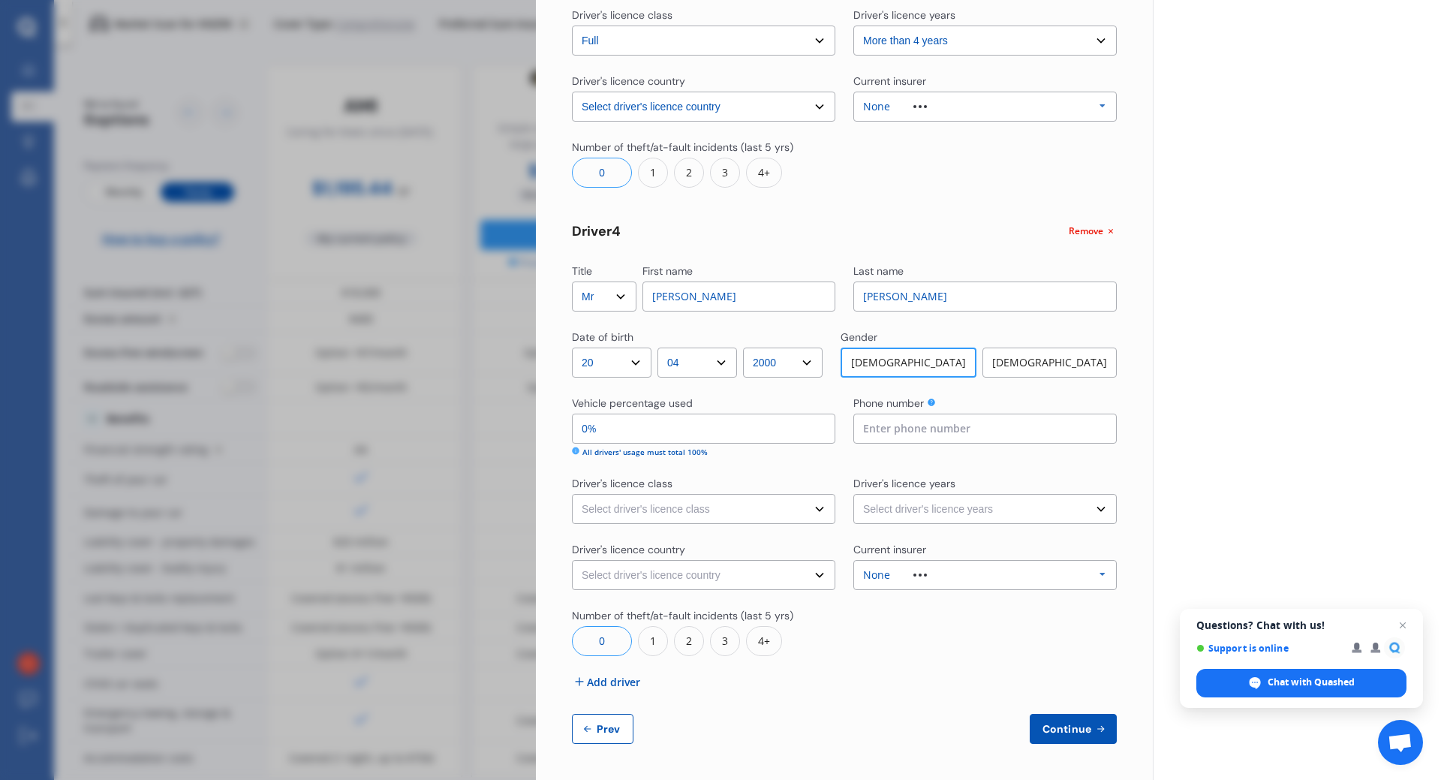
click at [713, 509] on select "Select driver's licence class None Learner Restricted Full" at bounding box center [703, 509] width 263 height 30
select select "full"
click at [572, 494] on select "Select driver's licence class None Learner Restricted Full" at bounding box center [703, 509] width 263 height 30
click at [931, 508] on select "Select driver's licence years Less than 1 year 1-2 years 2-4 years More than 4 …" at bounding box center [984, 509] width 263 height 30
select select "more than 4 years"
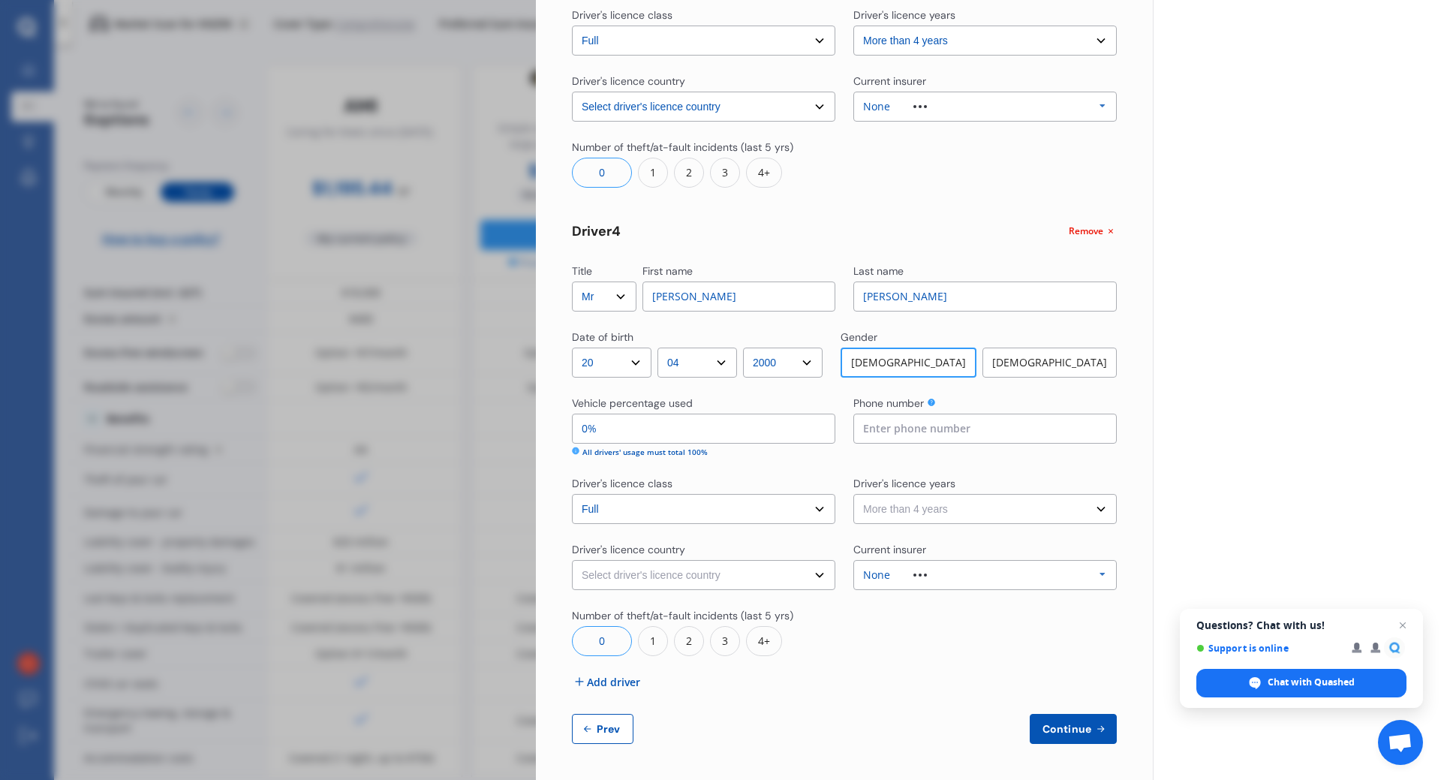
click at [853, 494] on select "Select driver's licence years Less than 1 year 1-2 years 2-4 years More than 4 …" at bounding box center [984, 509] width 263 height 30
click at [689, 575] on select "Select driver's licence country [GEOGRAPHIC_DATA] [GEOGRAPHIC_DATA] [GEOGRAPHIC…" at bounding box center [703, 575] width 263 height 30
select select "[GEOGRAPHIC_DATA]"
click at [572, 560] on select "Select driver's licence country [GEOGRAPHIC_DATA] [GEOGRAPHIC_DATA] [GEOGRAPHIC…" at bounding box center [703, 575] width 263 height 30
click at [612, 682] on span "Add driver" at bounding box center [613, 682] width 53 height 16
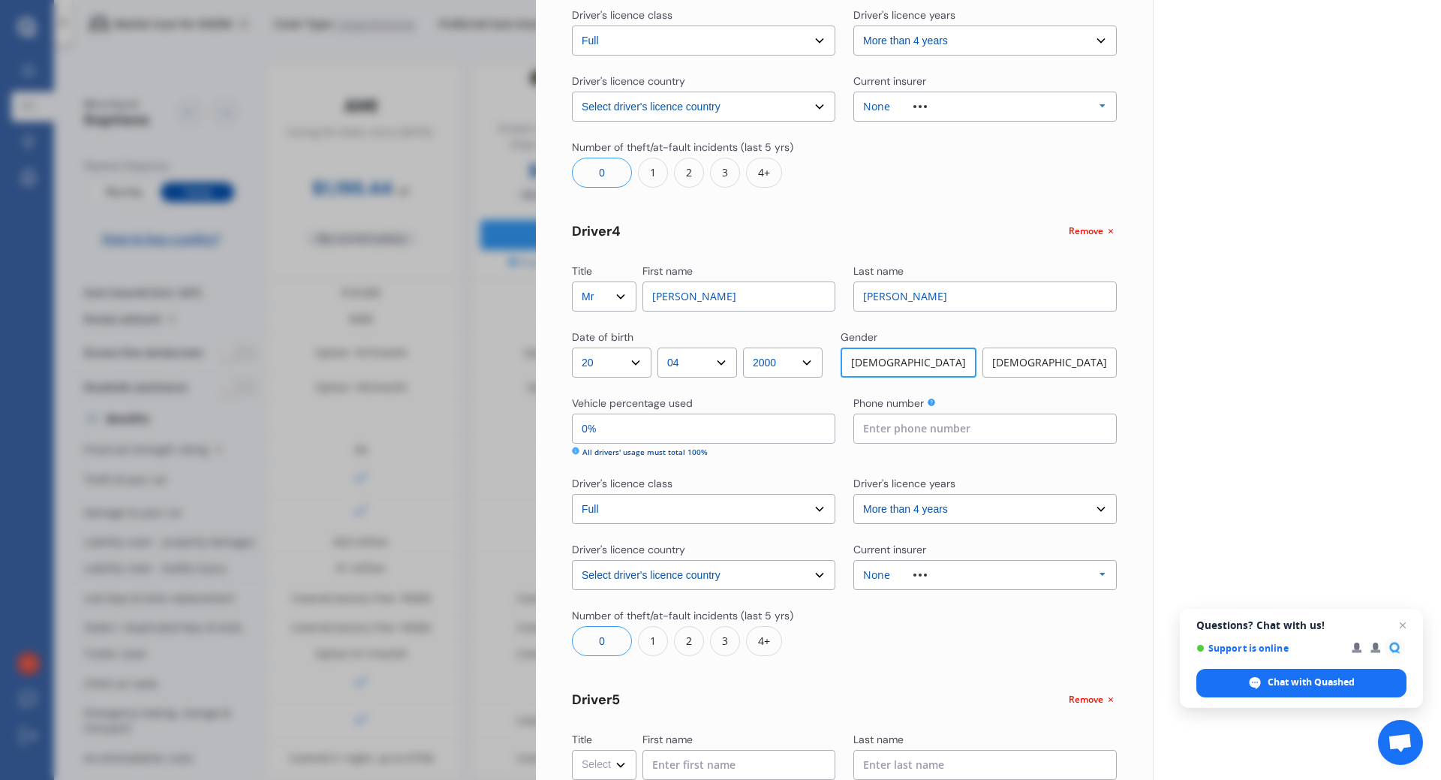
click at [612, 682] on div "Title Select Mr Mrs Miss Ms Dr First name [PERSON_NAME] Last name [PERSON_NAME]…" at bounding box center [844, 35] width 545 height 2354
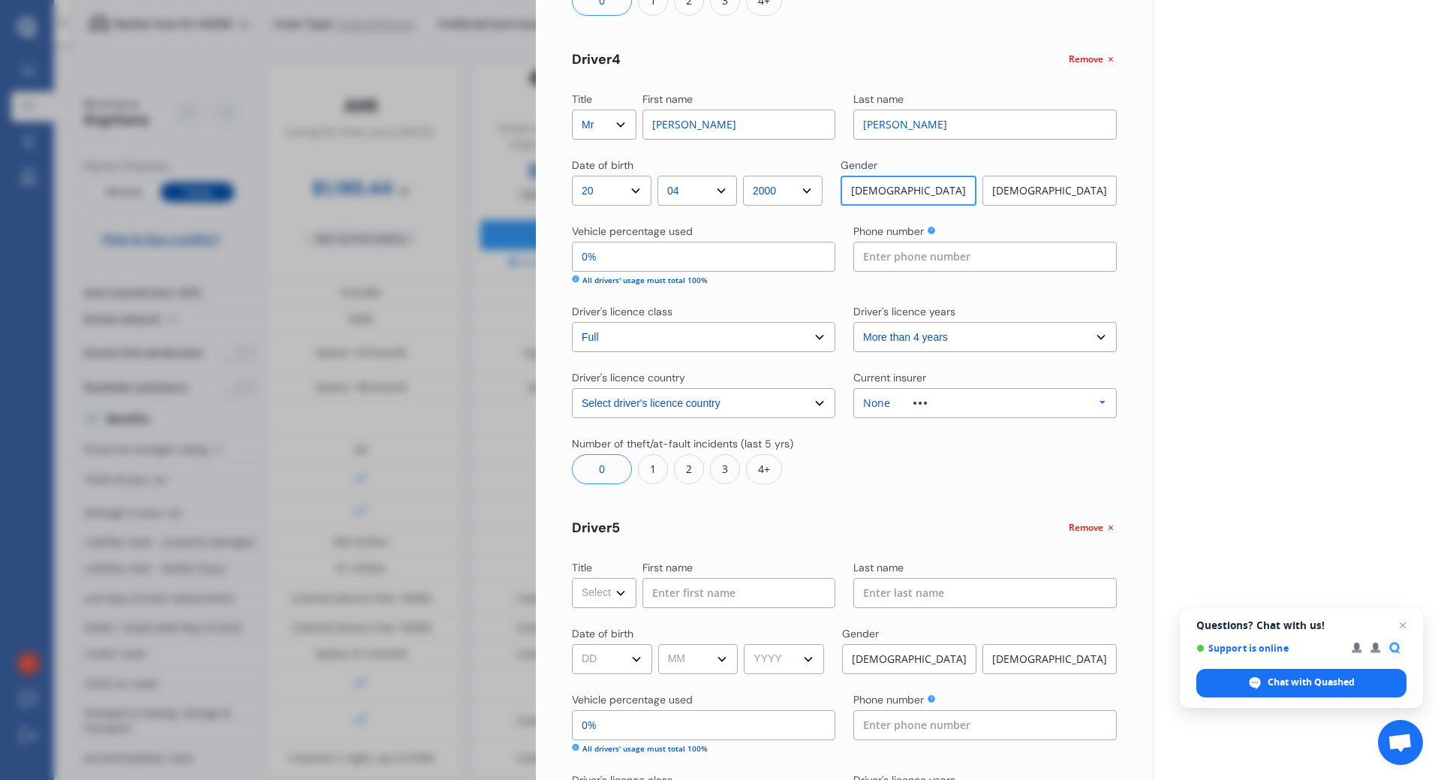
scroll to position [1440, 0]
click at [606, 589] on select "Select Mr Mrs Miss Ms Dr" at bounding box center [604, 592] width 65 height 30
select select "Mr"
click at [572, 577] on select "Select Mr Mrs Miss Ms Dr" at bounding box center [604, 592] width 65 height 30
click at [684, 597] on input at bounding box center [738, 592] width 193 height 30
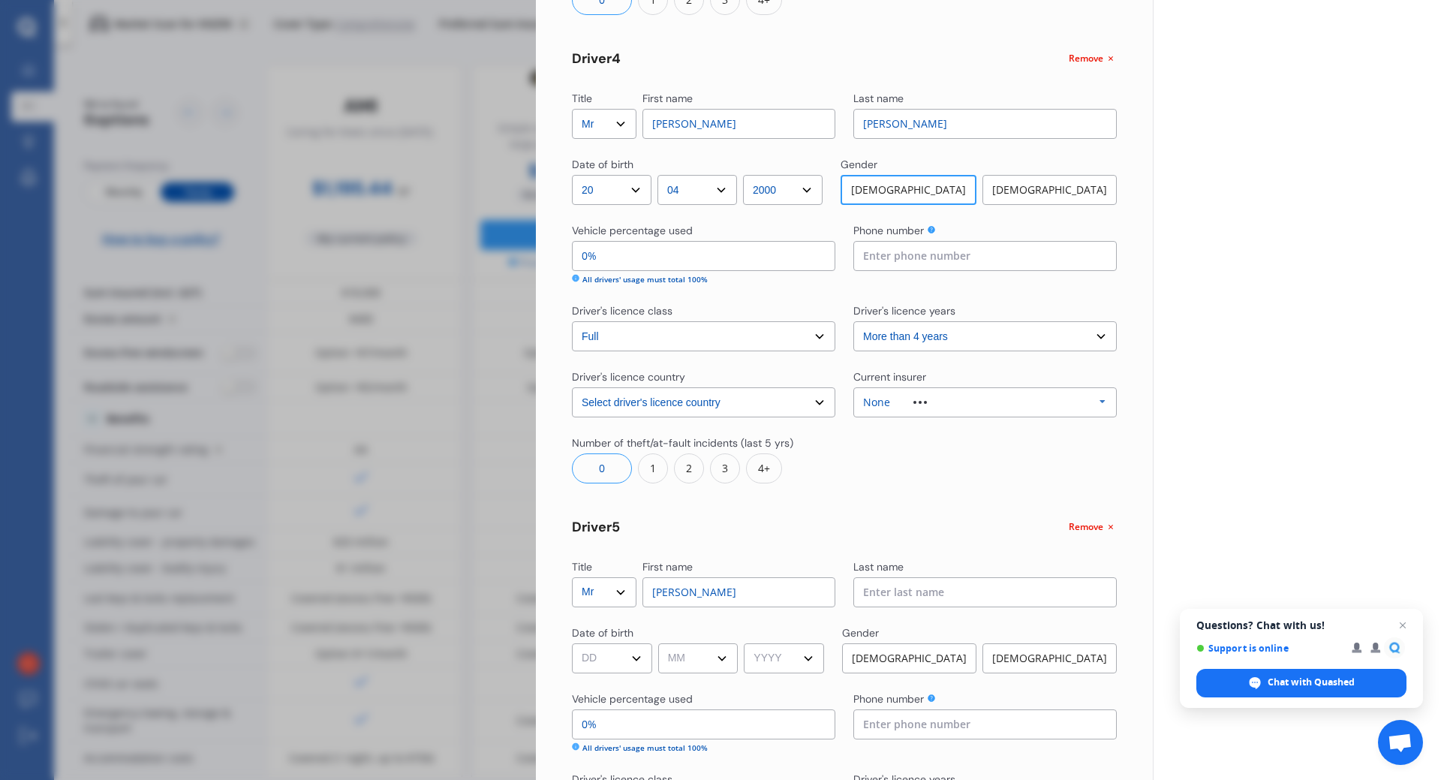
type input "[PERSON_NAME]"
click at [881, 586] on input at bounding box center [984, 592] width 263 height 30
type input "[PERSON_NAME]"
click at [619, 650] on select "DD 01 02 03 04 05 06 07 08 09 10 11 12 13 14 15 16 17 18 19 20 21 22 23 24 25 2…" at bounding box center [612, 658] width 80 height 30
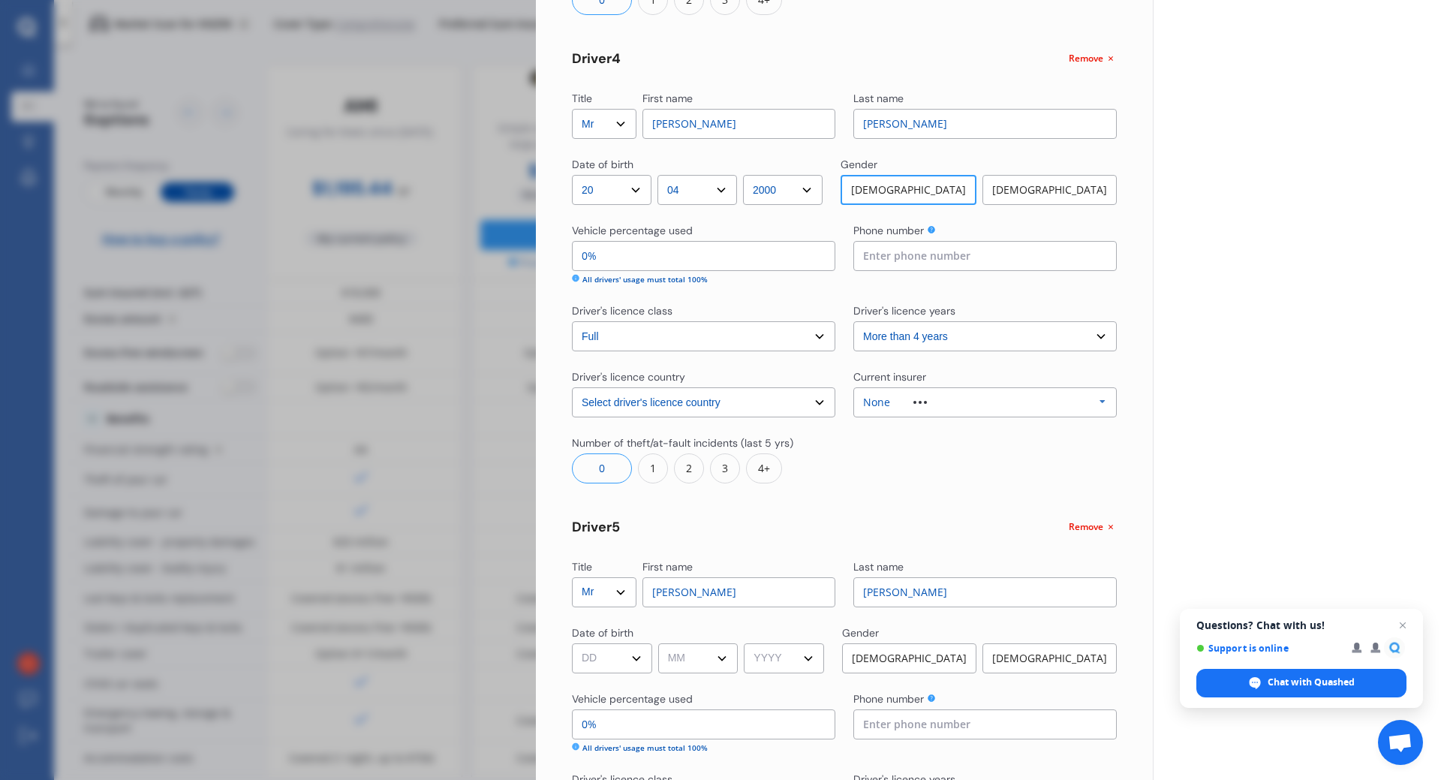
select select "30"
select select "06"
select select "2002"
click at [907, 645] on div "[DEMOGRAPHIC_DATA]" at bounding box center [909, 658] width 134 height 30
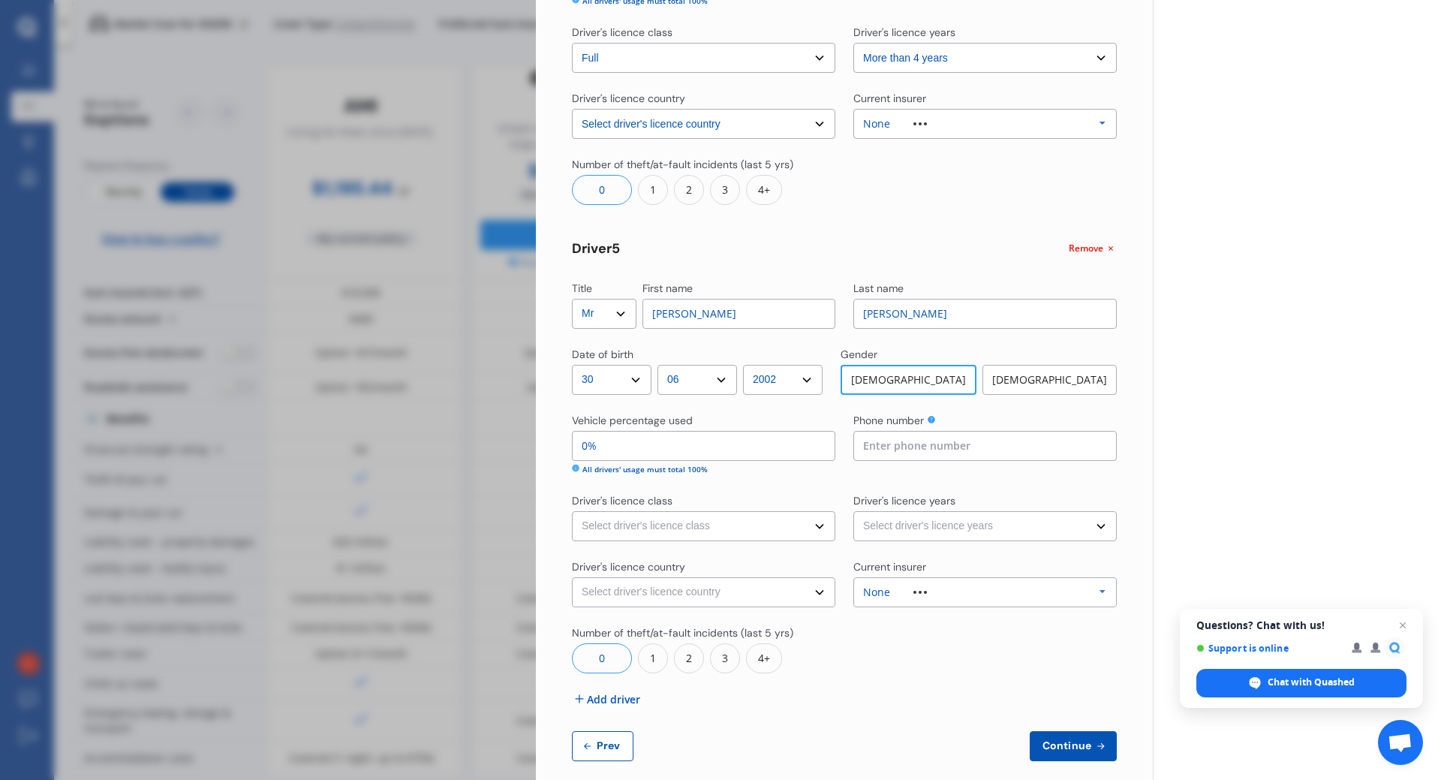
scroll to position [1719, 0]
click at [652, 523] on select "Select driver's licence class None Learner Restricted Full" at bounding box center [703, 525] width 263 height 30
select select "full"
click at [572, 510] on select "Select driver's licence class None Learner Restricted Full" at bounding box center [703, 525] width 263 height 30
click at [657, 593] on select "Select driver's licence country [GEOGRAPHIC_DATA] [GEOGRAPHIC_DATA] [GEOGRAPHIC…" at bounding box center [703, 591] width 263 height 30
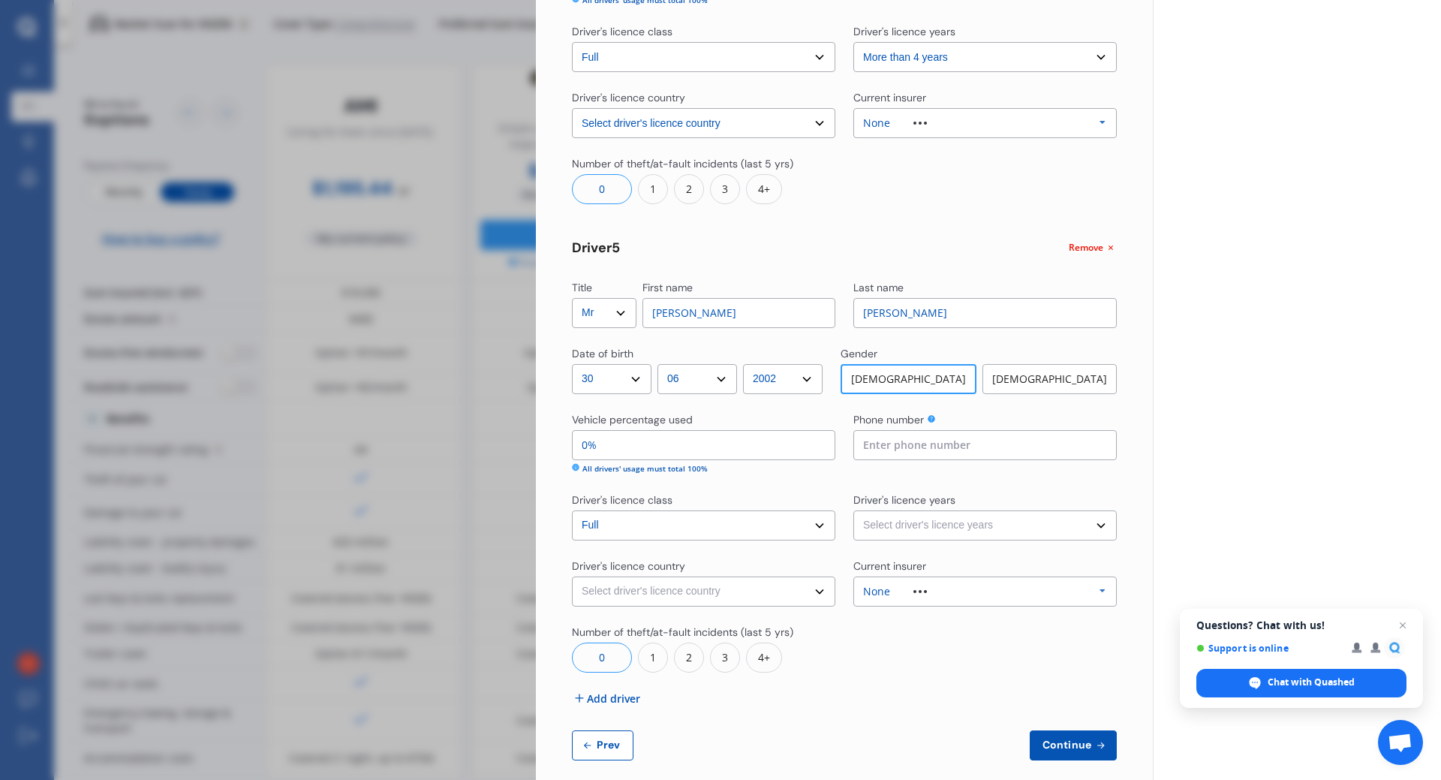
select select "[GEOGRAPHIC_DATA]"
click at [572, 576] on select "Select driver's licence country [GEOGRAPHIC_DATA] [GEOGRAPHIC_DATA] [GEOGRAPHIC…" at bounding box center [703, 591] width 263 height 30
click at [931, 519] on select "Select driver's licence years Less than 1 year 1-2 years 2-4 years More than 4 …" at bounding box center [984, 525] width 263 height 30
select select "more than 4 years"
click at [853, 510] on select "Select driver's licence years Less than 1 year 1-2 years 2-4 years More than 4 …" at bounding box center [984, 525] width 263 height 30
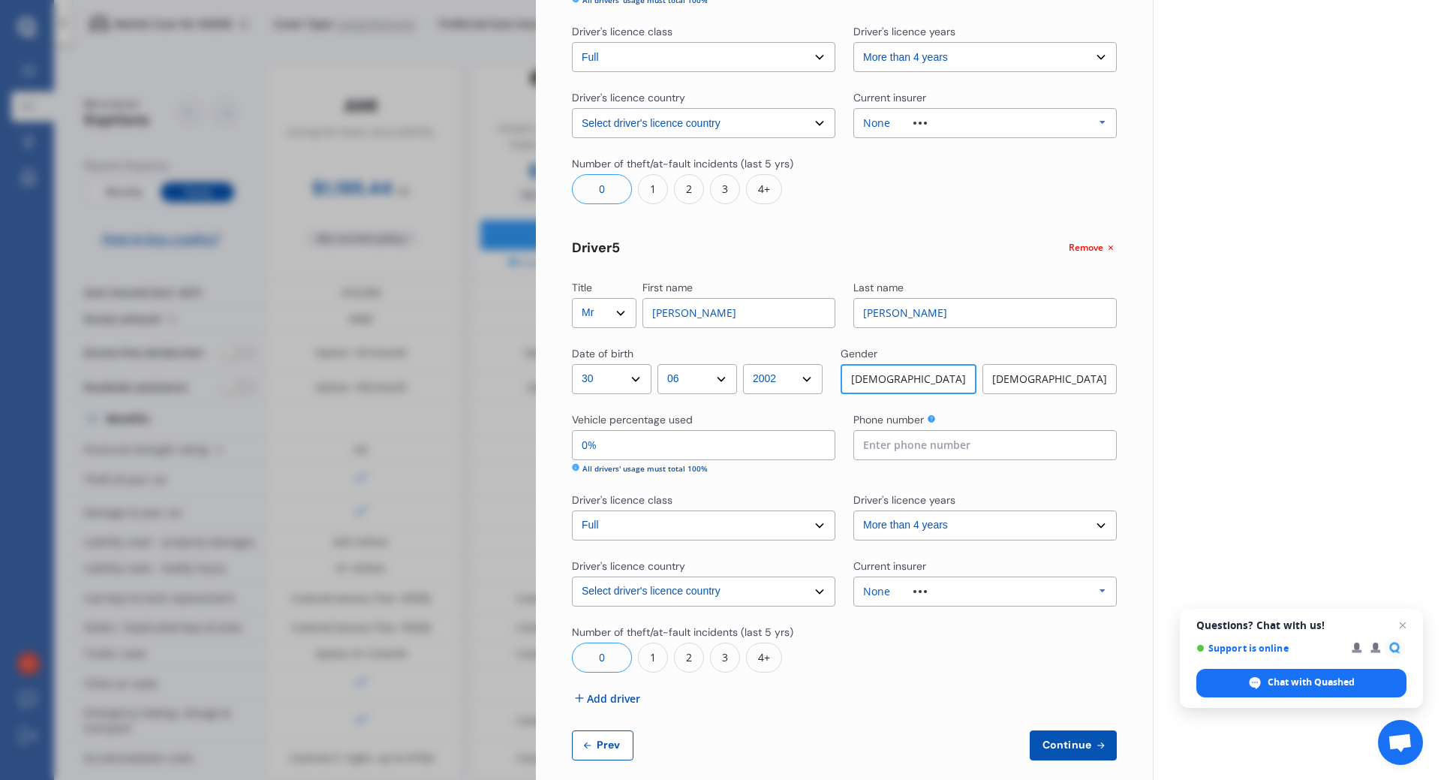
click at [615, 689] on span "Add driver" at bounding box center [613, 699] width 53 height 16
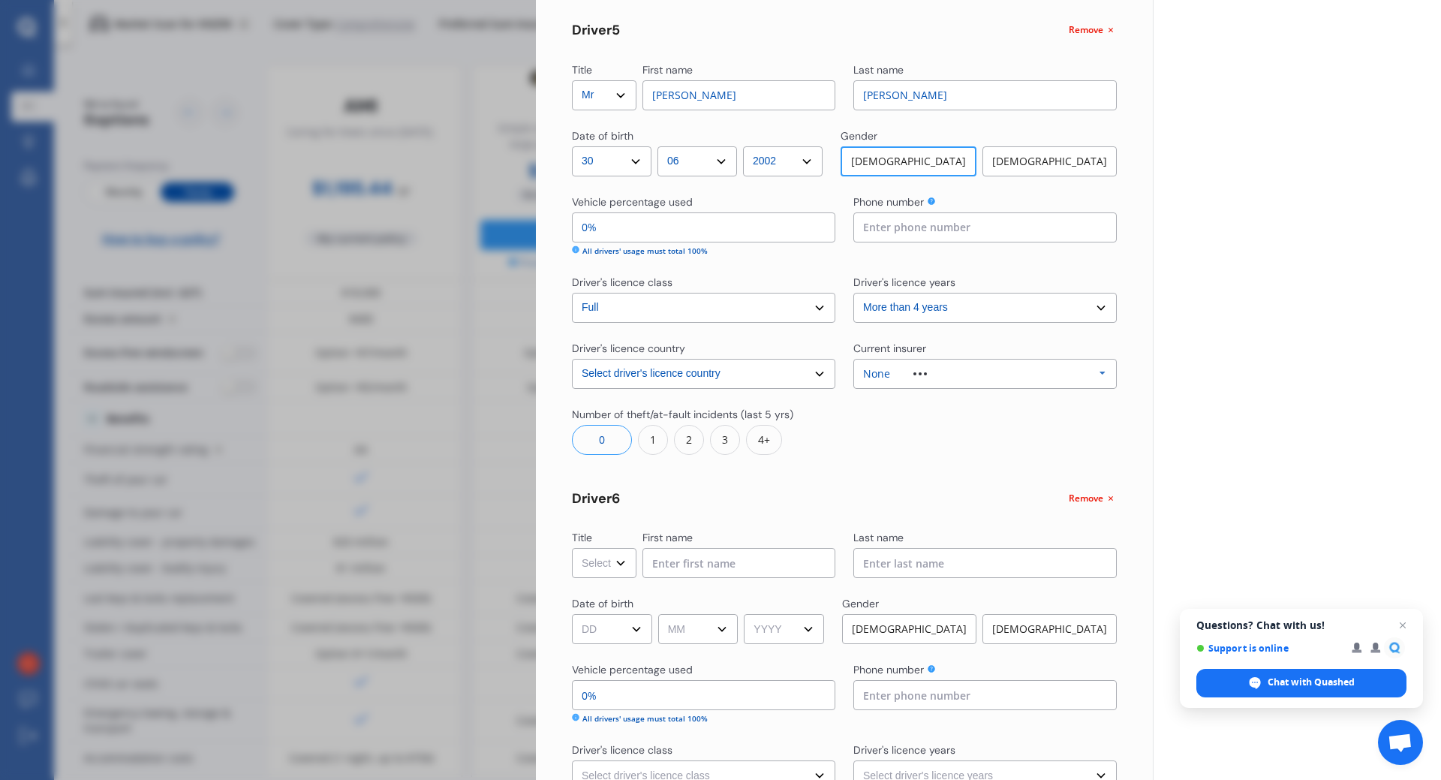
scroll to position [2063, 0]
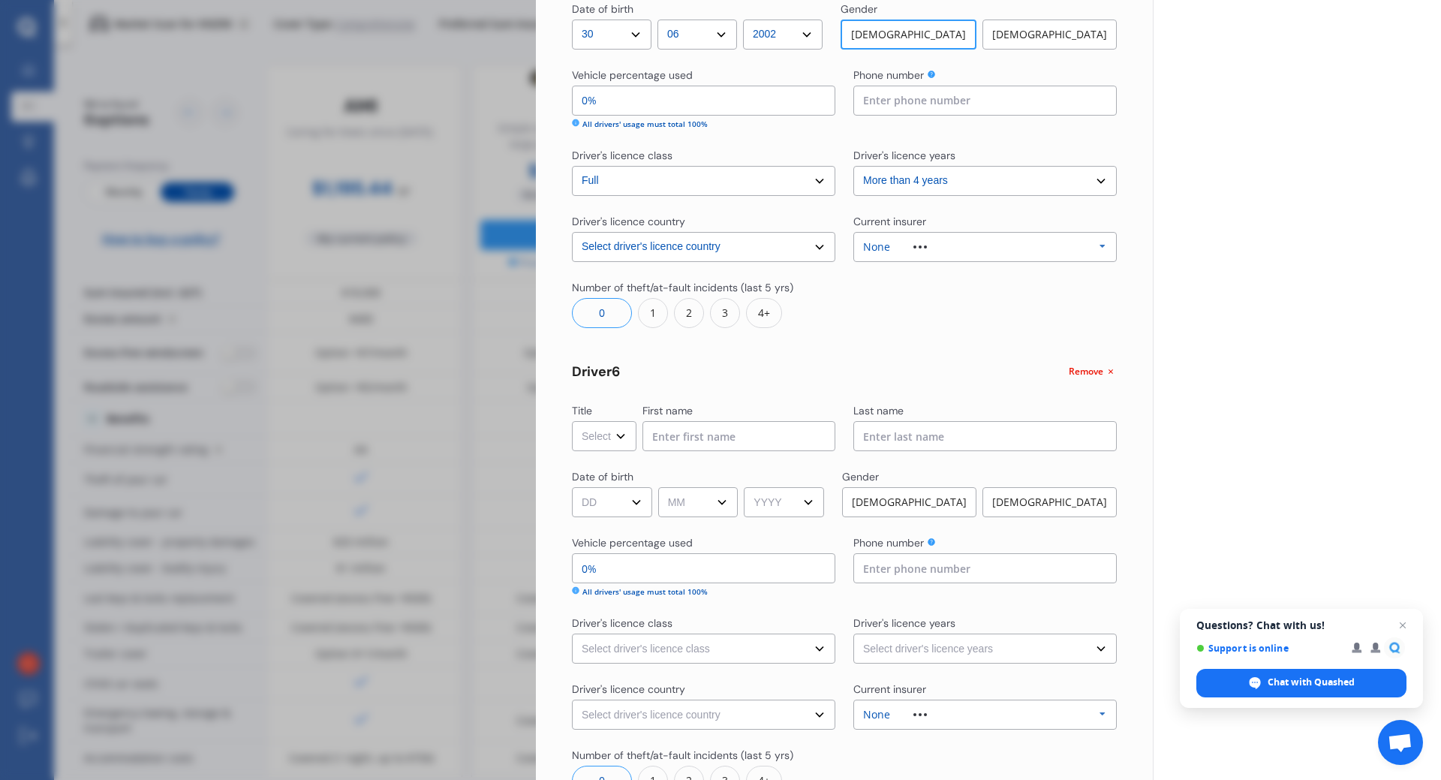
click at [616, 433] on select "Select Mr Mrs Miss Ms Dr" at bounding box center [604, 436] width 65 height 30
select select "Mrs"
click at [572, 421] on select "Select Mr Mrs Miss Ms Dr" at bounding box center [604, 436] width 65 height 30
click at [697, 430] on input at bounding box center [738, 436] width 193 height 30
type input "[PERSON_NAME]"
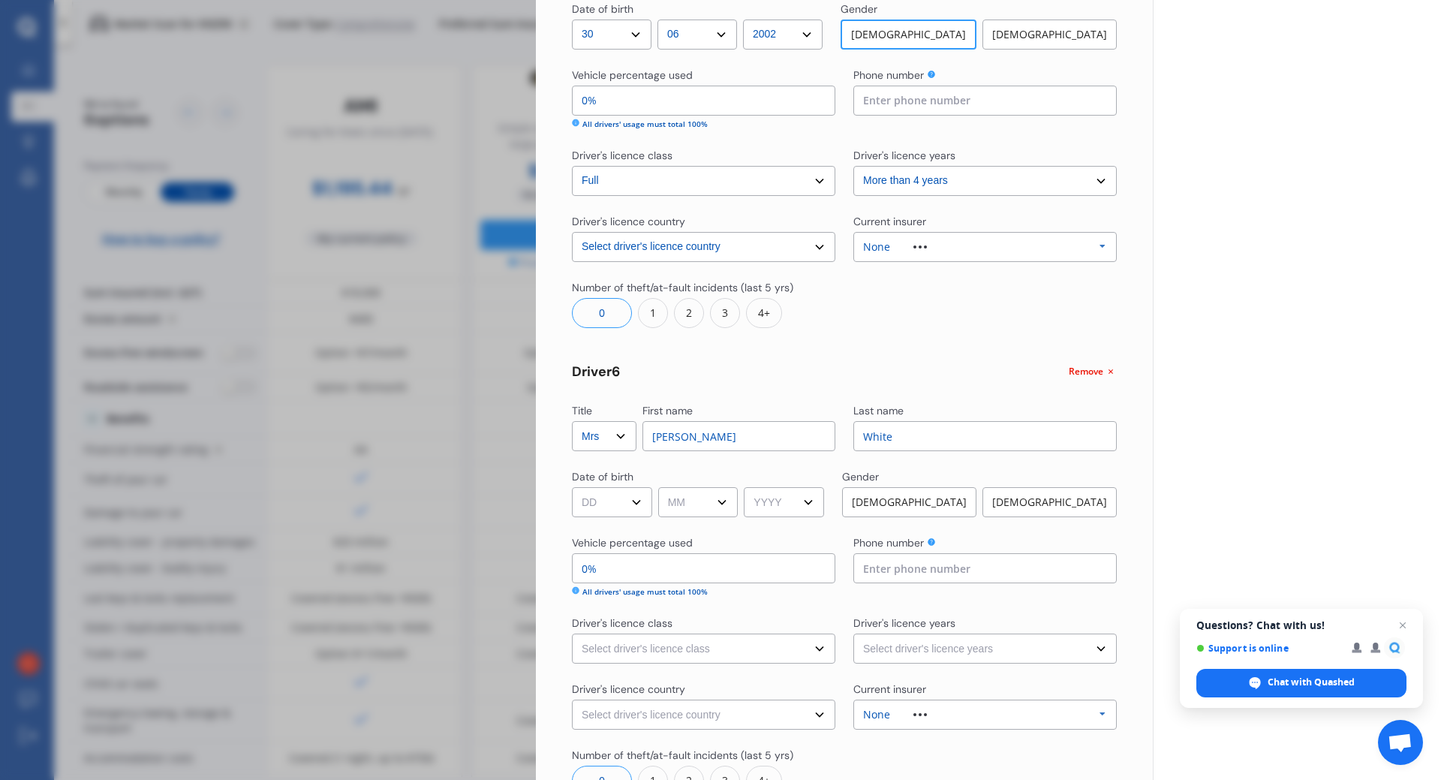
type input "White"
click at [636, 502] on select "DD 01 02 03 04 05 06 07 08 09 10 11 12 13 14 15 16 17 18 19 20 21 22 23 24 25 2…" at bounding box center [612, 502] width 80 height 30
select select "01"
click at [572, 487] on select "DD 01 02 03 04 05 06 07 08 09 10 11 12 13 14 15 16 17 18 19 20 21 22 23 24 25 2…" at bounding box center [612, 502] width 80 height 30
click at [685, 504] on select "MM 01 02 03 04 05 06 07 08 09 10 11 12" at bounding box center [698, 502] width 80 height 30
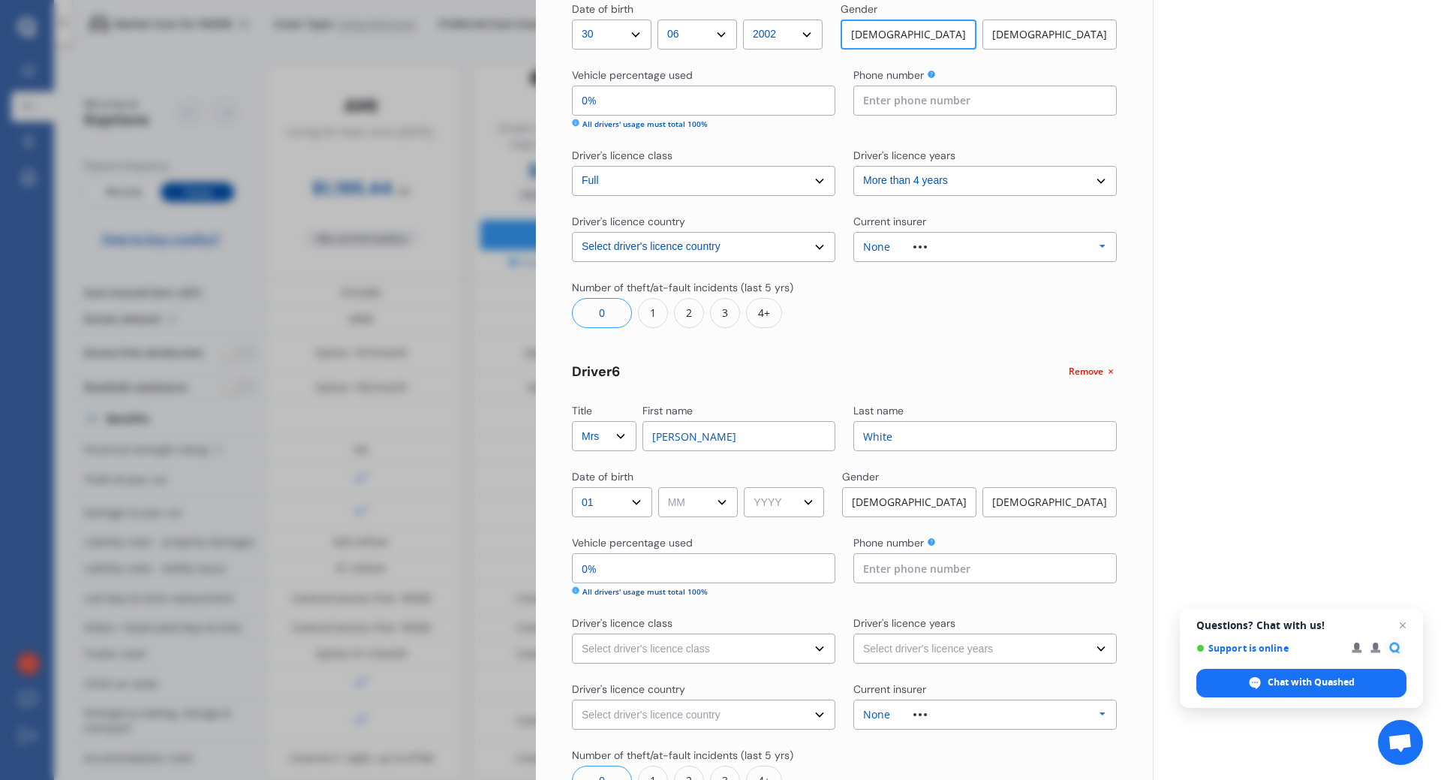
select select "08"
click at [660, 487] on select "MM 01 02 03 04 05 06 07 08 09 10 11 12" at bounding box center [698, 502] width 80 height 30
click at [763, 498] on select "YYYY 2009 2008 2007 2006 2005 2004 2003 2002 2001 2000 1999 1998 1997 1996 1995…" at bounding box center [784, 502] width 80 height 30
select select "1991"
click at [749, 487] on select "YYYY 2009 2008 2007 2006 2005 2004 2003 2002 2001 2000 1999 1998 1997 1996 1995…" at bounding box center [784, 502] width 80 height 30
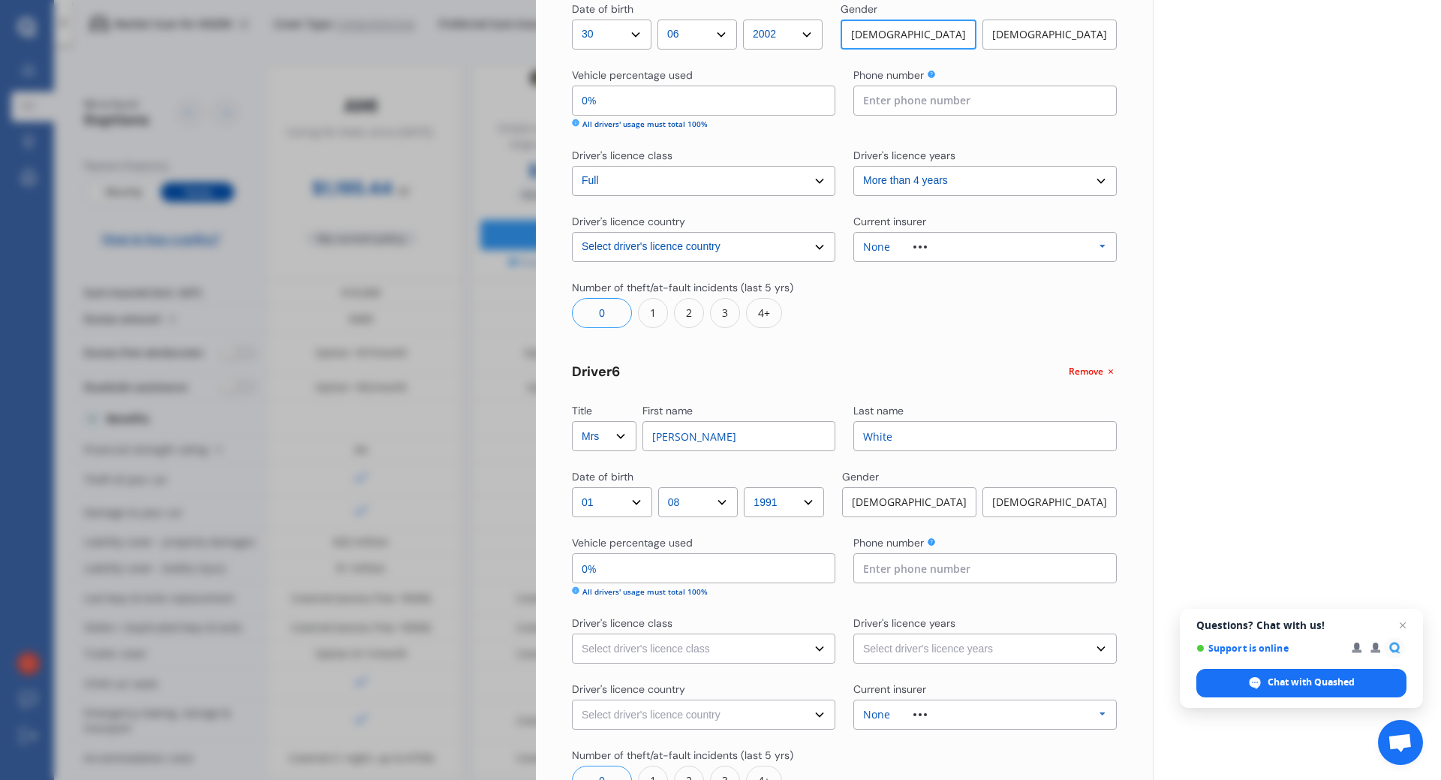
click at [1046, 490] on div "[DEMOGRAPHIC_DATA]" at bounding box center [1049, 502] width 134 height 30
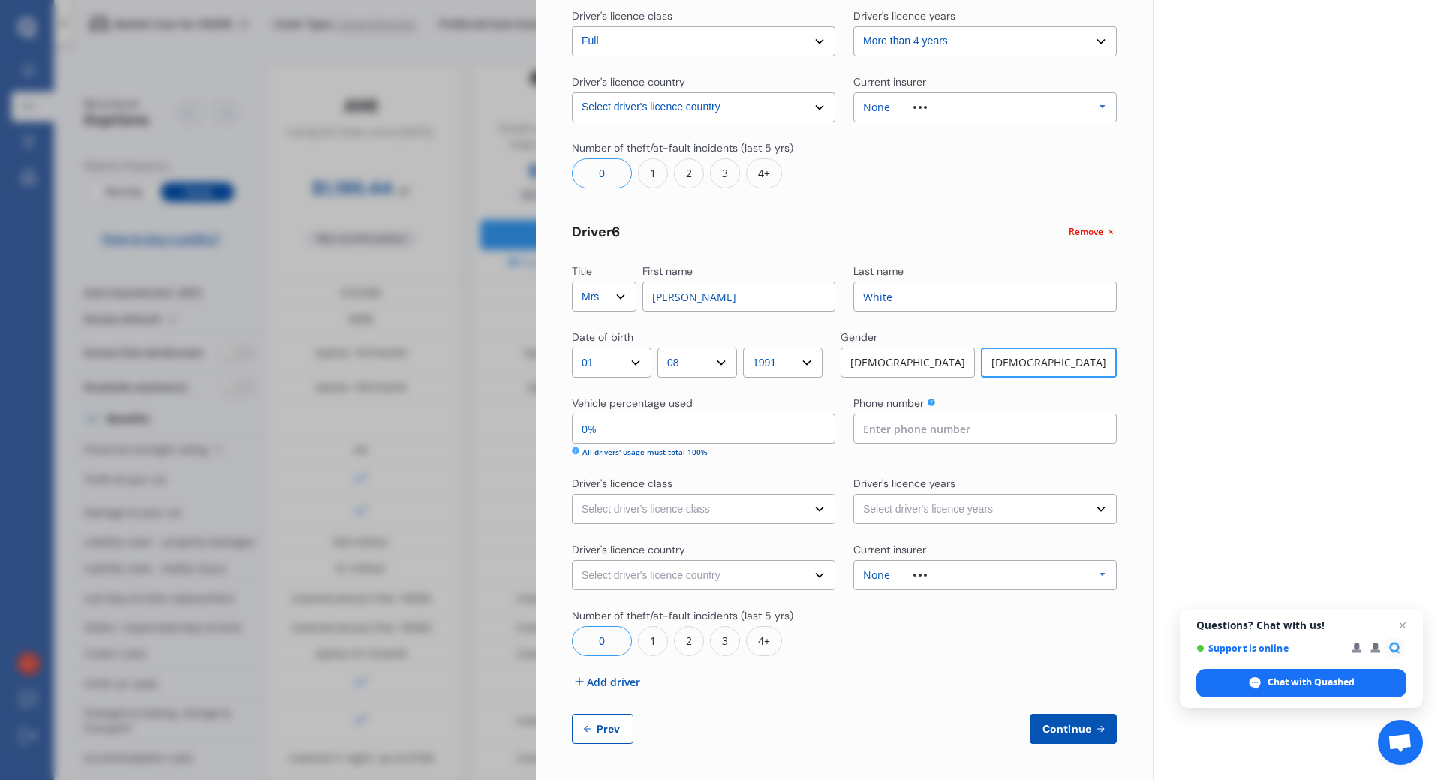
click at [645, 510] on select "Select driver's licence class None Learner Restricted Full" at bounding box center [703, 509] width 263 height 30
select select "full"
click at [572, 494] on select "Select driver's licence class None Learner Restricted Full" at bounding box center [703, 509] width 263 height 30
click at [673, 575] on select "Select driver's licence country [GEOGRAPHIC_DATA] [GEOGRAPHIC_DATA] [GEOGRAPHIC…" at bounding box center [703, 575] width 263 height 30
select select "[GEOGRAPHIC_DATA]"
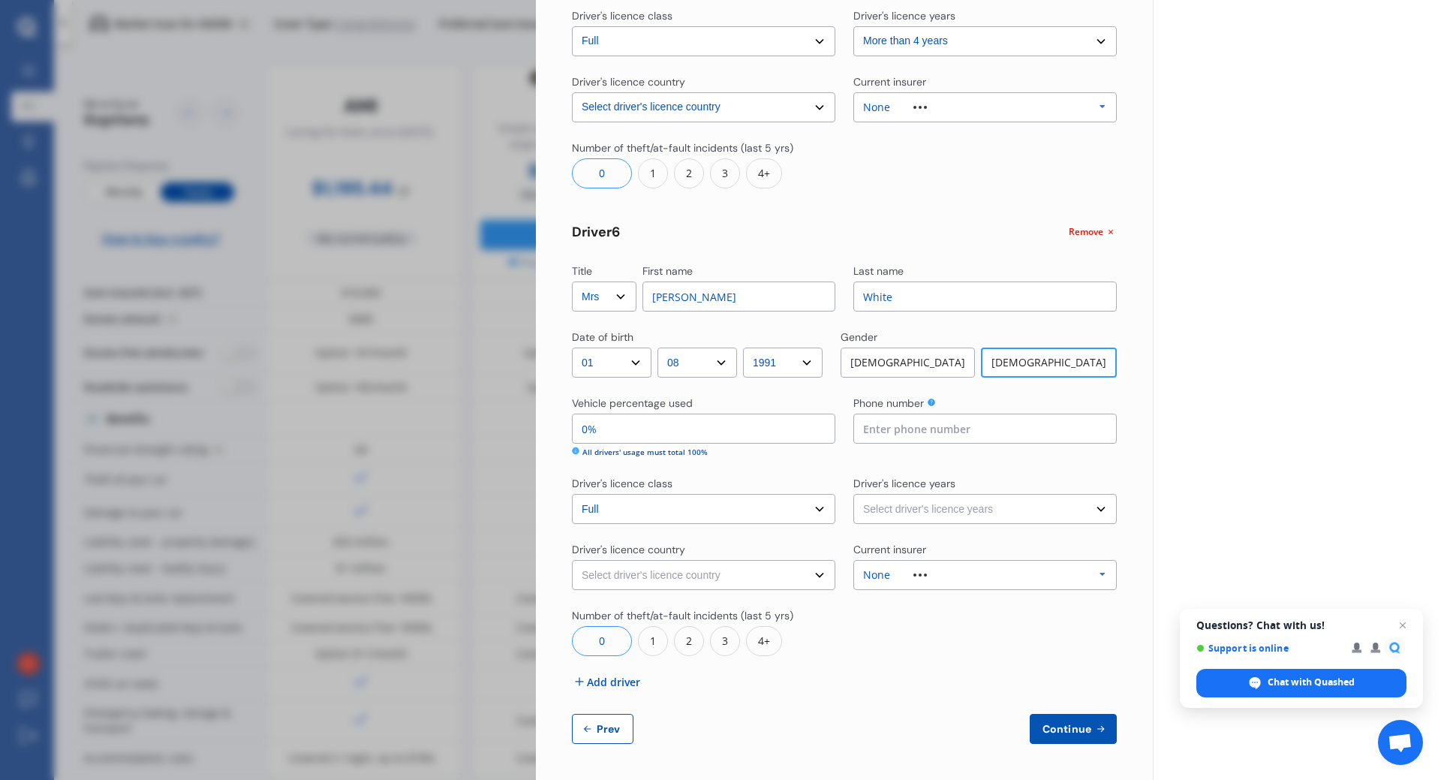
click at [572, 560] on select "Select driver's licence country [GEOGRAPHIC_DATA] [GEOGRAPHIC_DATA] [GEOGRAPHIC…" at bounding box center [703, 575] width 263 height 30
click at [904, 502] on select "Select driver's licence years Less than 1 year 1-2 years 2-4 years More than 4 …" at bounding box center [984, 509] width 263 height 30
select select "more than 4 years"
click at [853, 494] on select "Select driver's licence years Less than 1 year 1-2 years 2-4 years More than 4 …" at bounding box center [984, 509] width 263 height 30
click at [591, 422] on input "0%" at bounding box center [703, 429] width 263 height 30
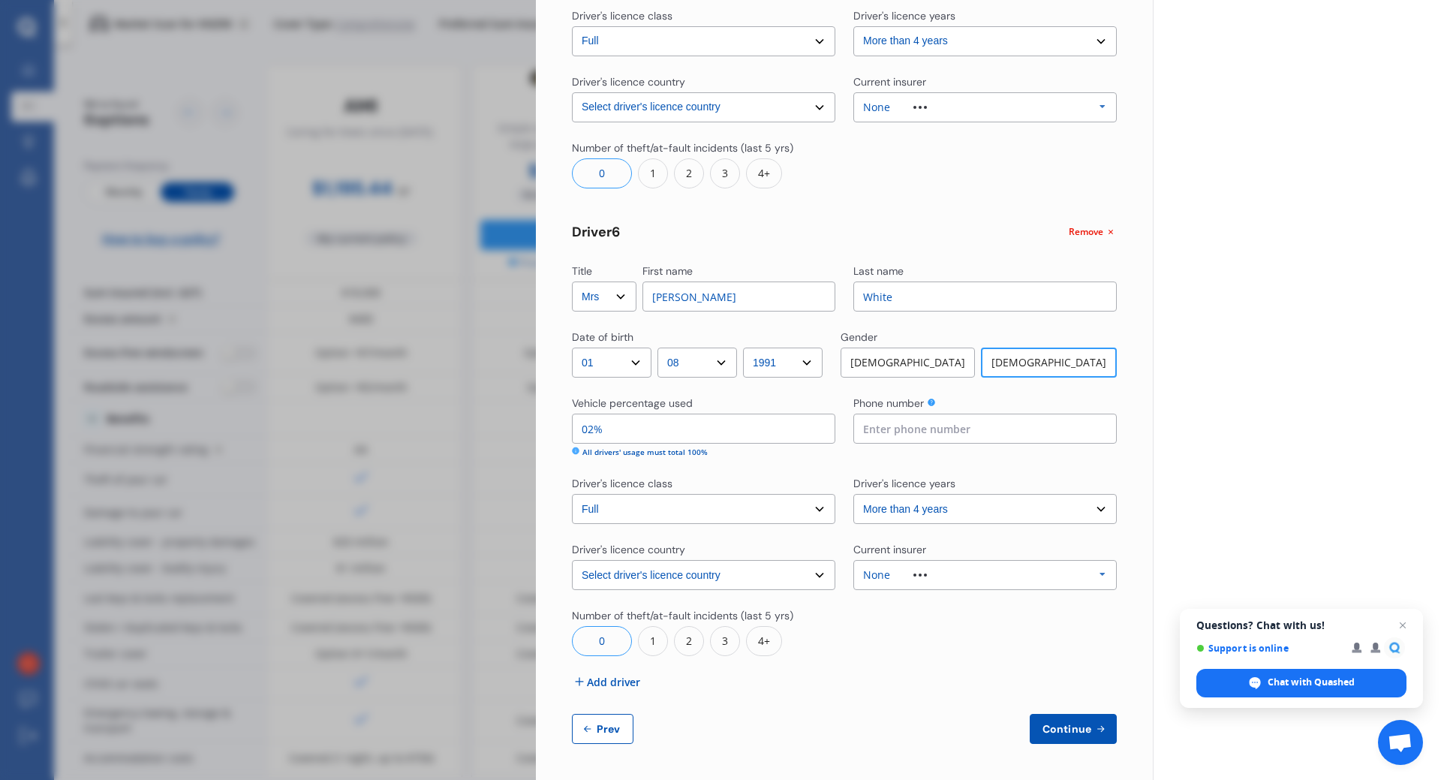
type input "0%"
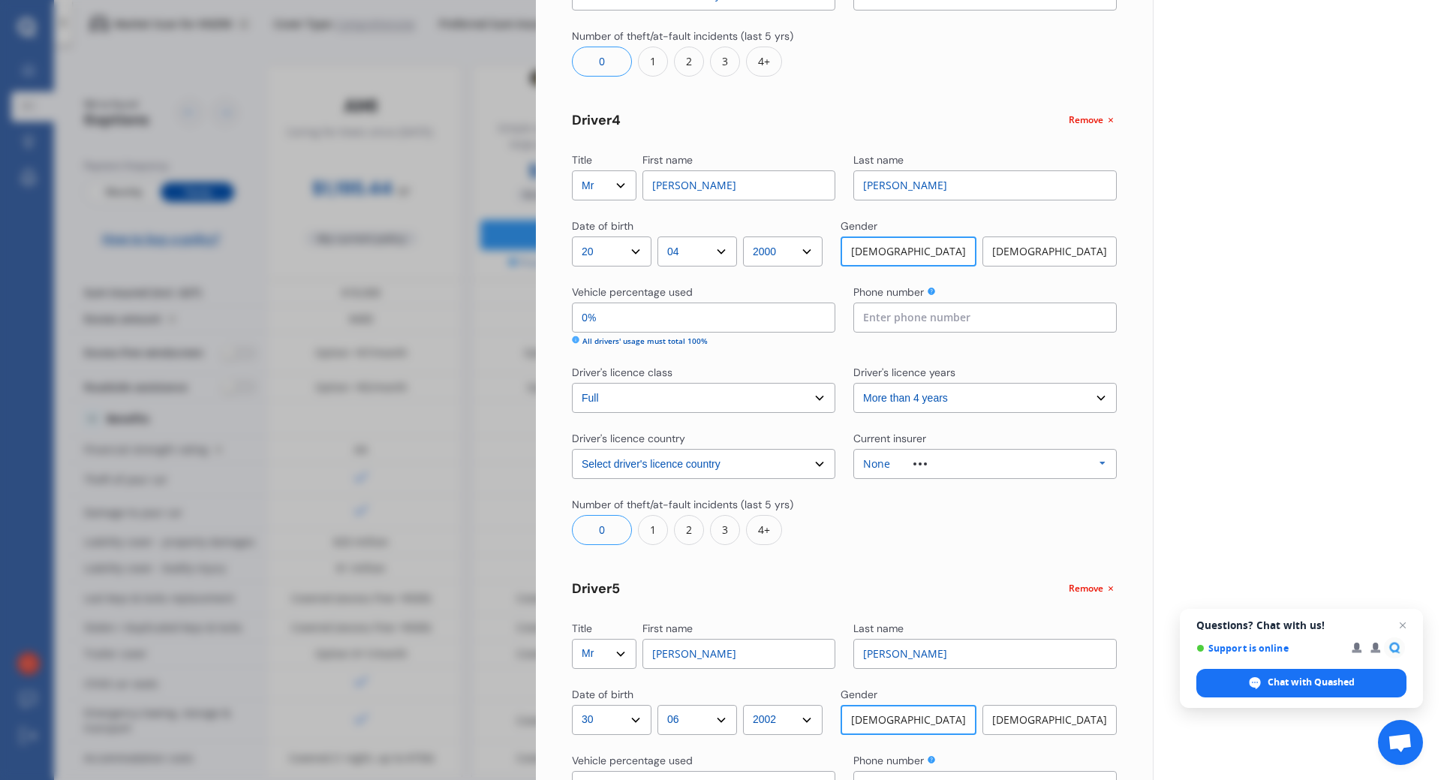
scroll to position [1377, 0]
type input "2%"
click at [589, 314] on input "0%" at bounding box center [703, 319] width 263 height 30
type input "3%"
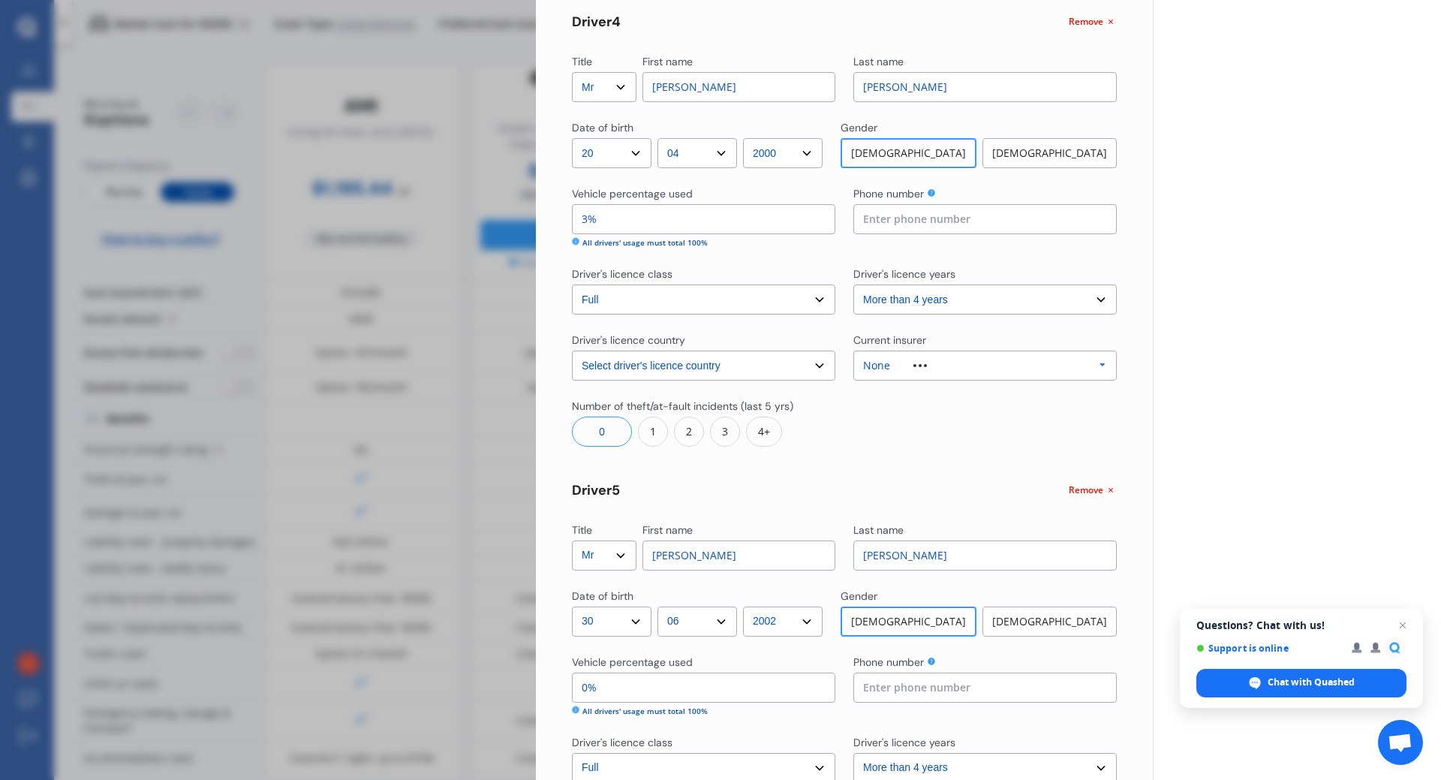
scroll to position [1476, 0]
type input "2%"
click at [588, 686] on input "0%" at bounding box center [703, 688] width 263 height 30
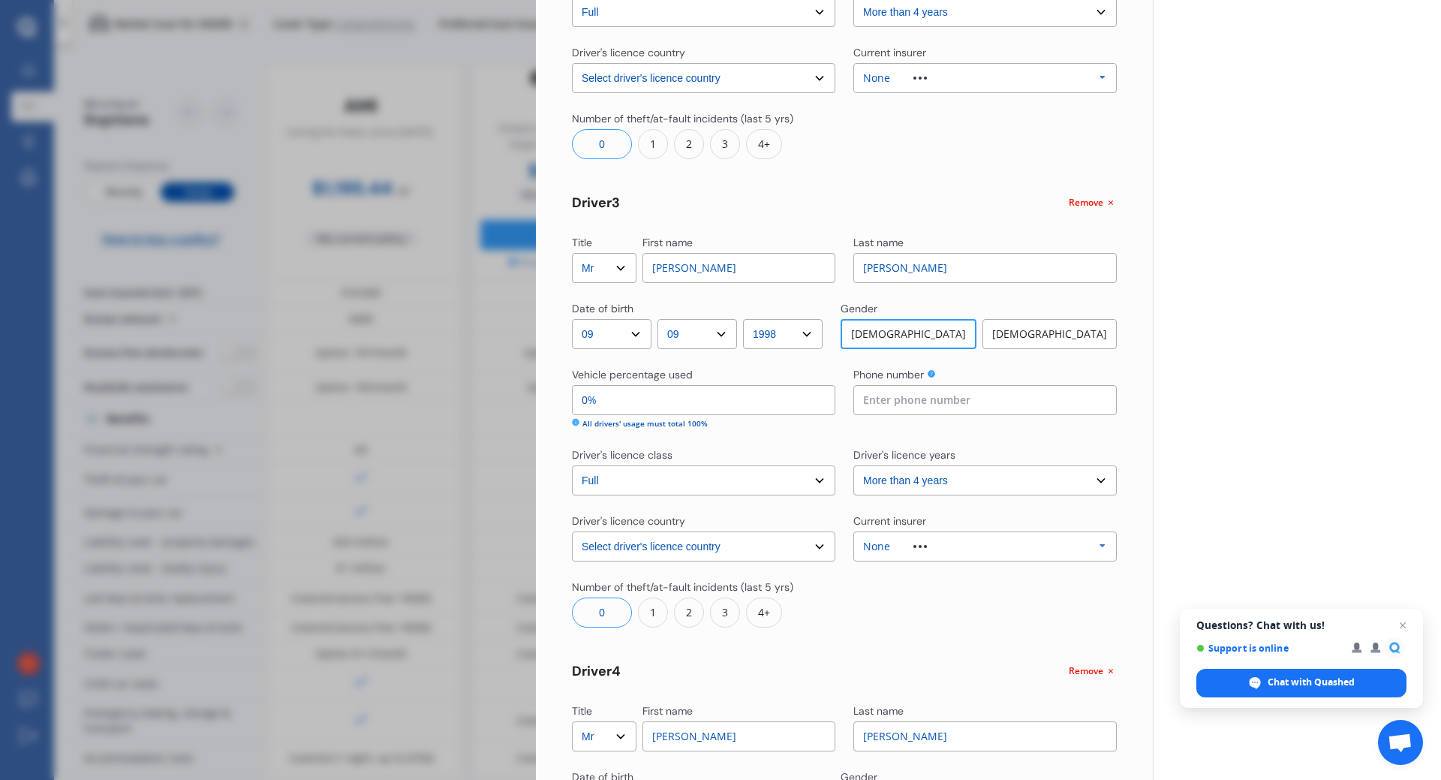
scroll to position [824, 0]
type input "2%"
click at [588, 402] on input "0%" at bounding box center [703, 403] width 263 height 30
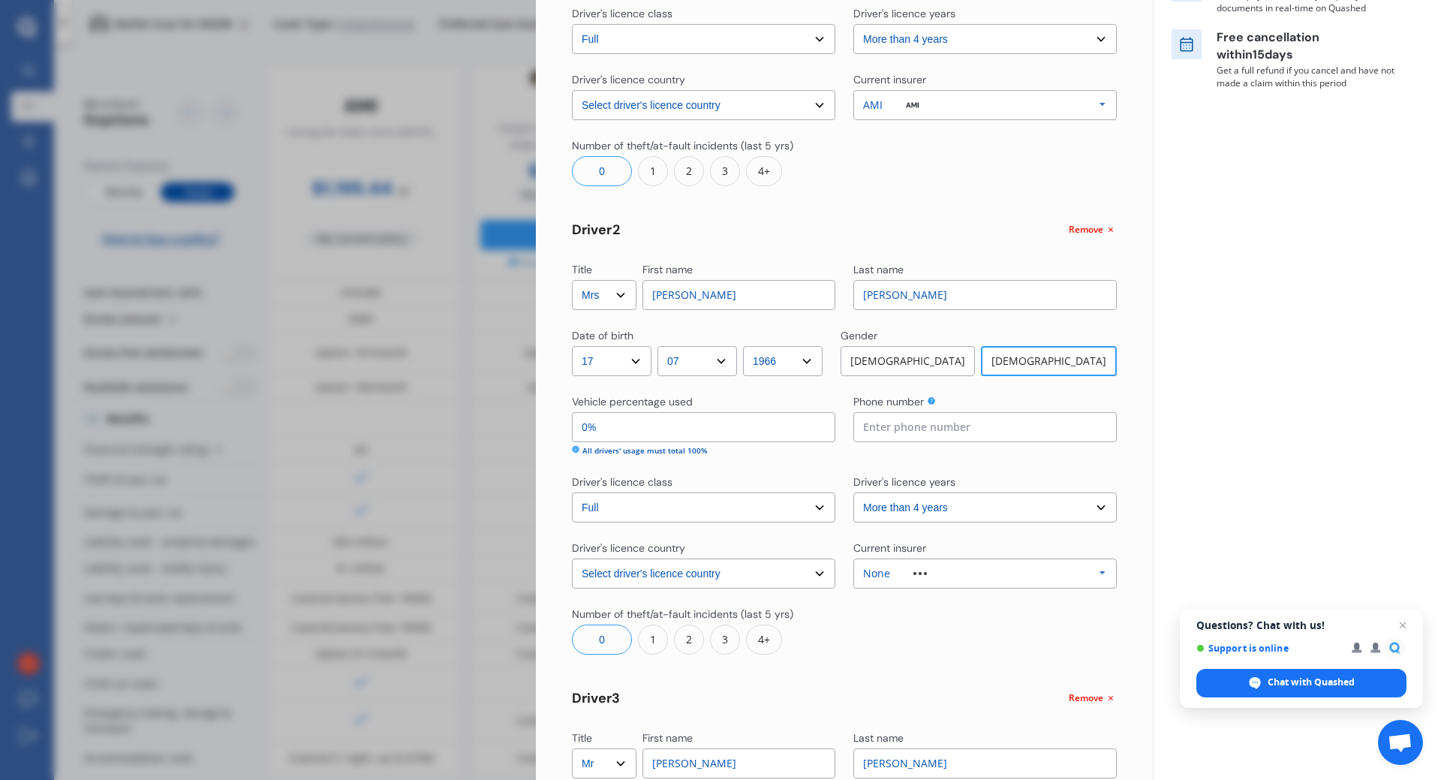
scroll to position [329, 0]
type input "4%"
click at [588, 435] on input "0%" at bounding box center [703, 430] width 263 height 30
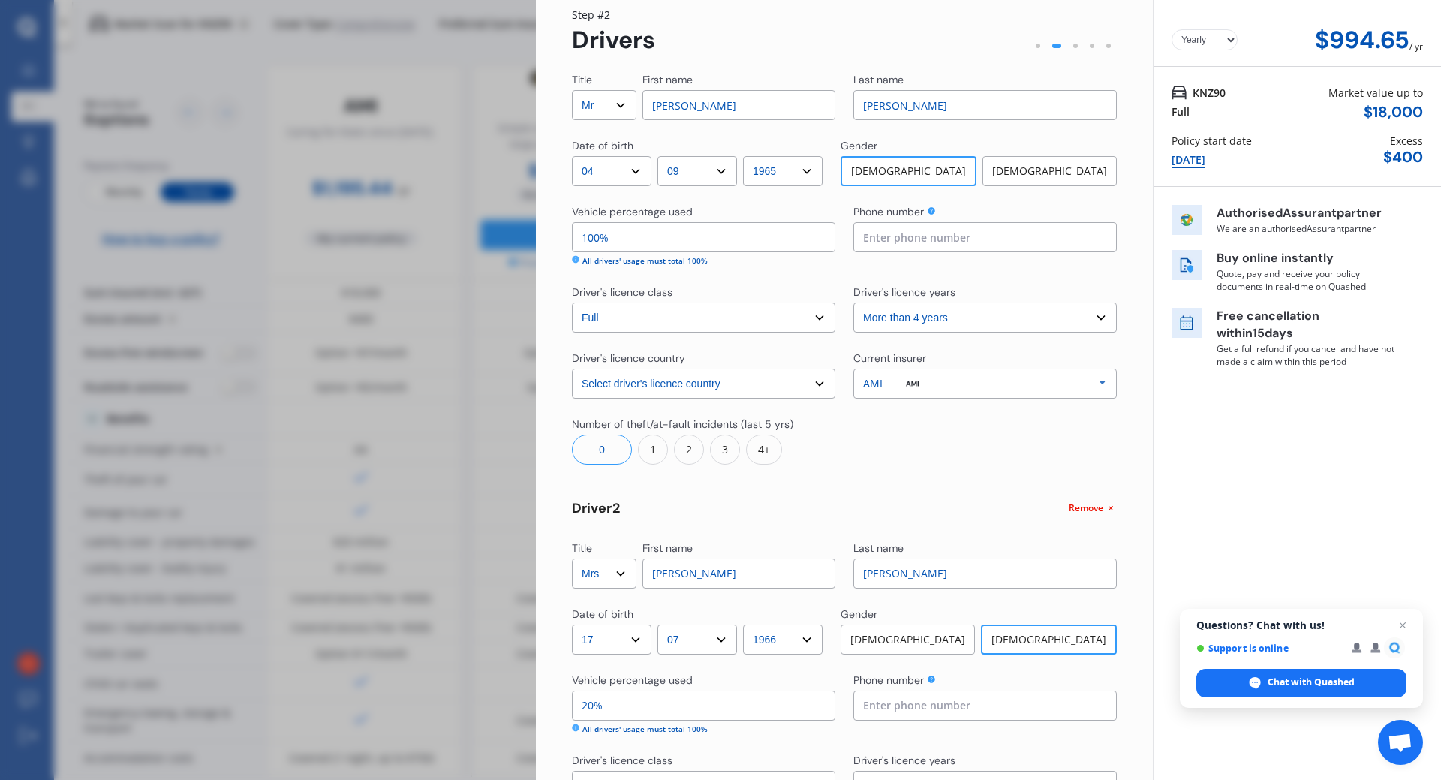
scroll to position [0, 0]
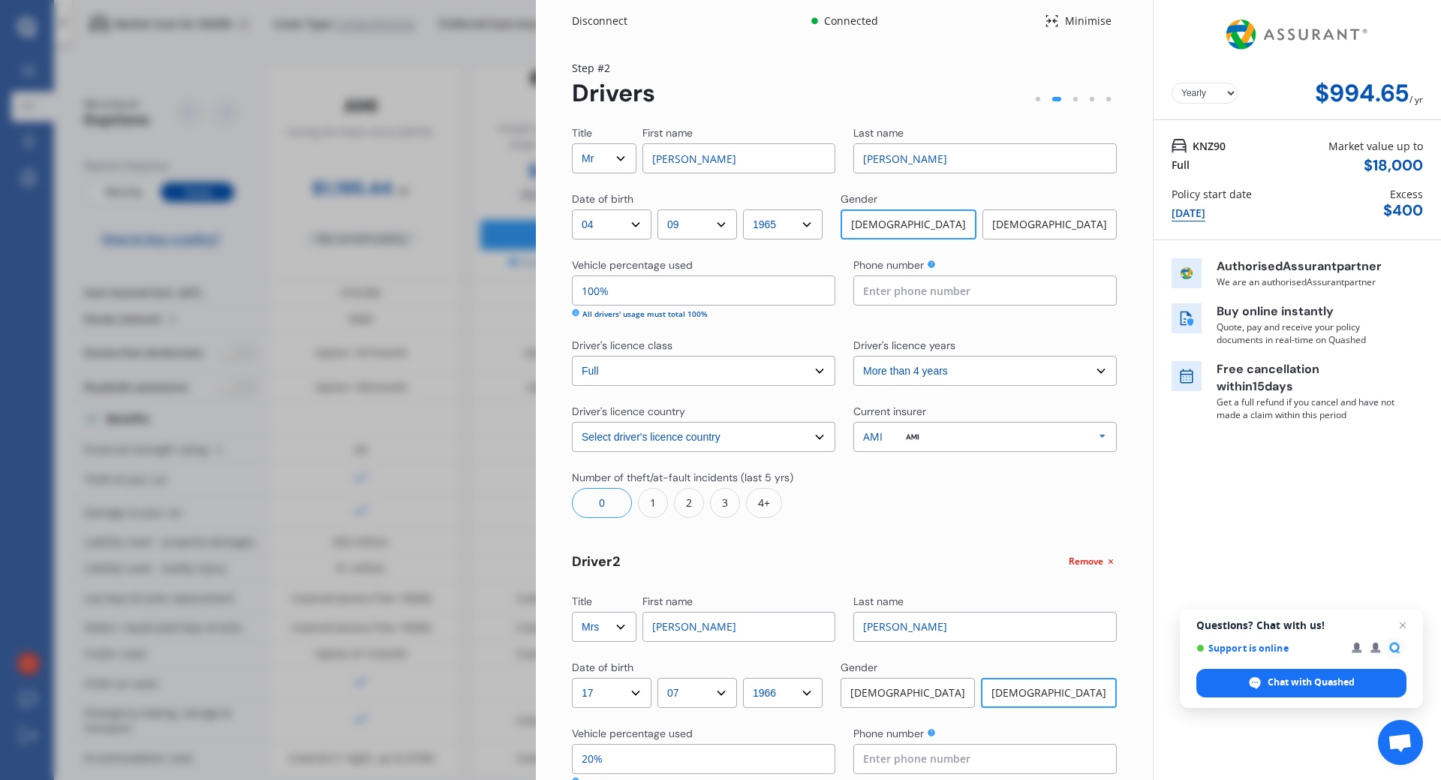
type input "20%"
click at [597, 284] on input "100%" at bounding box center [703, 290] width 263 height 30
type input "1%"
type input "70%"
click at [639, 363] on select "Select driver's licence class None Learner Restricted Full" at bounding box center [703, 371] width 263 height 30
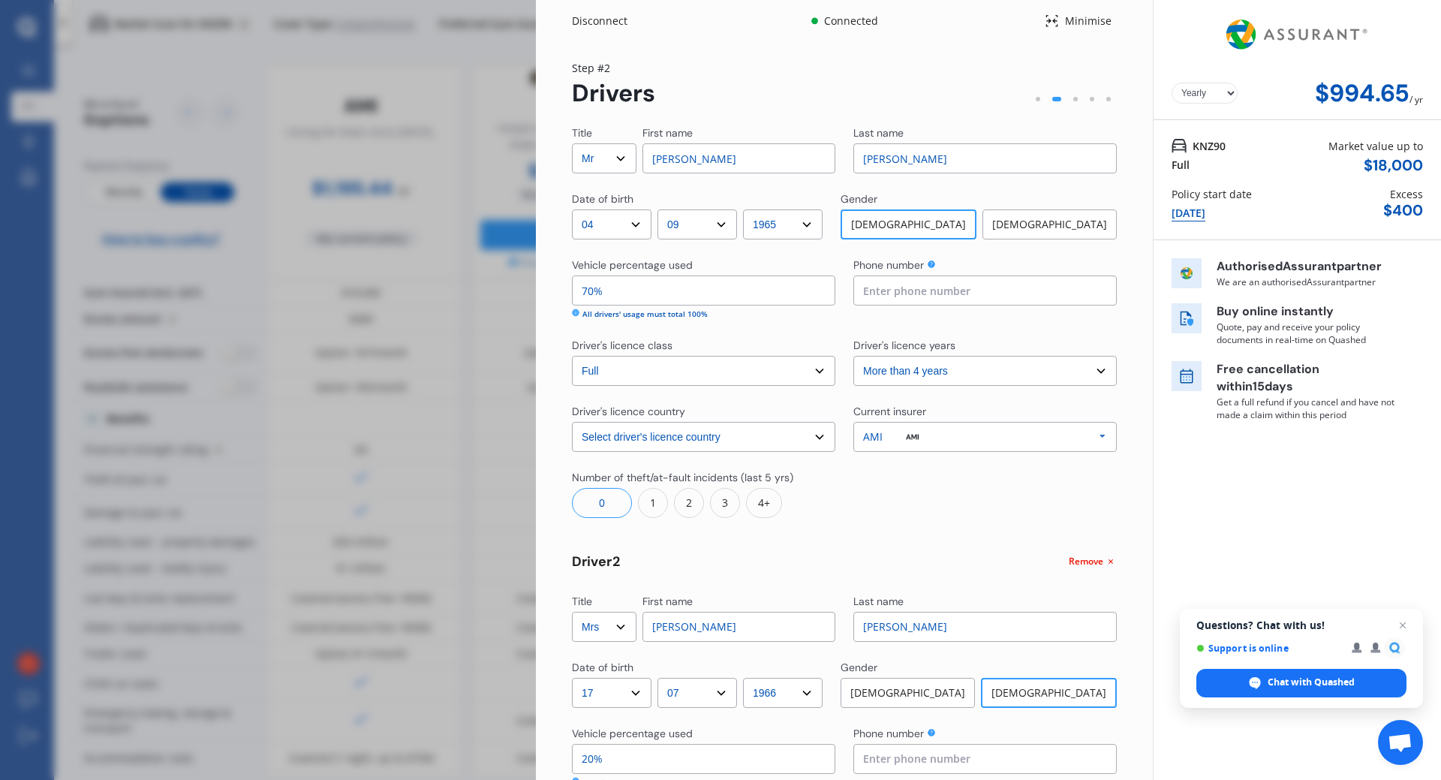
click at [639, 363] on select "Select driver's licence class None Learner Restricted Full" at bounding box center [703, 371] width 263 height 30
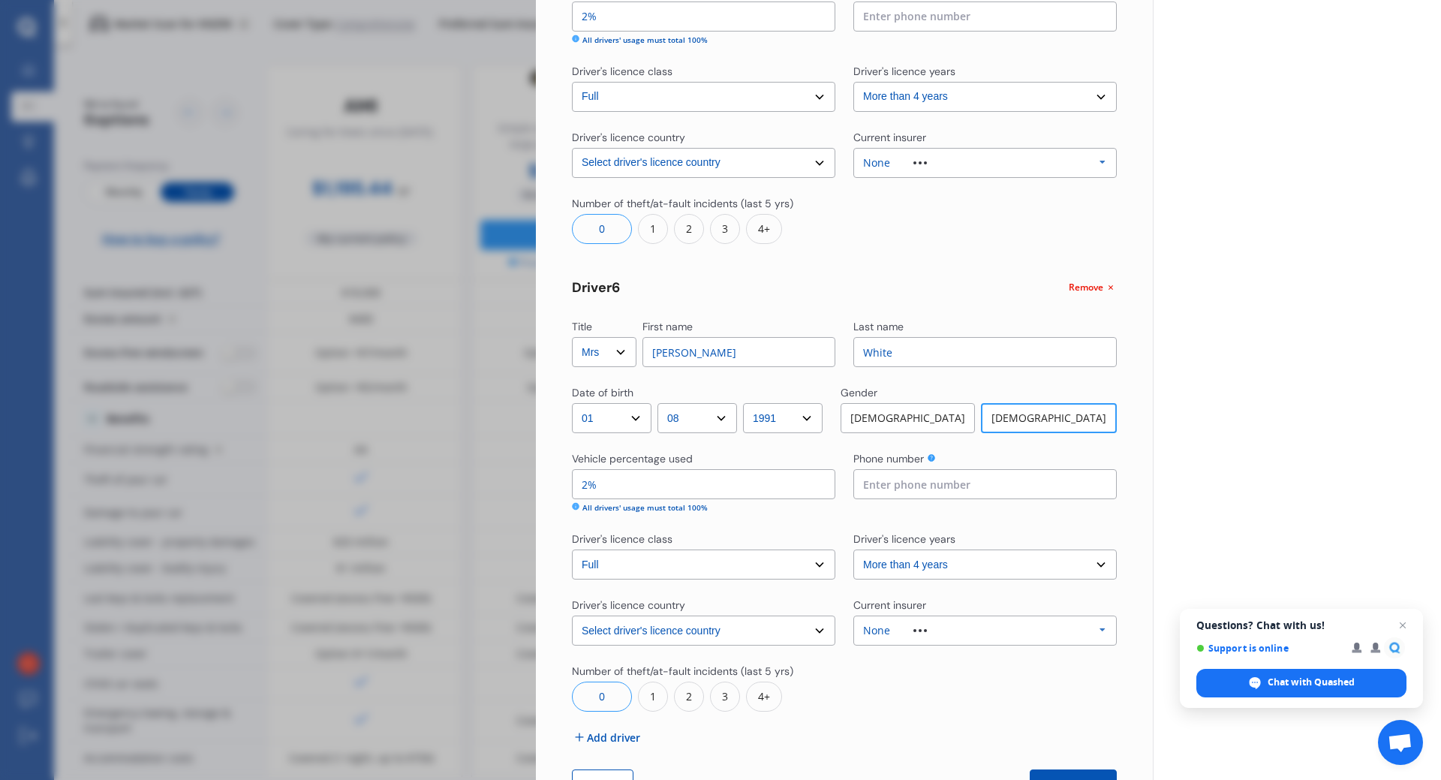
scroll to position [2203, 0]
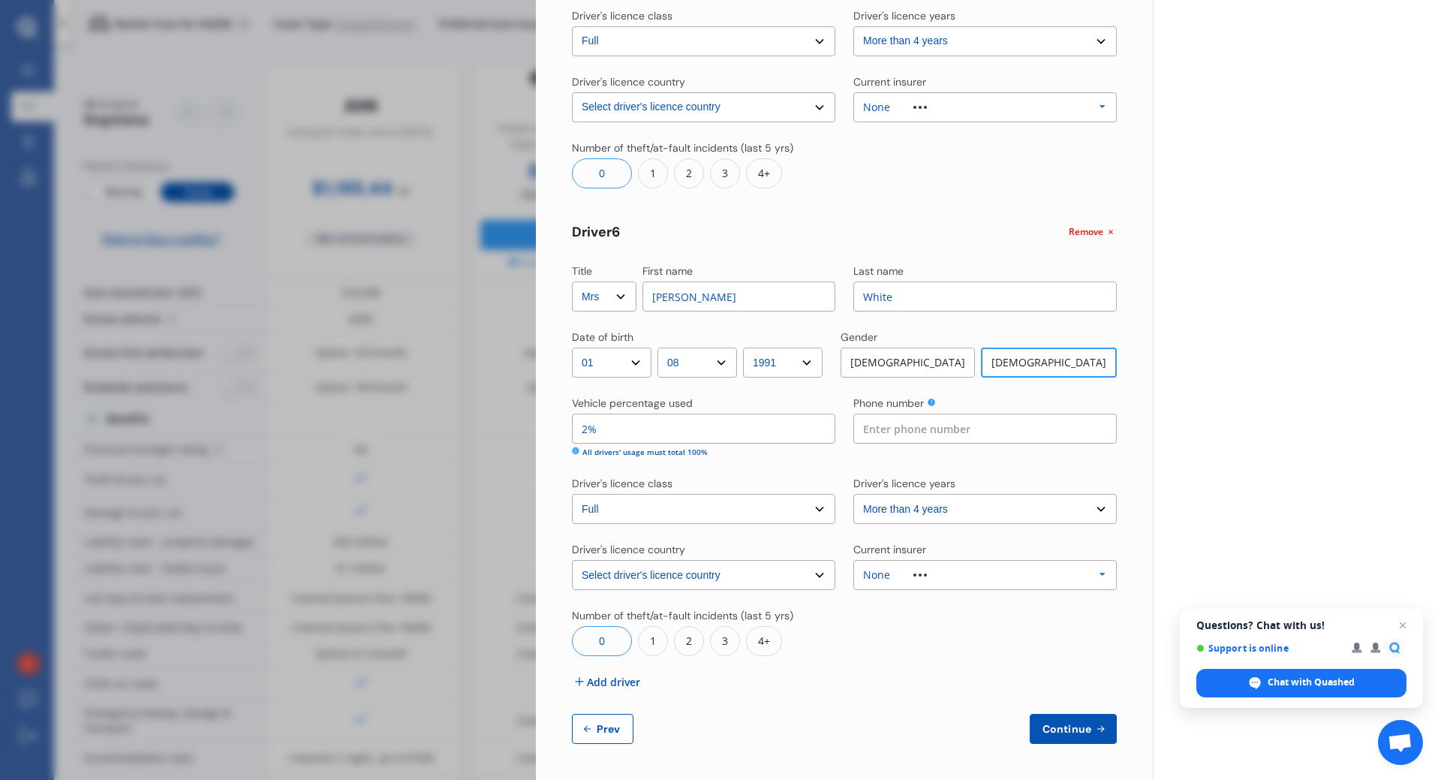
click at [1057, 689] on span "Continue" at bounding box center [1067, 729] width 55 height 12
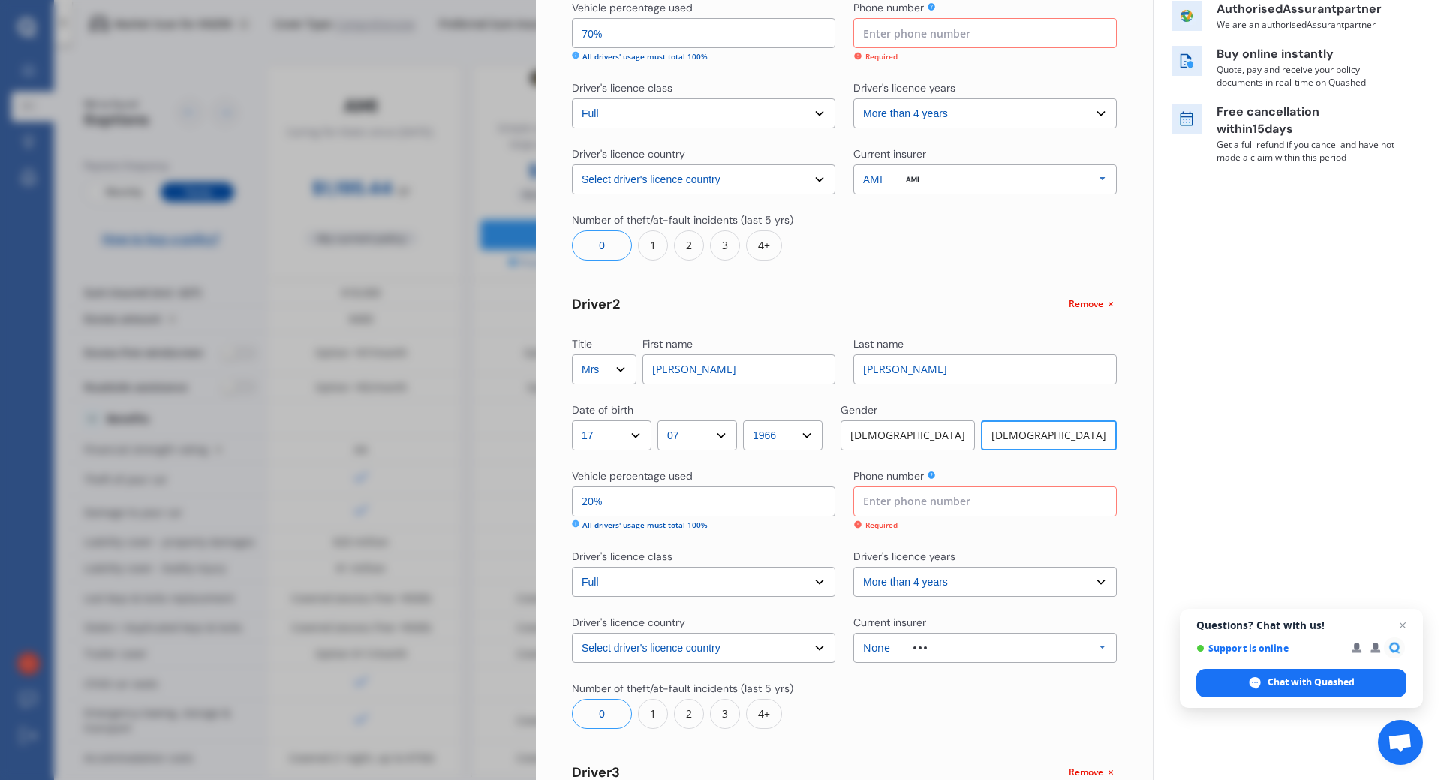
scroll to position [0, 0]
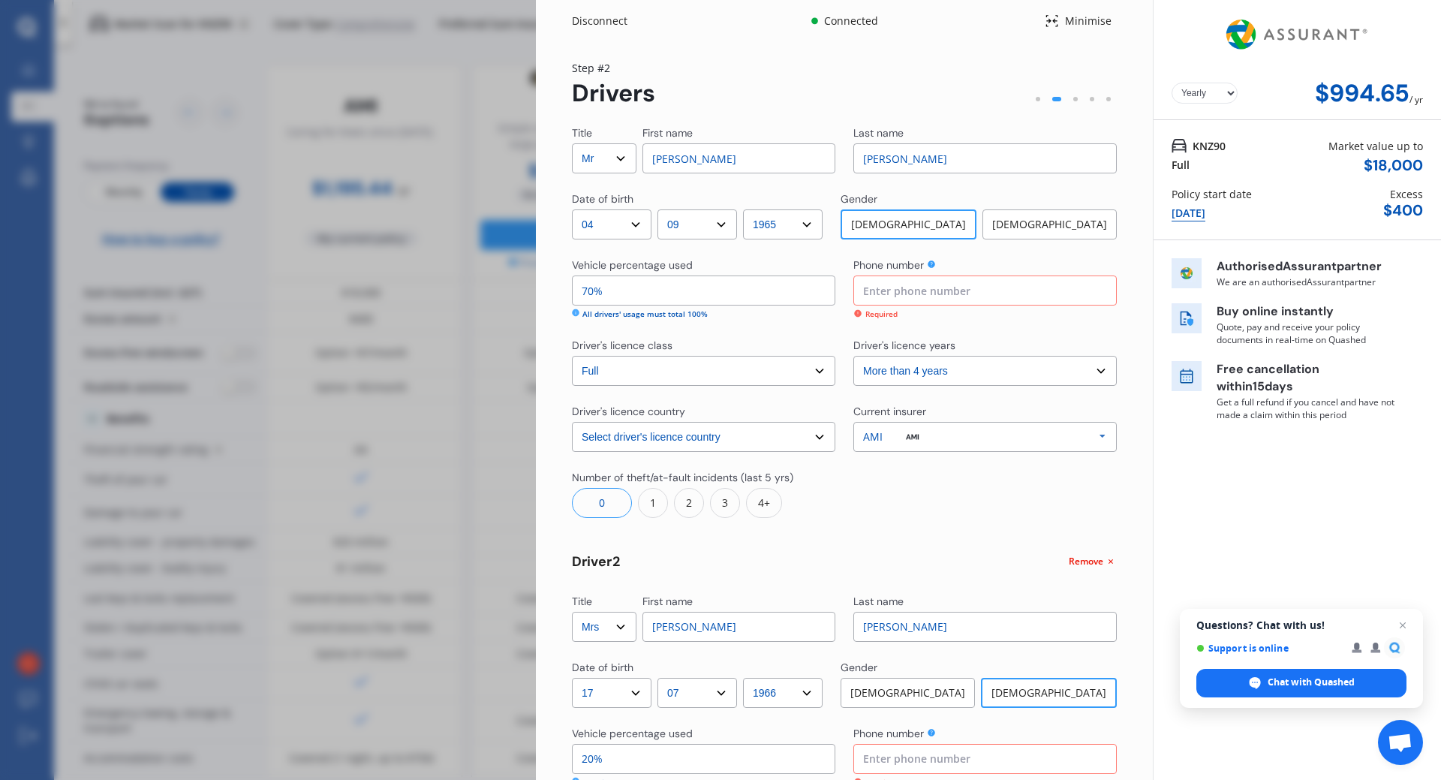
click at [919, 287] on input at bounding box center [984, 290] width 263 height 30
drag, startPoint x: 928, startPoint y: 290, endPoint x: 704, endPoint y: 288, distance: 223.7
click at [704, 288] on div "Vehicle percentage used 70% All drivers' usage must total 100% Phone number [PH…" at bounding box center [844, 288] width 545 height 62
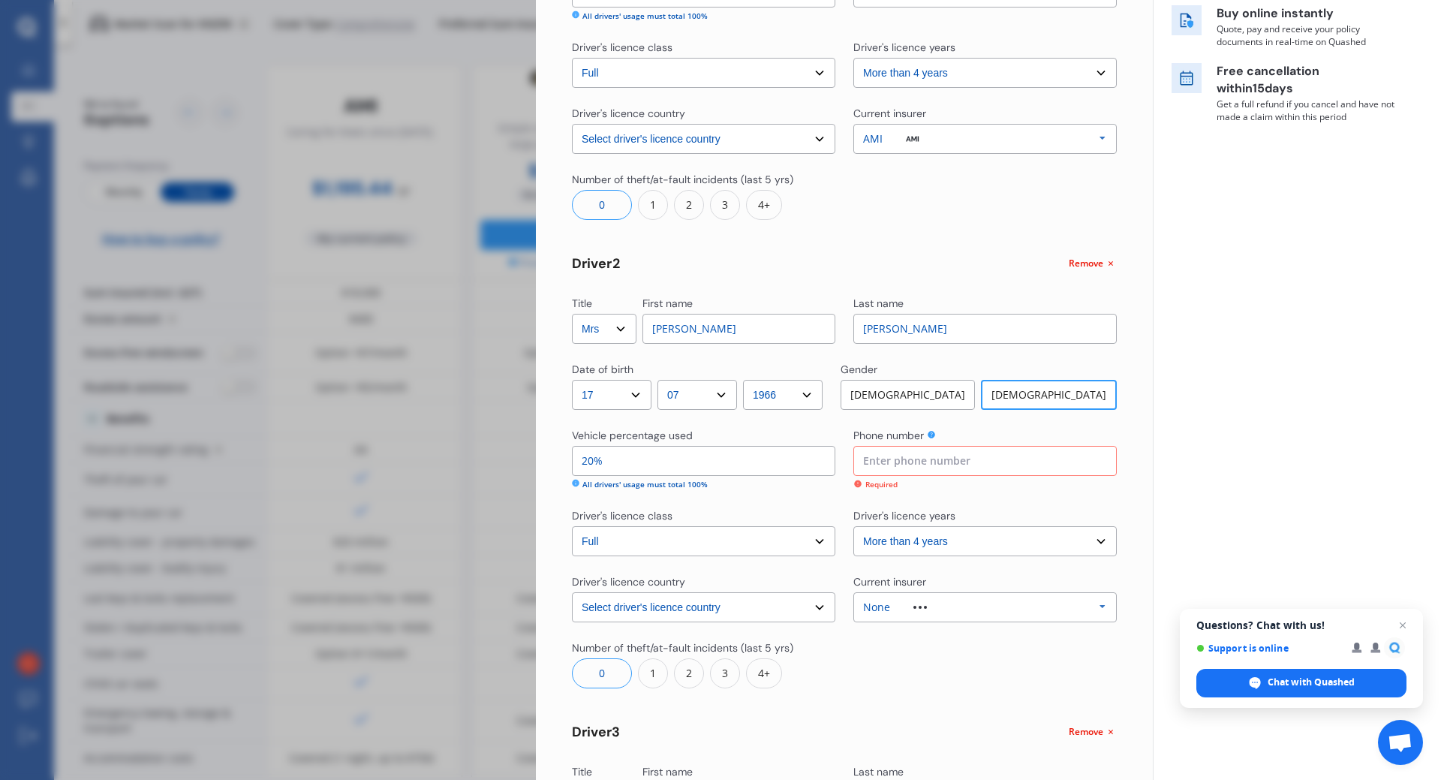
scroll to position [299, 0]
type input "0273333481"
click at [893, 462] on input at bounding box center [984, 460] width 263 height 30
paste input "0273333481"
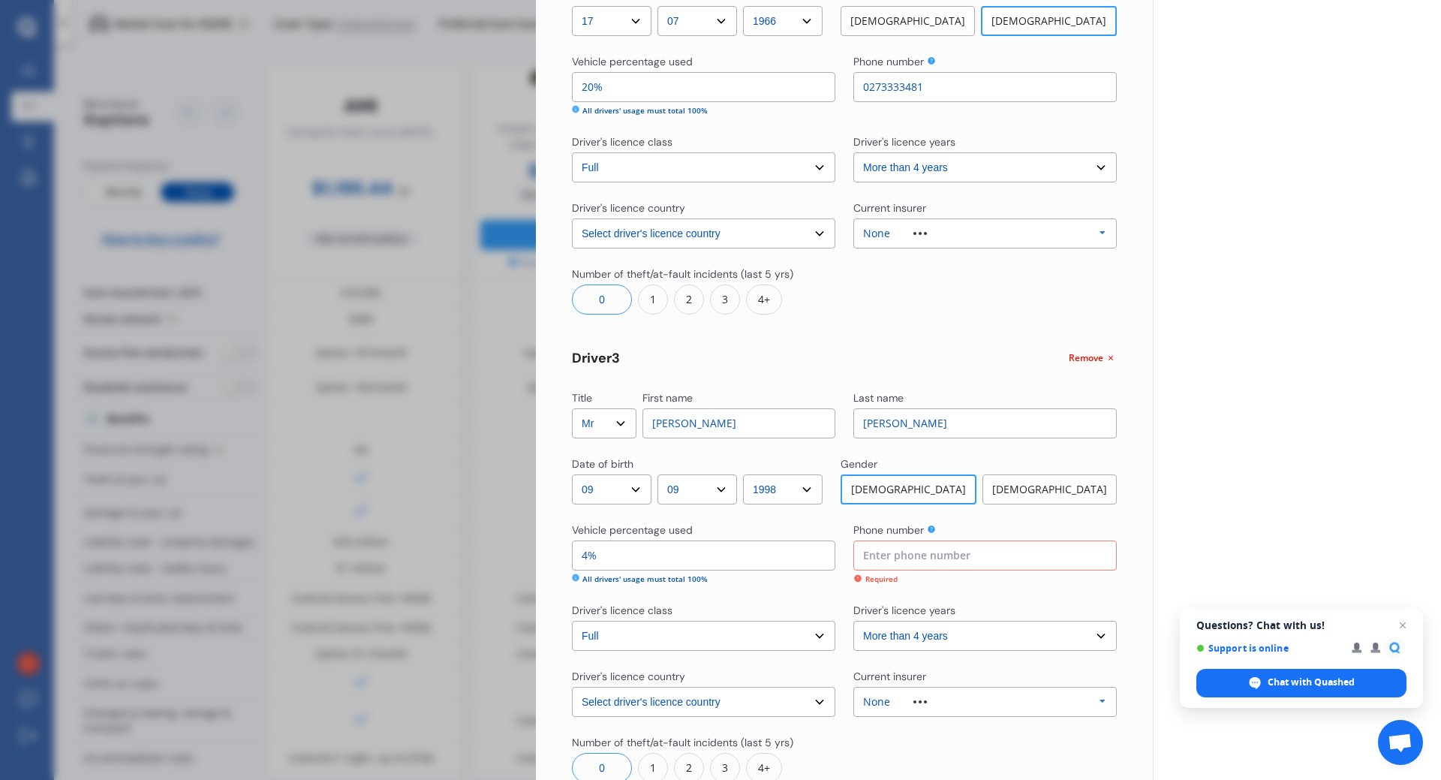
scroll to position [673, 0]
type input "0273333481"
click at [869, 561] on input at bounding box center [984, 555] width 263 height 30
paste input "0273333481"
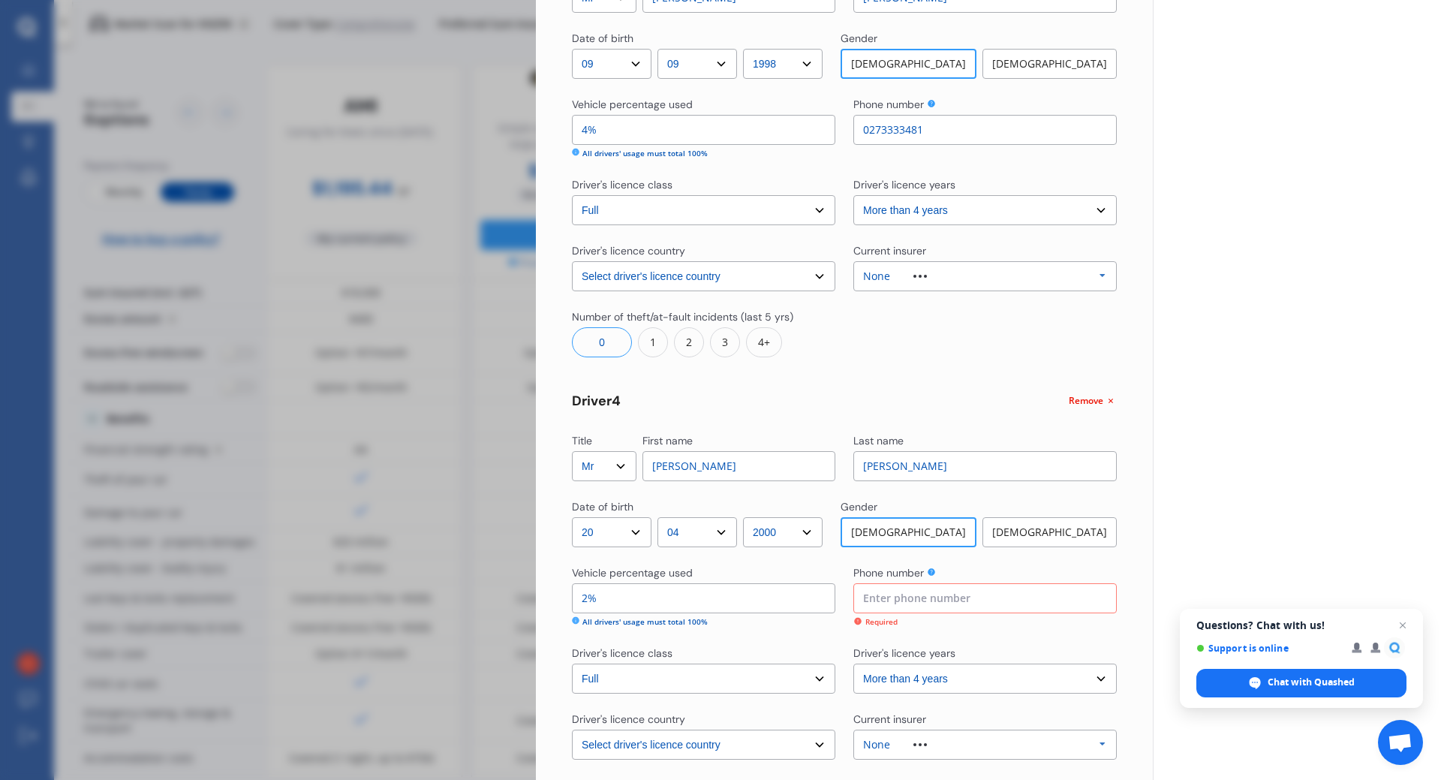
scroll to position [1098, 0]
type input "0273333481"
click at [880, 598] on input at bounding box center [984, 597] width 263 height 30
paste input "0273333481"
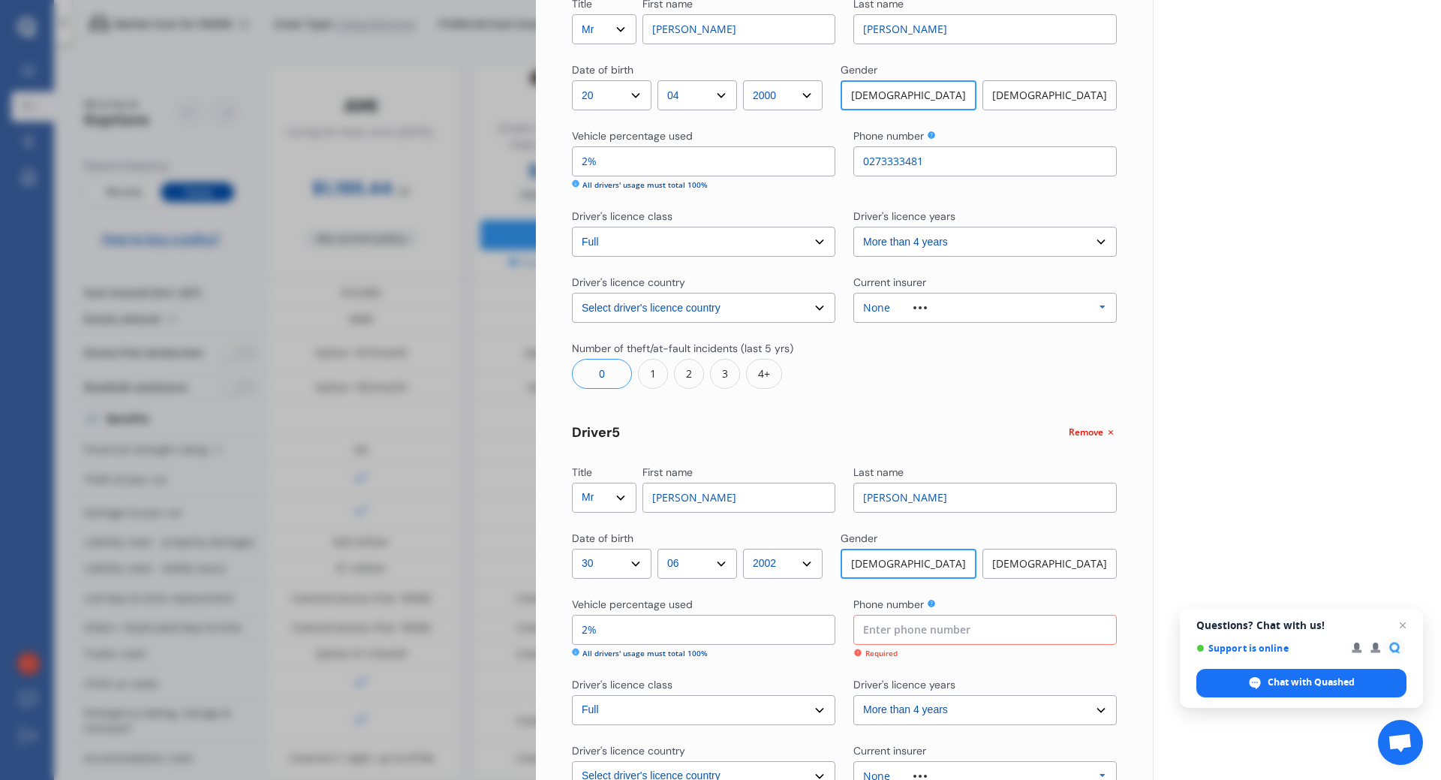
scroll to position [1535, 0]
type input "0273333481"
click at [881, 639] on input at bounding box center [984, 629] width 263 height 30
paste input "0273333481"
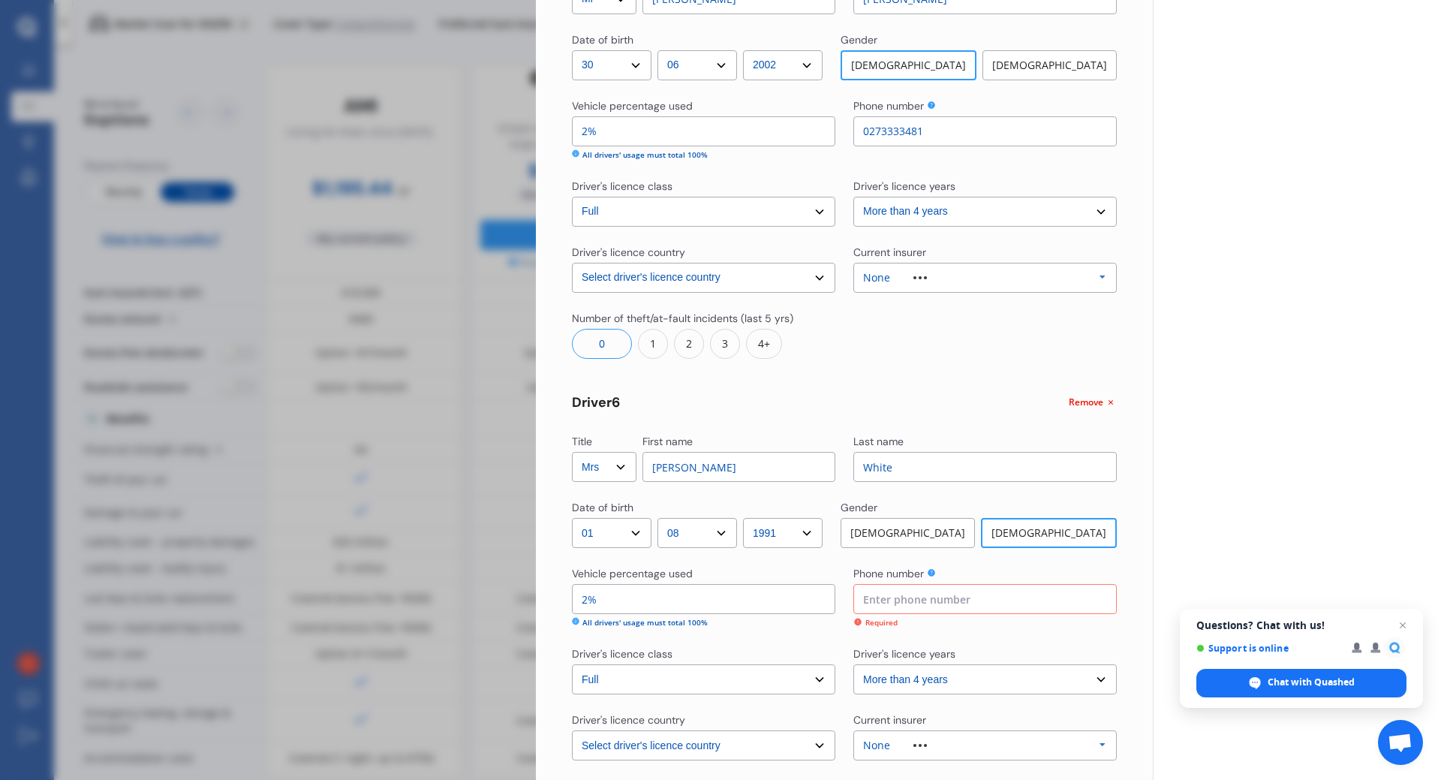
scroll to position [2035, 0]
type input "0273333481"
click at [880, 590] on input at bounding box center [984, 597] width 263 height 30
paste input "0273333481"
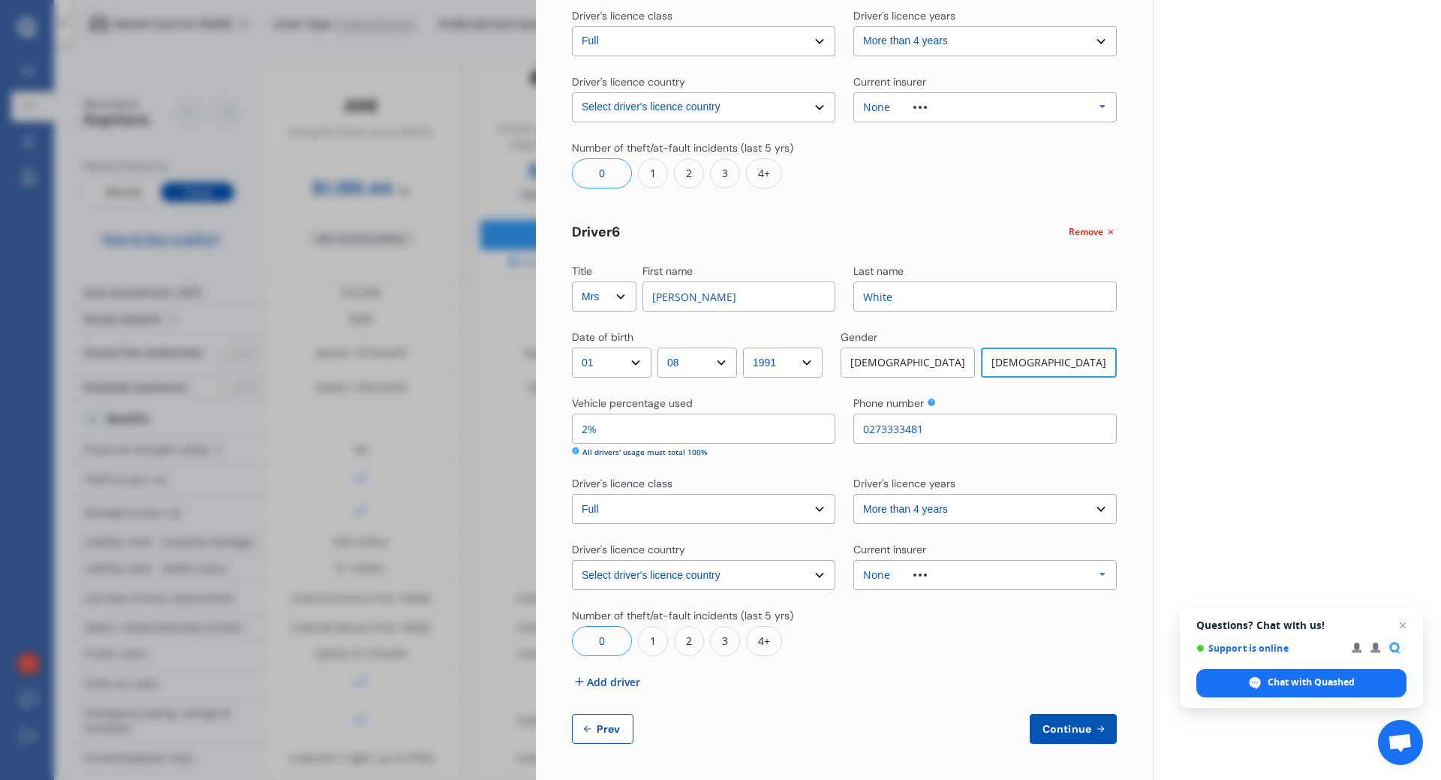
type input "0273333481"
click at [1074, 689] on span "Continue" at bounding box center [1067, 729] width 55 height 12
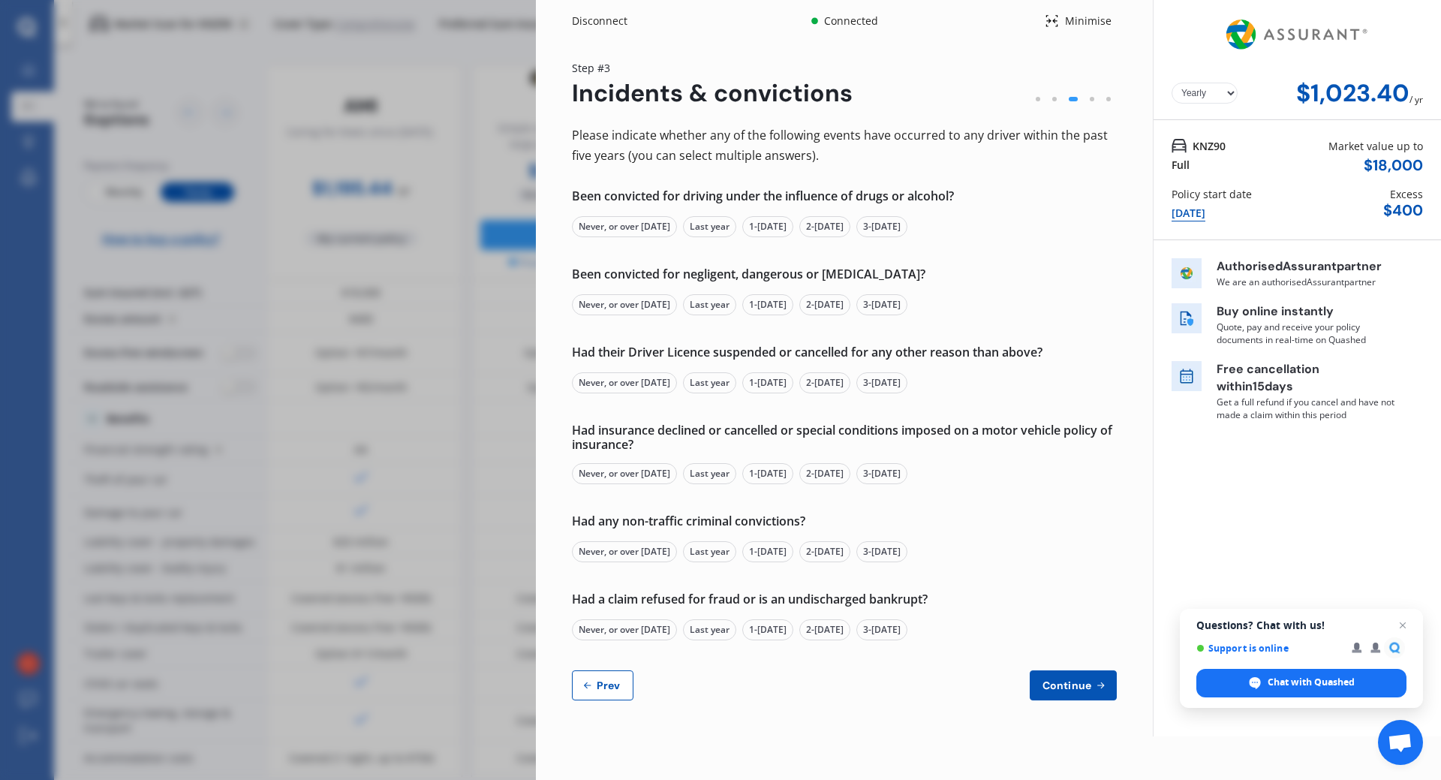
scroll to position [0, 0]
click at [960, 523] on div "Had any non-traffic criminal convictions?" at bounding box center [844, 521] width 545 height 15
click at [612, 224] on div "Never, or over [DATE]" at bounding box center [624, 226] width 105 height 21
click at [620, 307] on div "Never, or over [DATE]" at bounding box center [624, 304] width 105 height 21
click at [610, 384] on div "Never, or over [DATE]" at bounding box center [624, 382] width 105 height 21
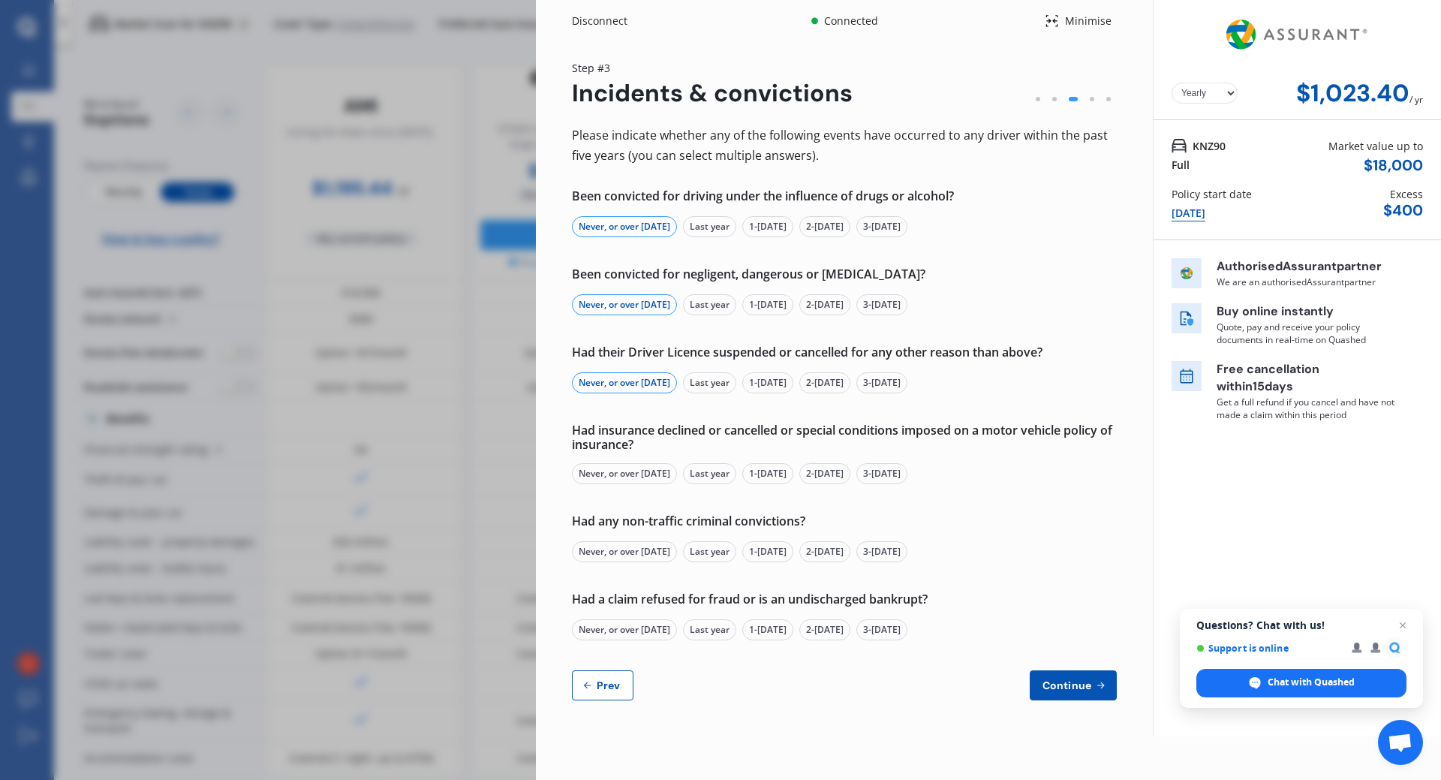
click at [603, 471] on div "Never, or over [DATE]" at bounding box center [624, 473] width 105 height 21
click at [609, 549] on div "Never, or over [DATE]" at bounding box center [624, 551] width 105 height 21
click at [611, 631] on div "Never, or over [DATE]" at bounding box center [624, 629] width 105 height 21
click at [1067, 677] on button "Continue" at bounding box center [1073, 685] width 87 height 30
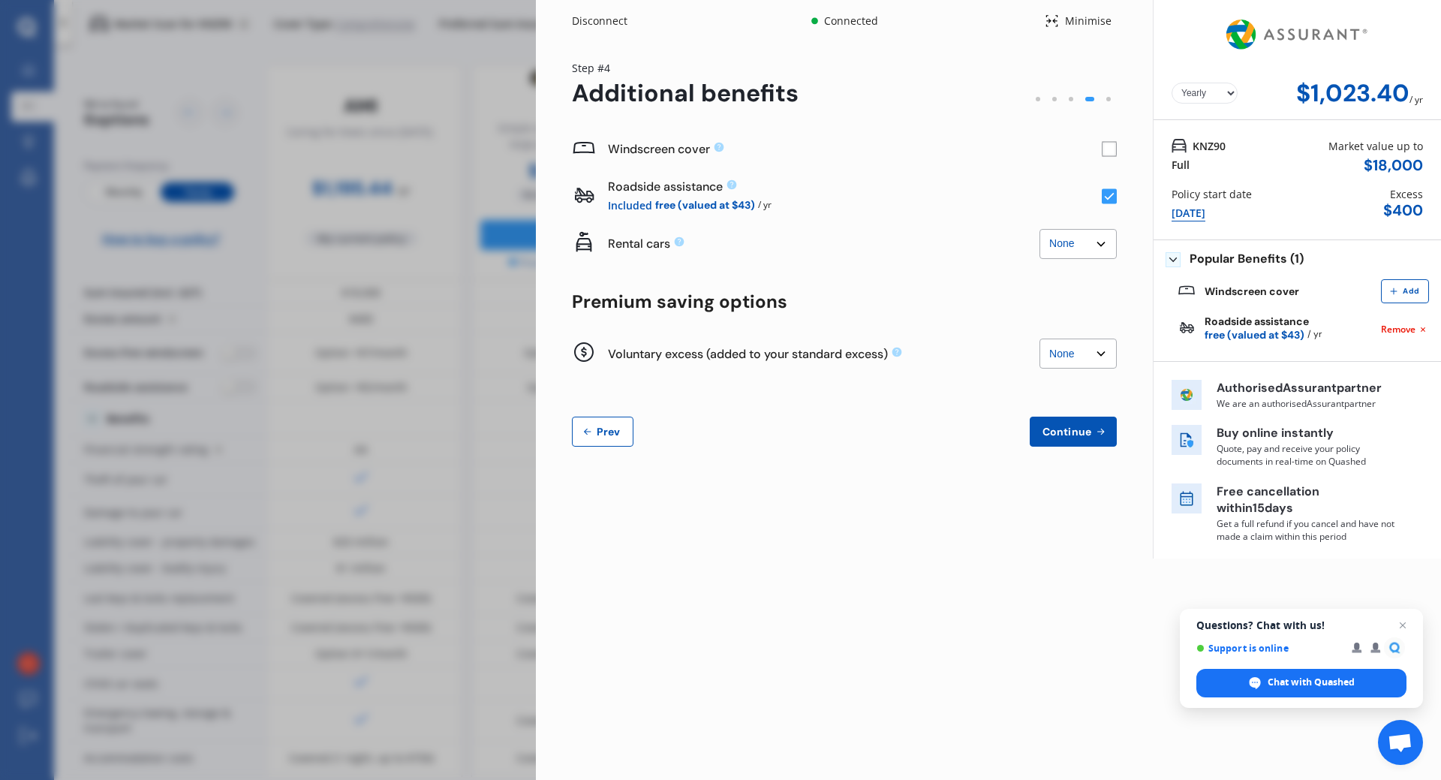
click at [1111, 146] on rect at bounding box center [1109, 149] width 15 height 15
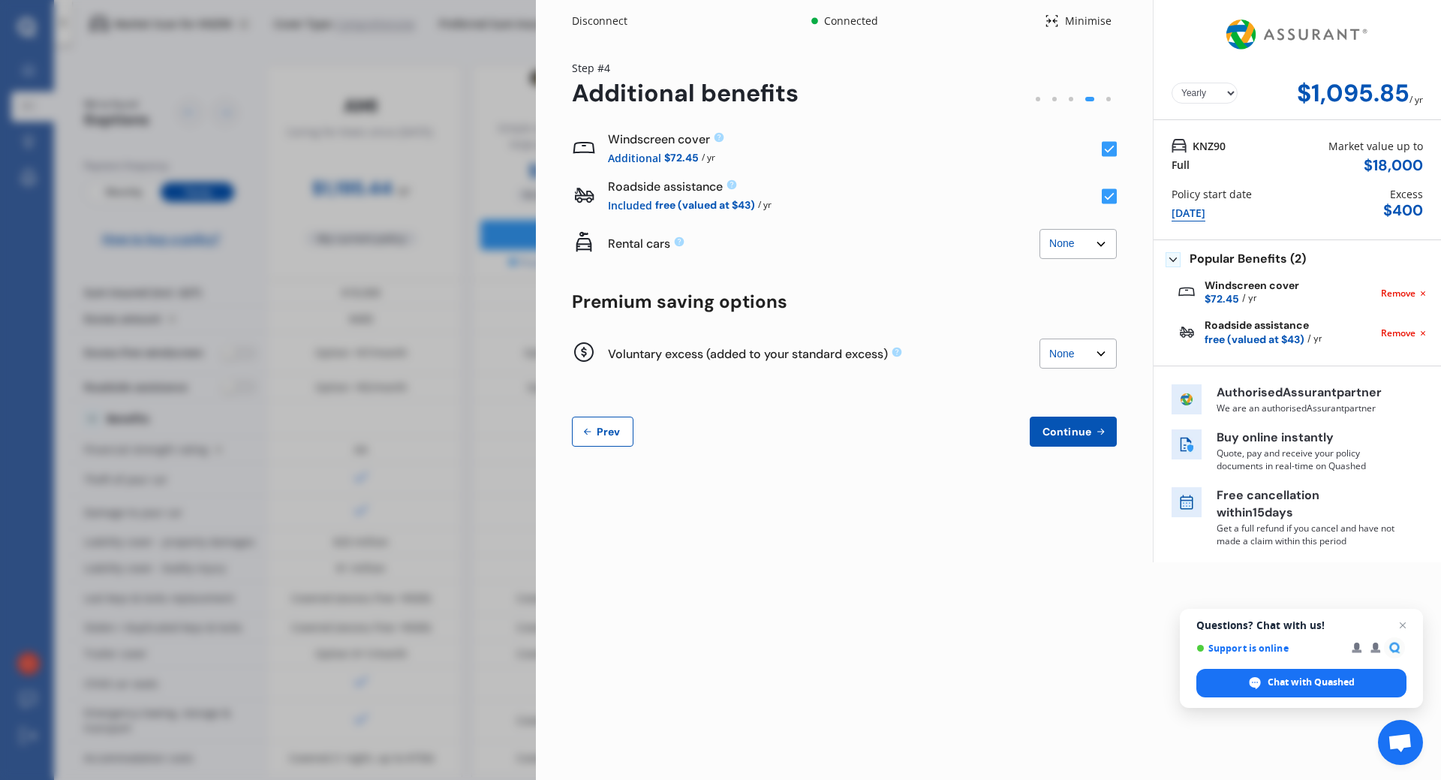
click at [1067, 431] on span "Continue" at bounding box center [1067, 432] width 55 height 12
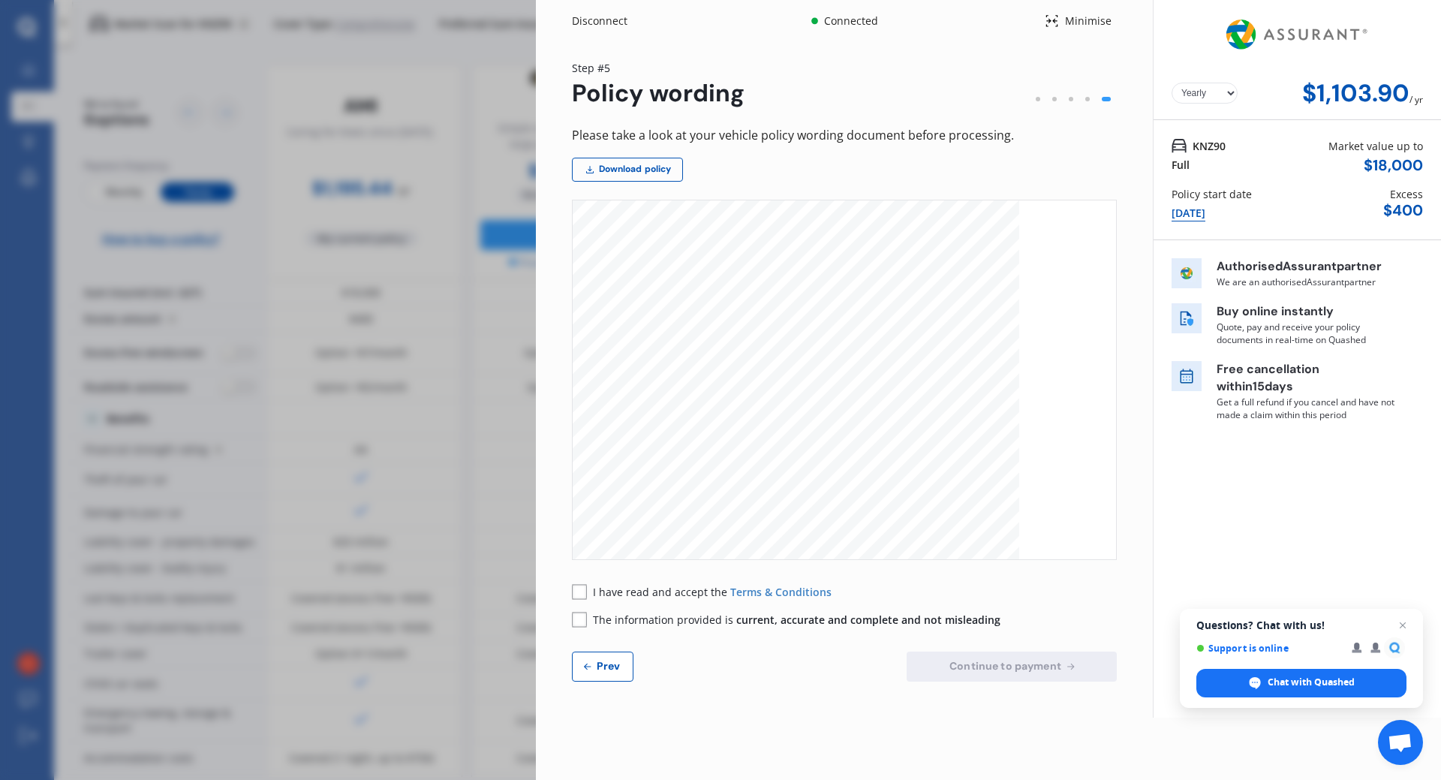
click at [484, 76] on div "Disconnect Connected Minimise Yearly Monthly $1,103.90 / yr Step # 5 Policy wor…" at bounding box center [720, 390] width 1441 height 780
click at [207, 254] on div "Disconnect Connected Minimise Yearly Monthly $1,103.90 / yr Step # 5 Policy wor…" at bounding box center [720, 390] width 1441 height 780
click at [904, 194] on div "Please take a look at your vehicle policy wording document before processing. D…" at bounding box center [844, 403] width 545 height 556
click at [1405, 623] on span "Close chat" at bounding box center [1403, 625] width 18 height 18
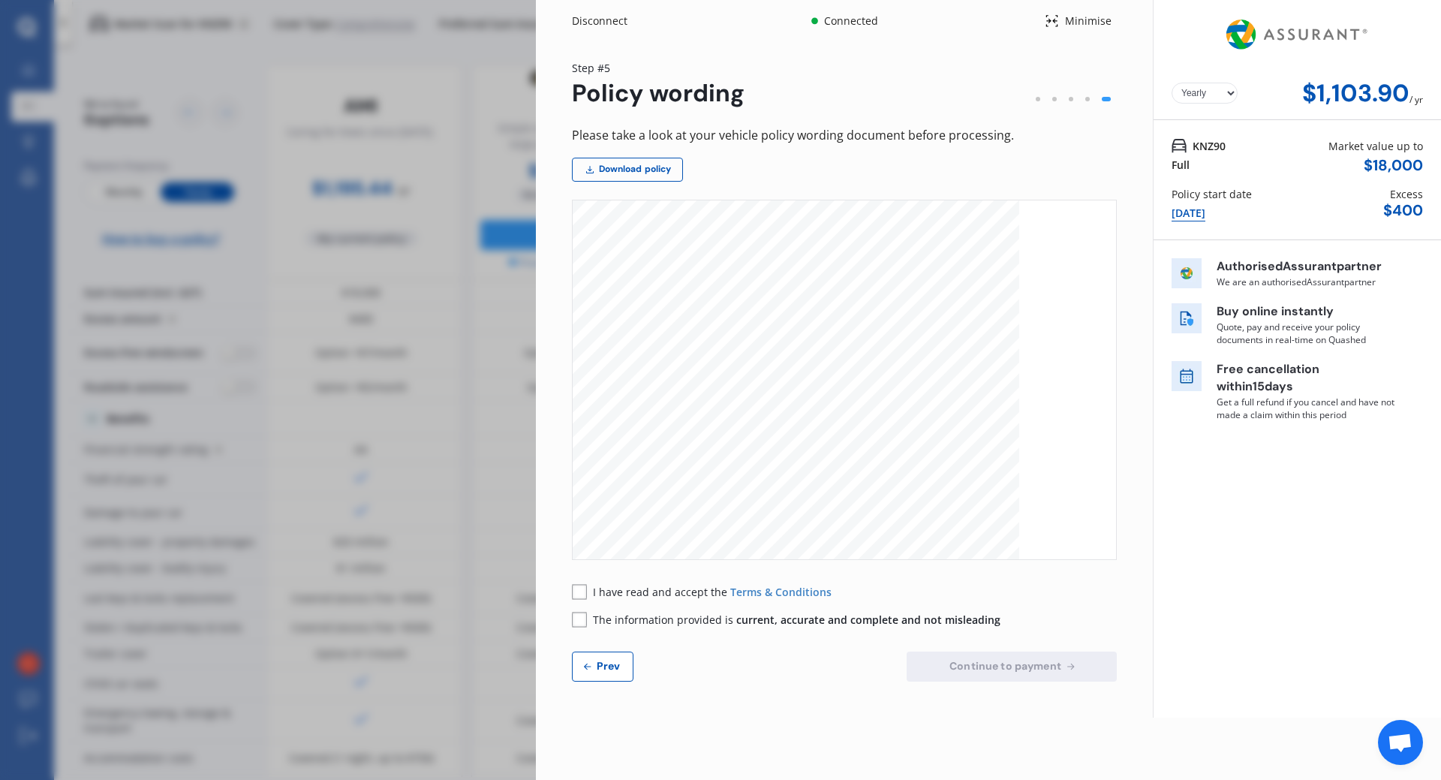
click at [1413, 30] on div at bounding box center [1297, 34] width 251 height 57
click at [1054, 16] on icon at bounding box center [1052, 21] width 14 height 18
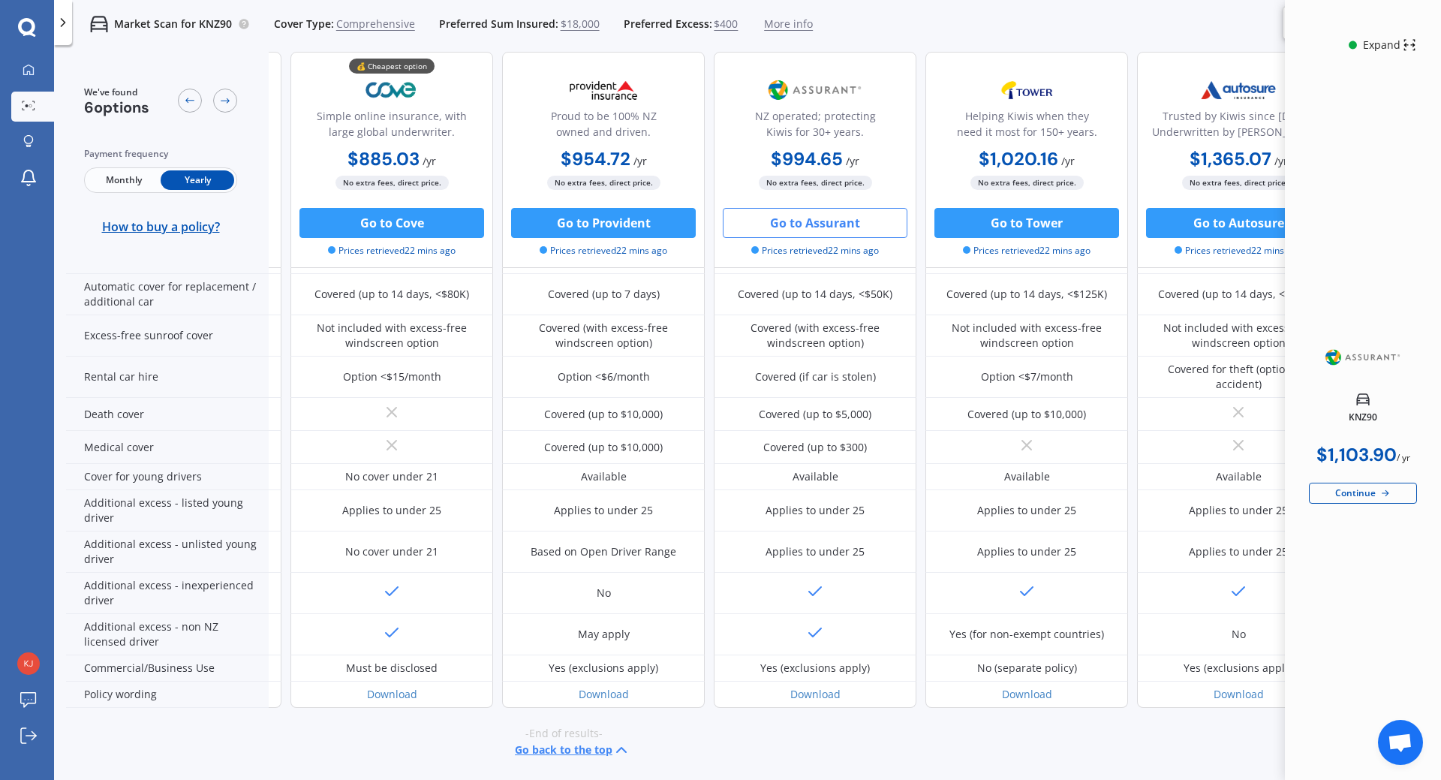
scroll to position [586, 0]
